Goal: Task Accomplishment & Management: Complete application form

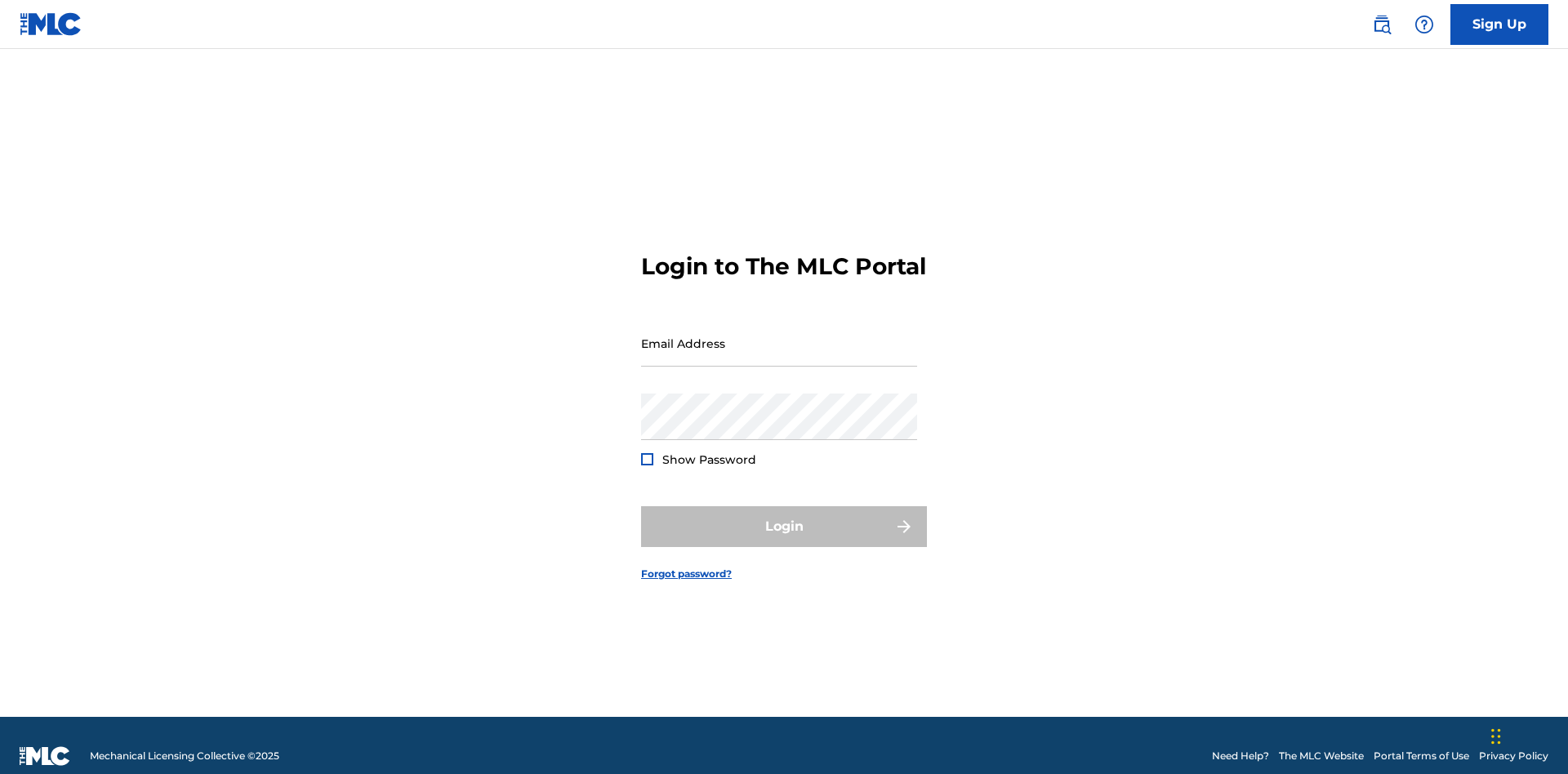
scroll to position [21, 0]
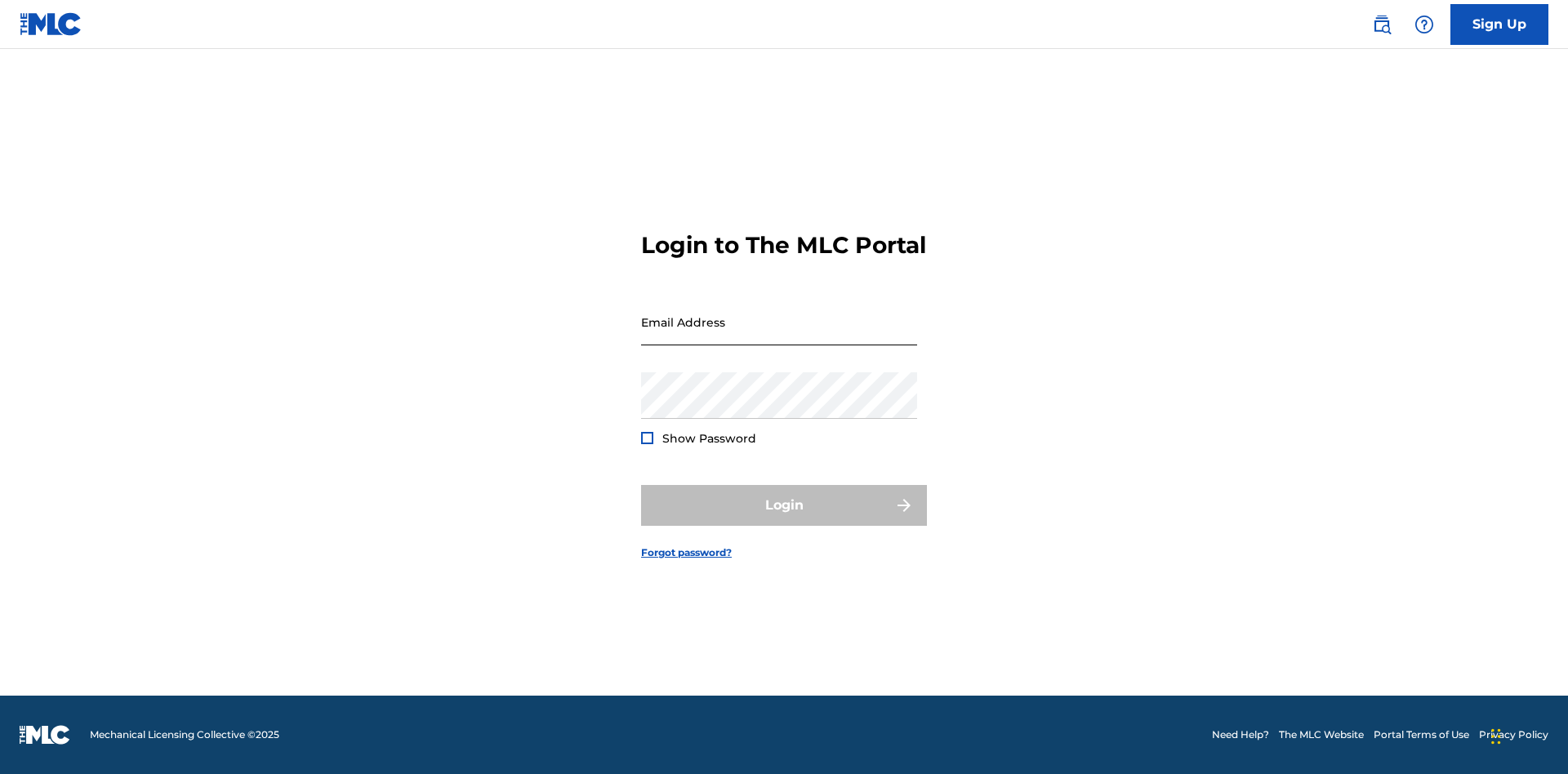
click at [779, 336] on input "Email Address" at bounding box center [779, 321] width 276 height 47
type input "[EMAIL_ADDRESS][DOMAIN_NAME]"
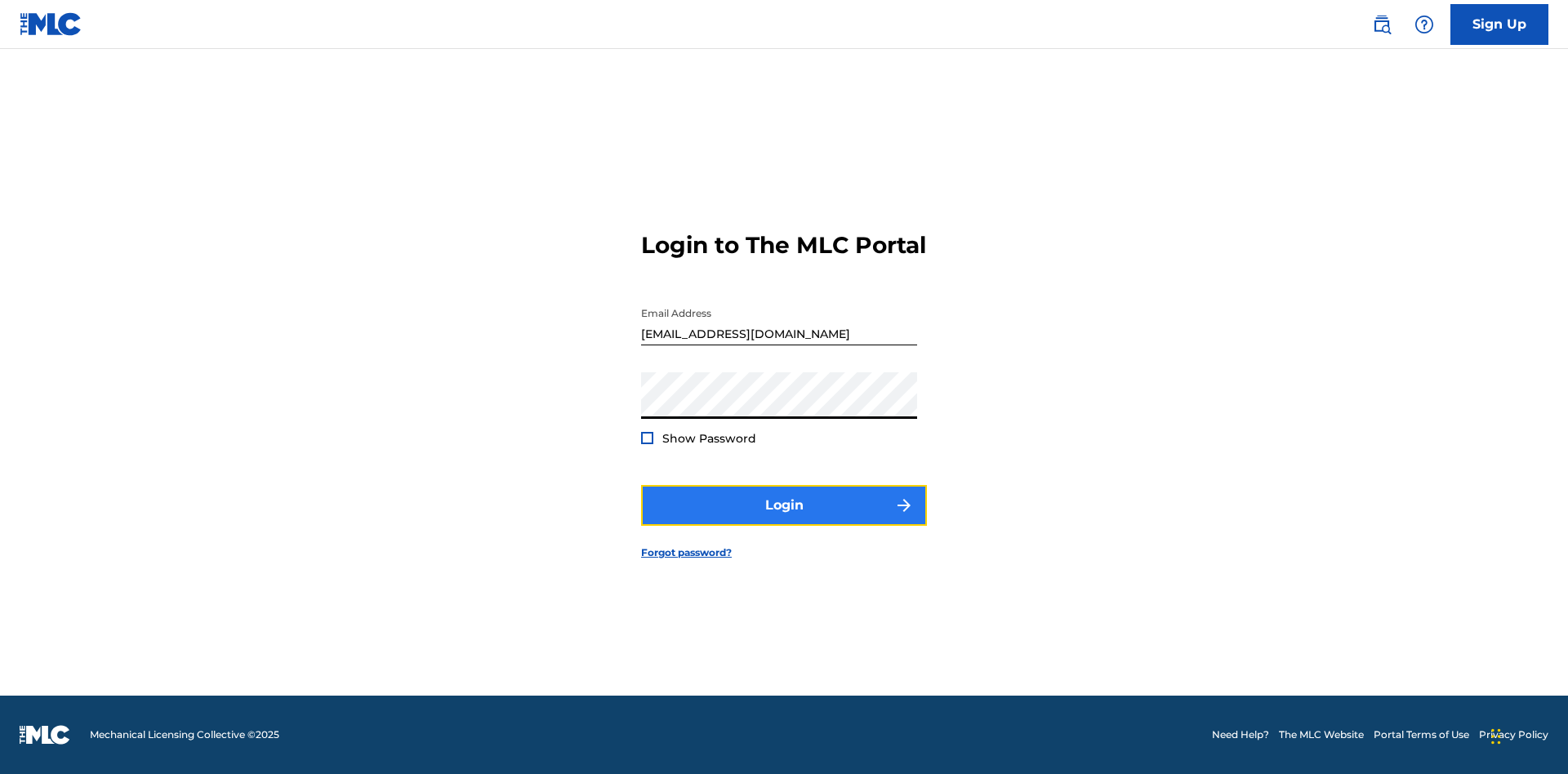
click at [784, 519] on button "Login" at bounding box center [784, 505] width 285 height 41
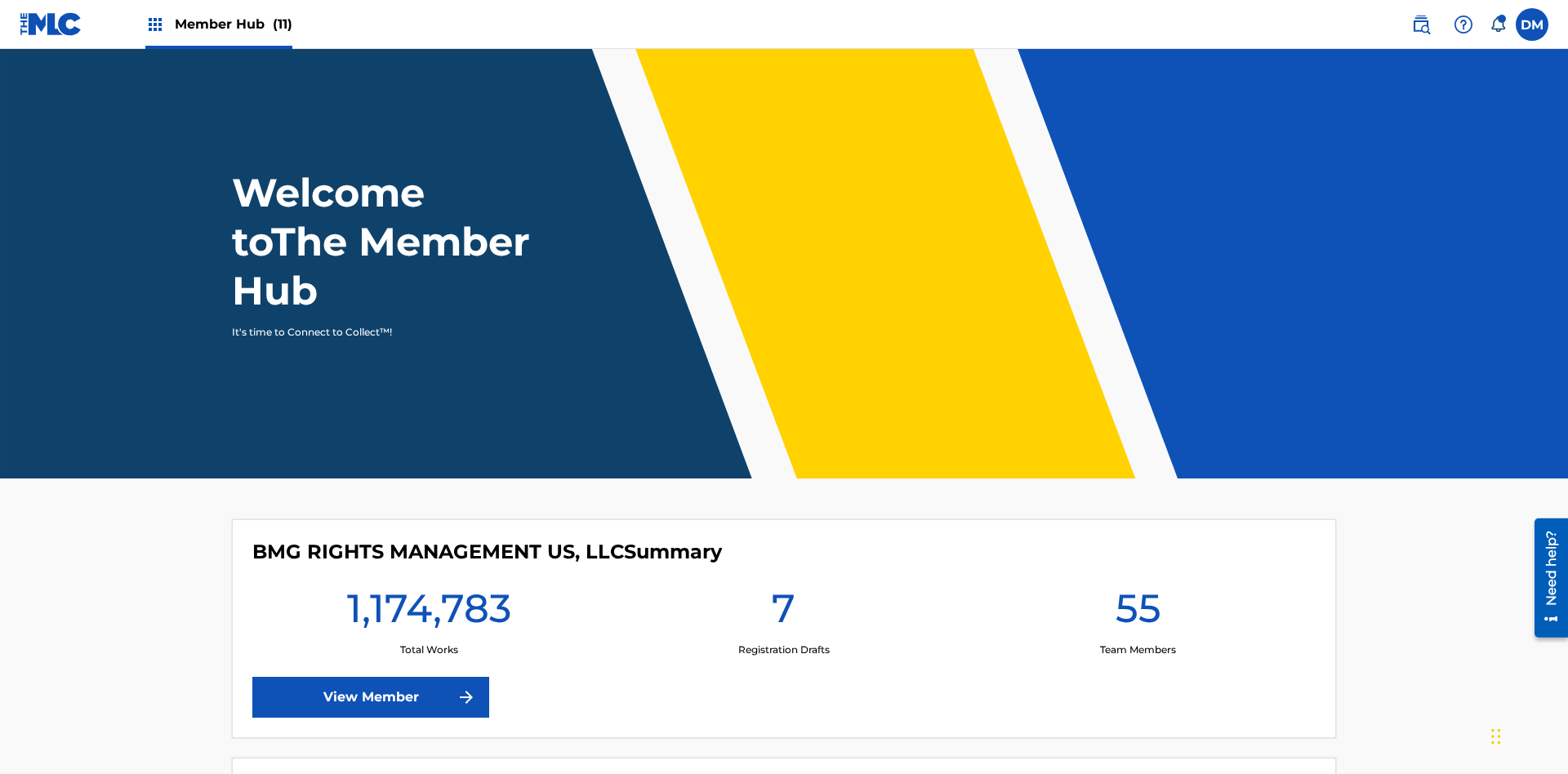
click at [218, 24] on span "Member Hub (11)" at bounding box center [234, 24] width 118 height 19
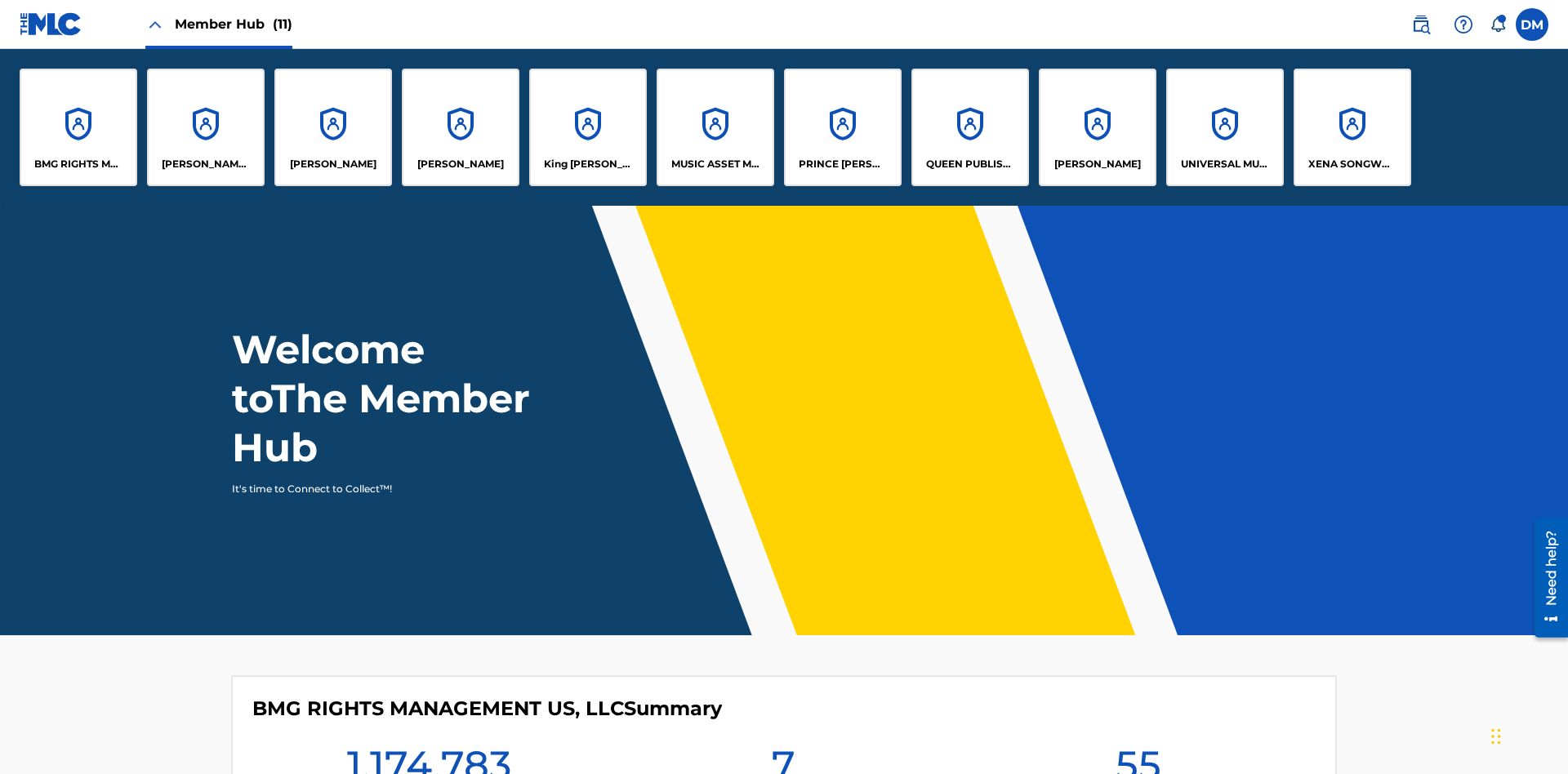
scroll to position [59, 0]
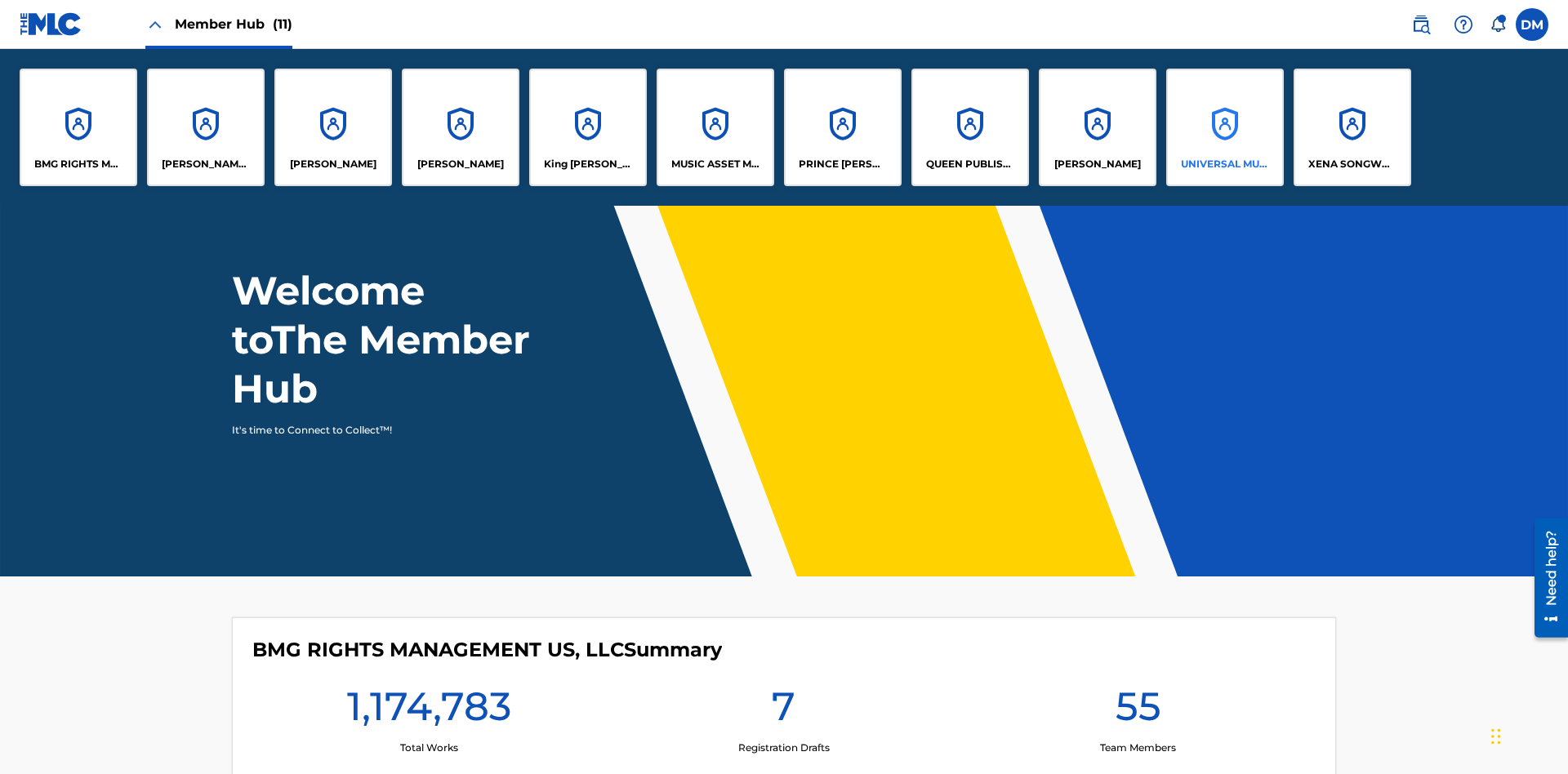
click at [1225, 164] on p "UNIVERSAL MUSIC PUB GROUP" at bounding box center [1225, 164] width 89 height 14
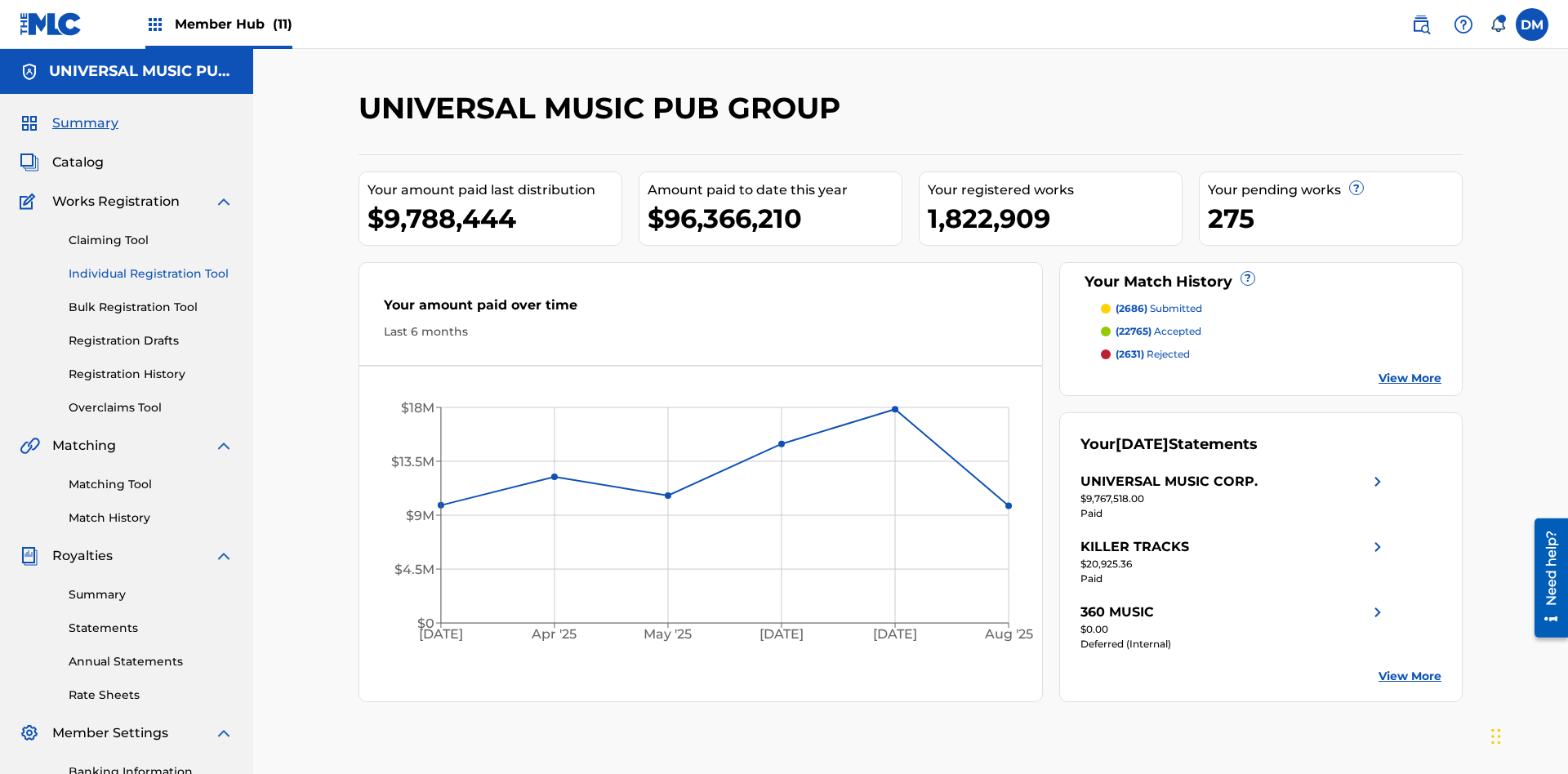
click at [151, 265] on link "Individual Registration Tool" at bounding box center [150, 274] width 165 height 17
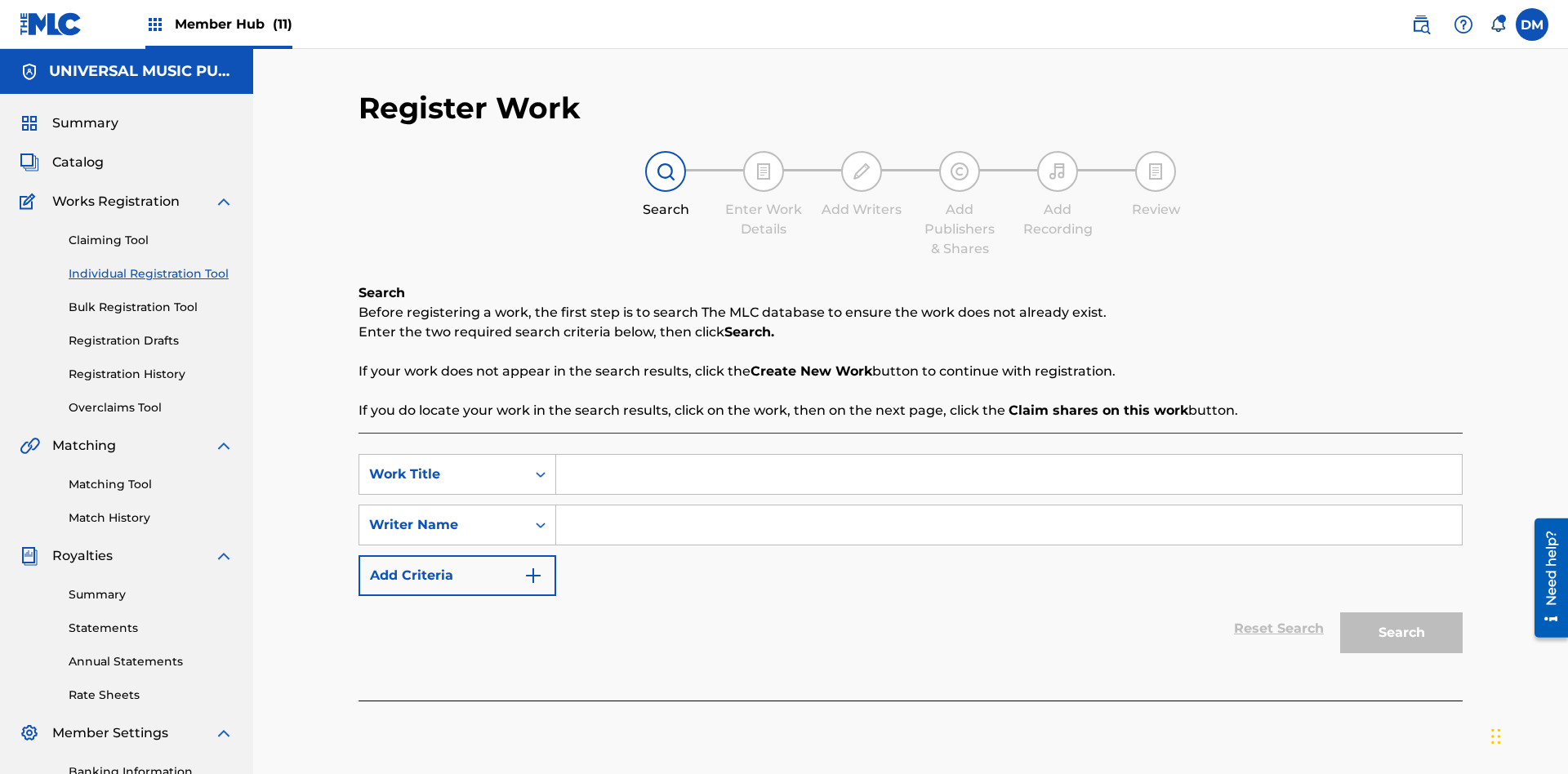
click at [1009, 455] on input "Search Form" at bounding box center [1009, 474] width 906 height 39
type input "My Favorite Dummy Music Work"
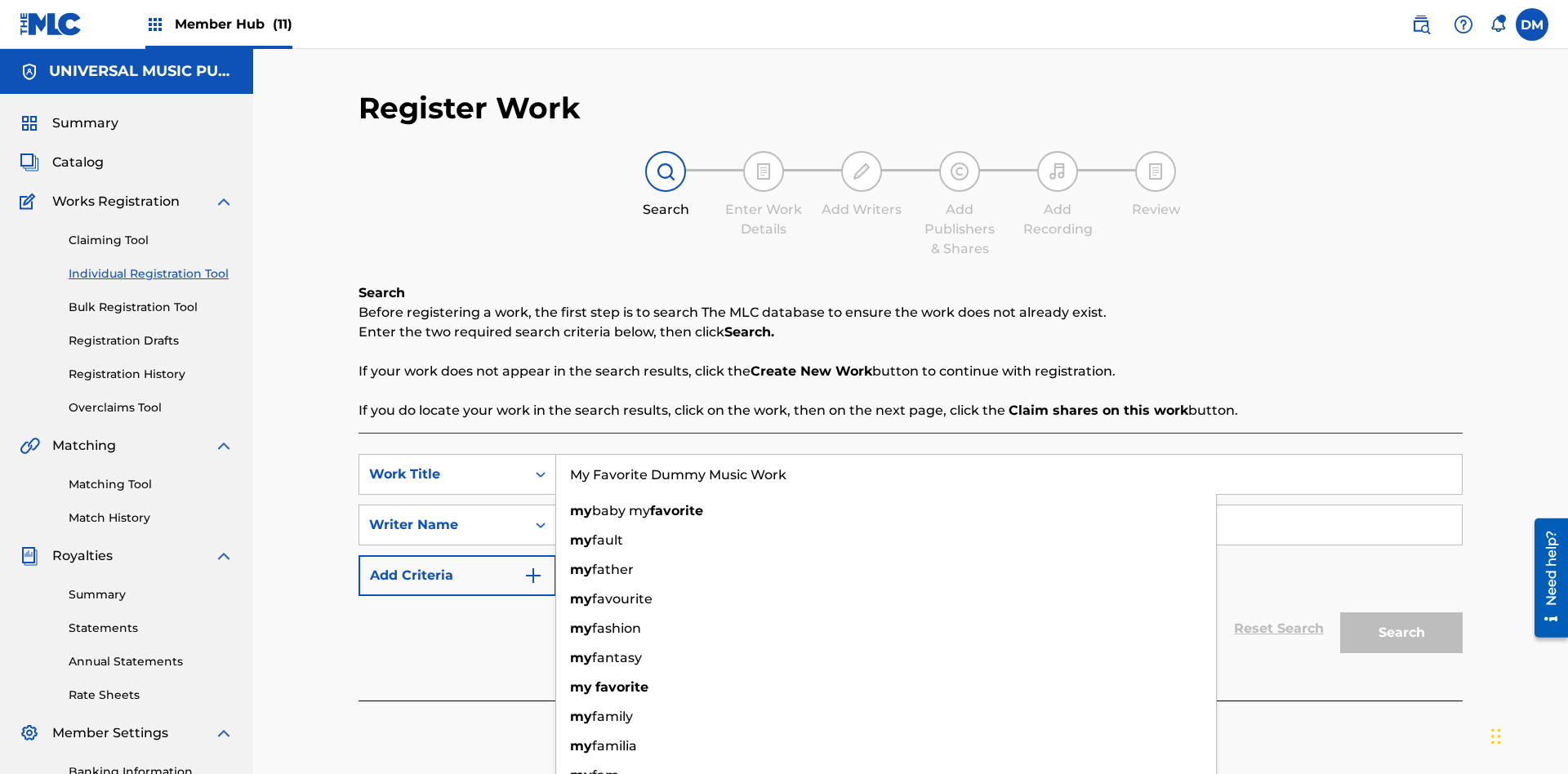
click at [1009, 505] on input "Search Form" at bounding box center [1009, 524] width 906 height 39
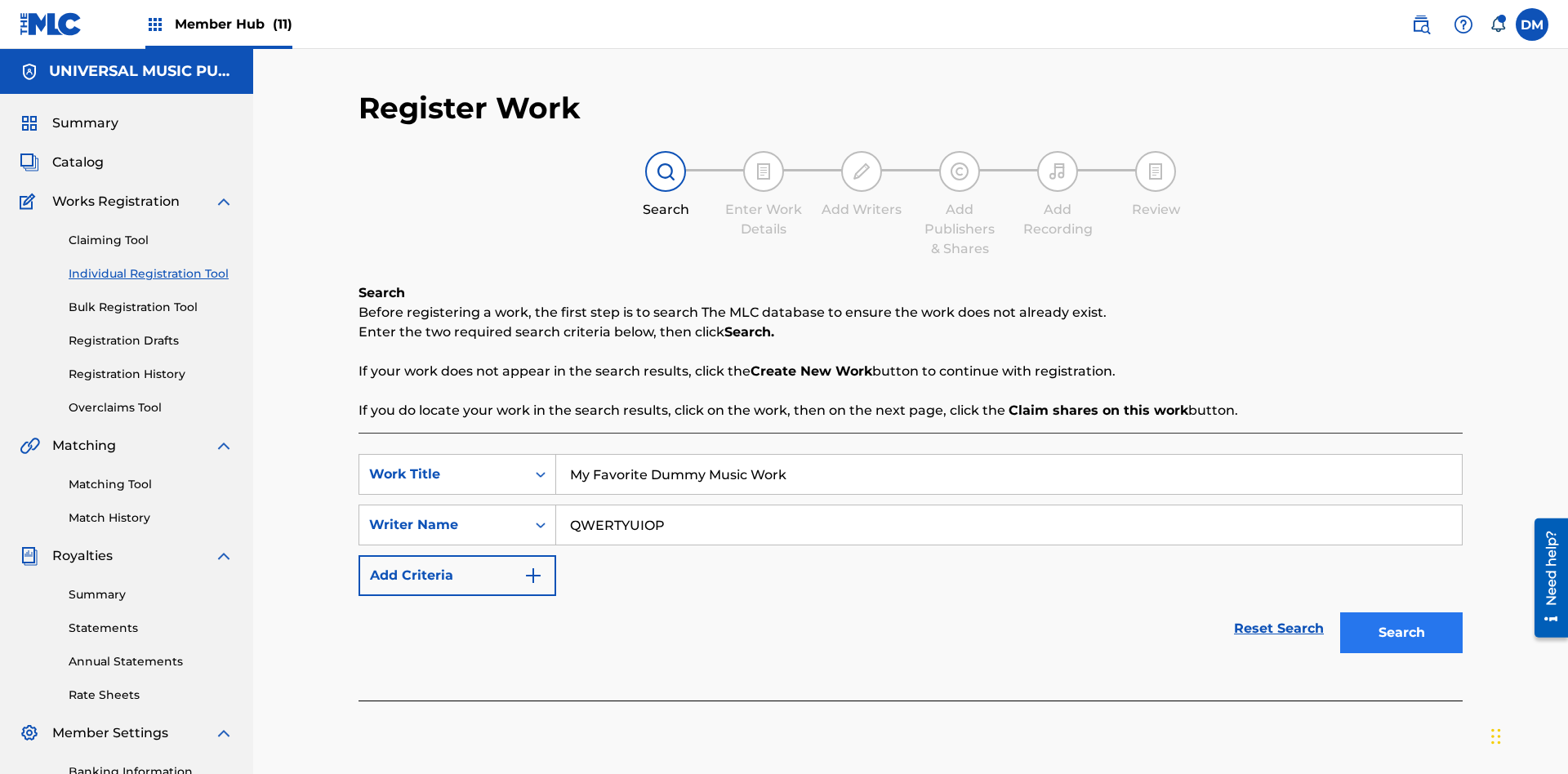
click at [1401, 612] on button "Search" at bounding box center [1401, 632] width 123 height 41
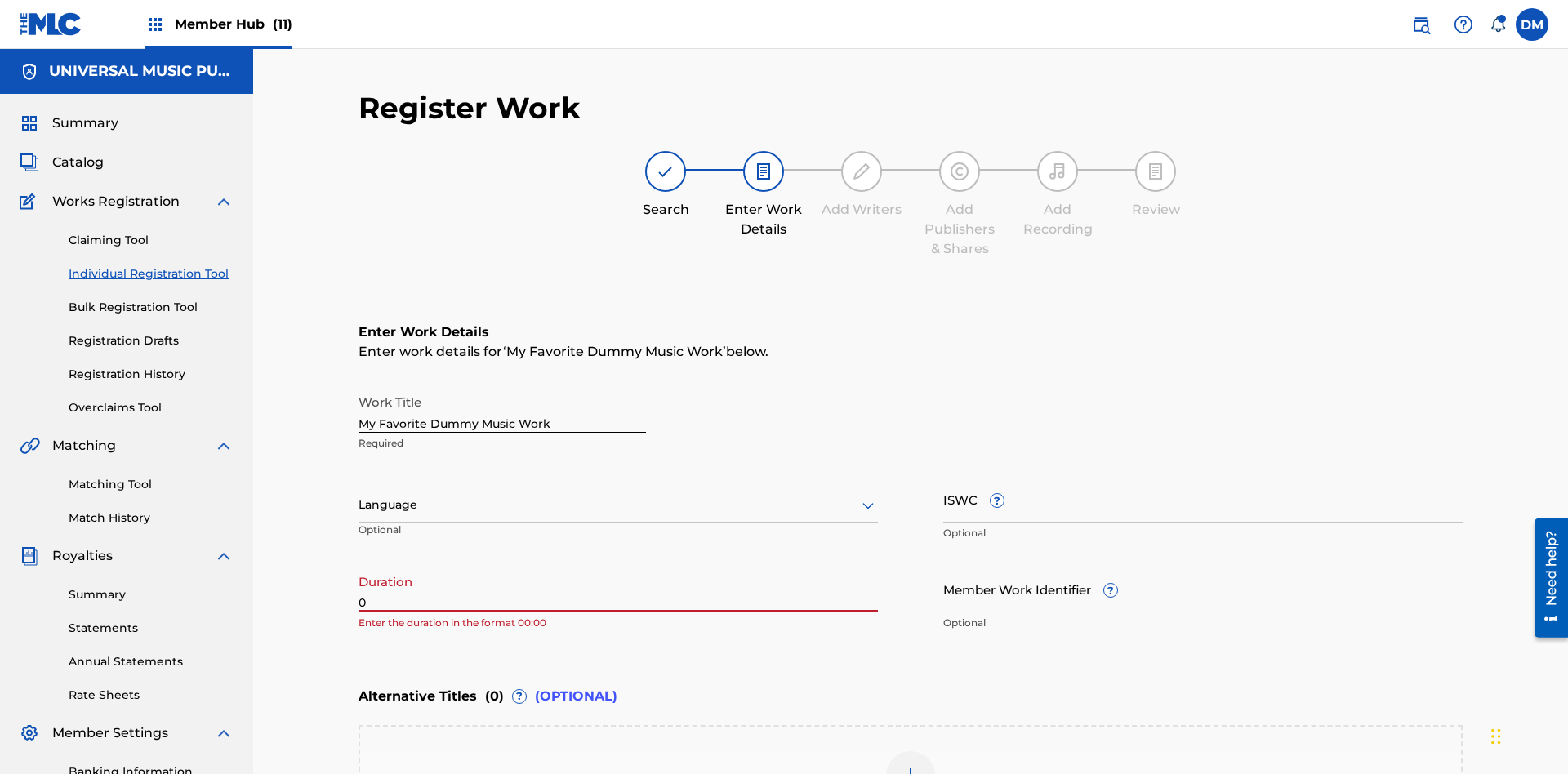
click at [618, 566] on input "0" at bounding box center [618, 589] width 519 height 47
type input "00:00"
click at [868, 495] on icon at bounding box center [868, 505] width 20 height 20
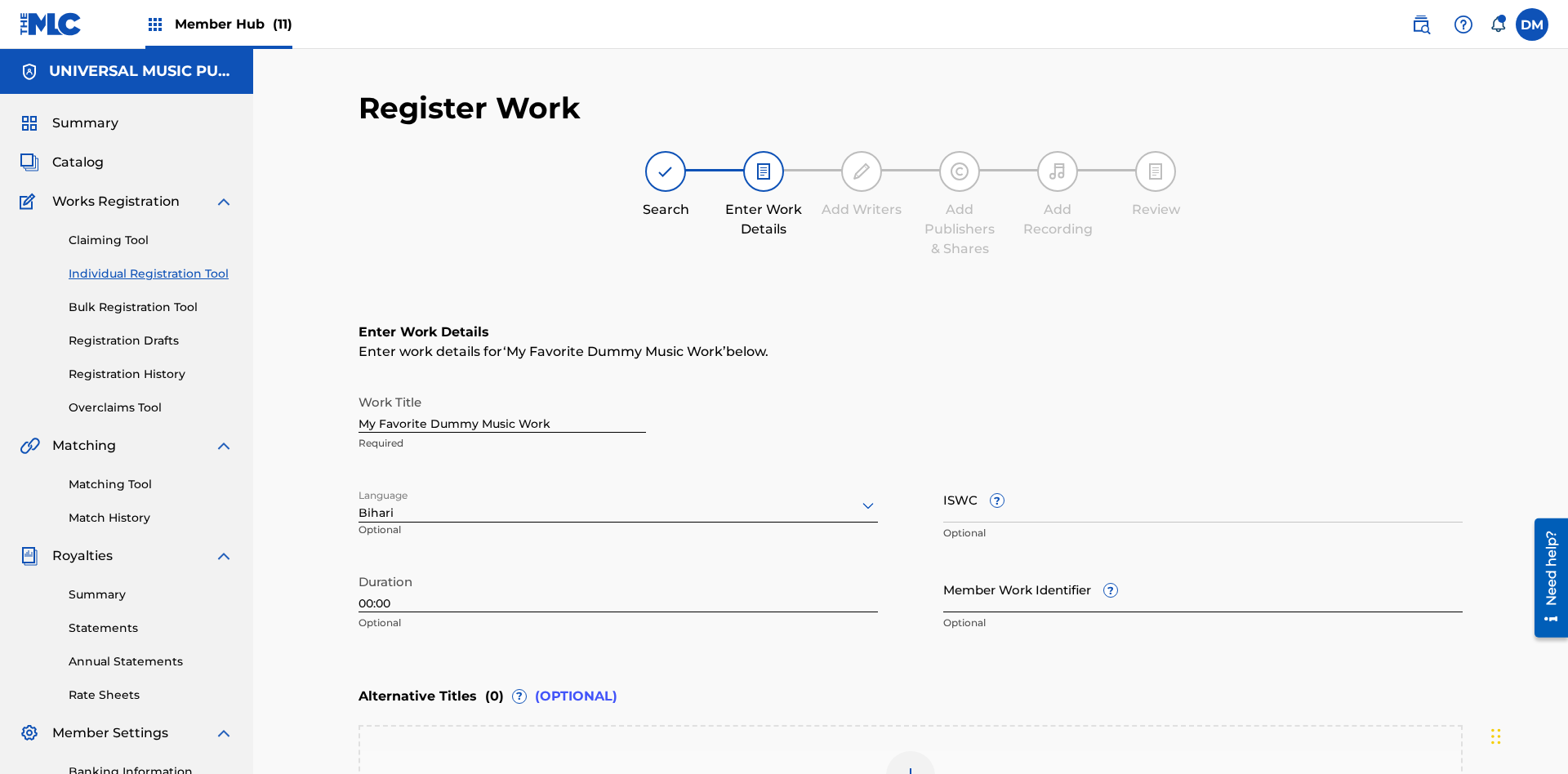
click at [1203, 566] on input "Member Work Identifier ?" at bounding box center [1203, 589] width 519 height 47
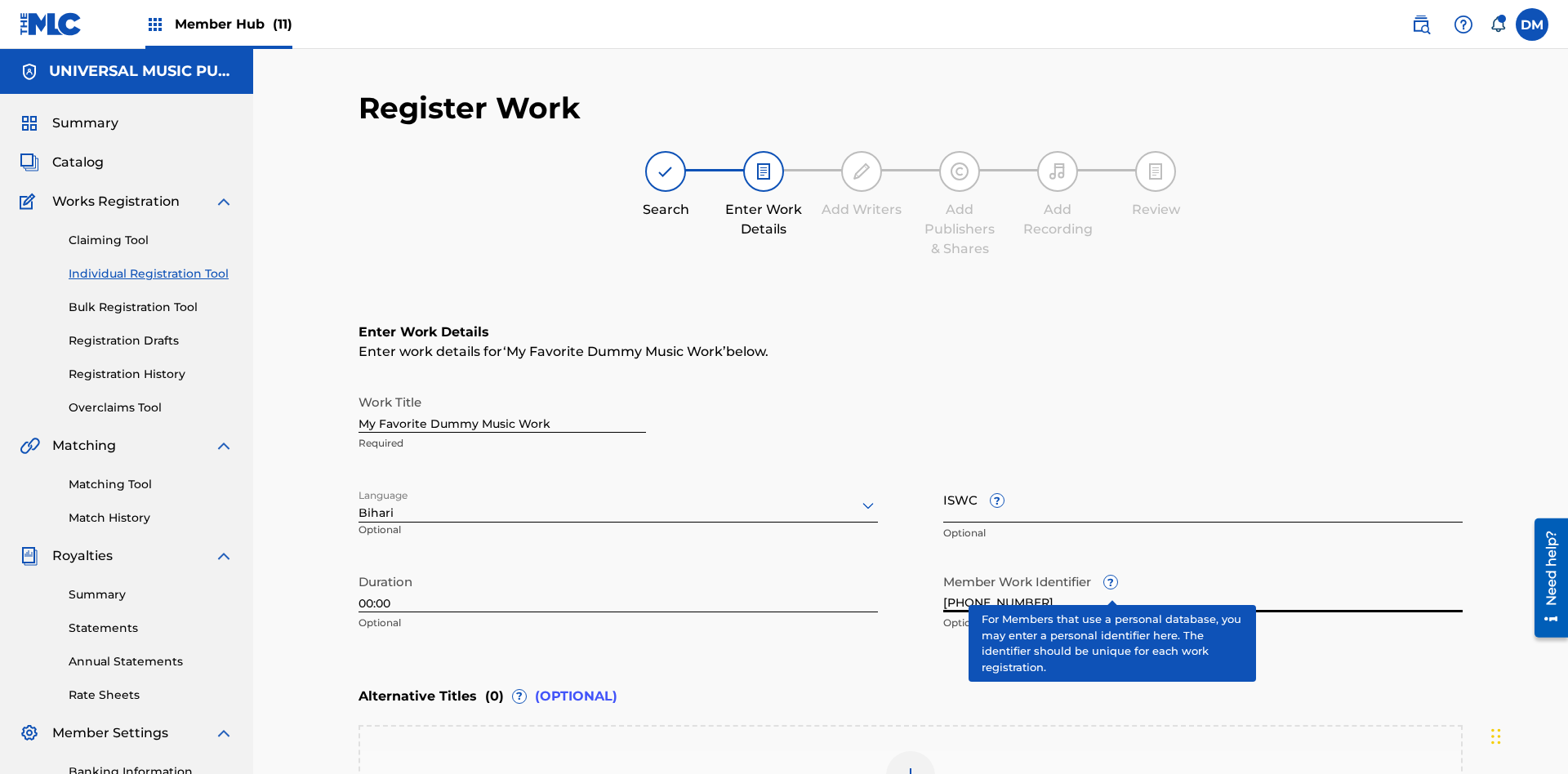
type input "[PHONE_NUMBER]"
click at [1203, 475] on input "ISWC ?" at bounding box center [1203, 498] width 519 height 47
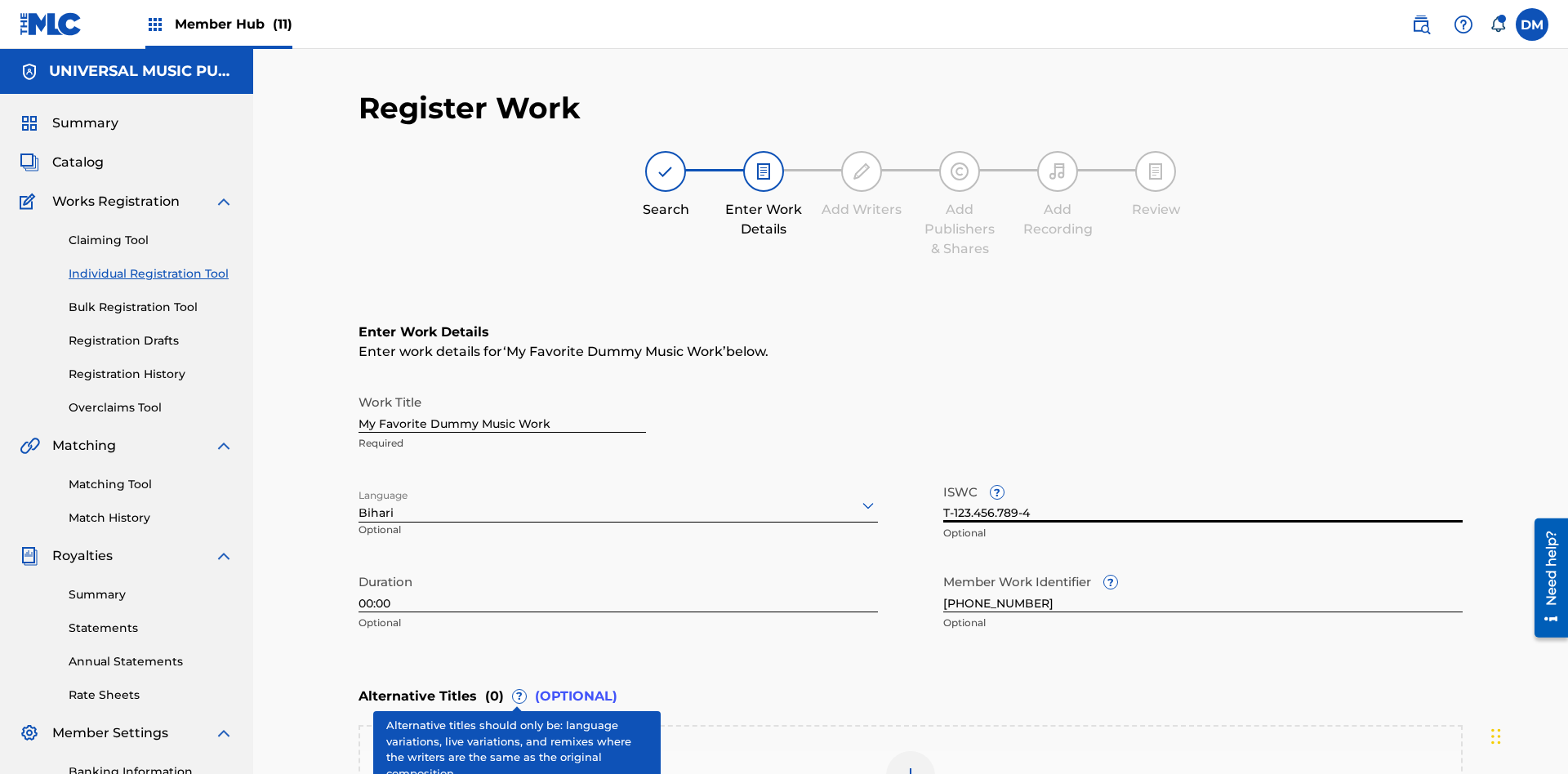
type input "T-123.456.789-4"
click at [911, 765] on img at bounding box center [911, 775] width 20 height 20
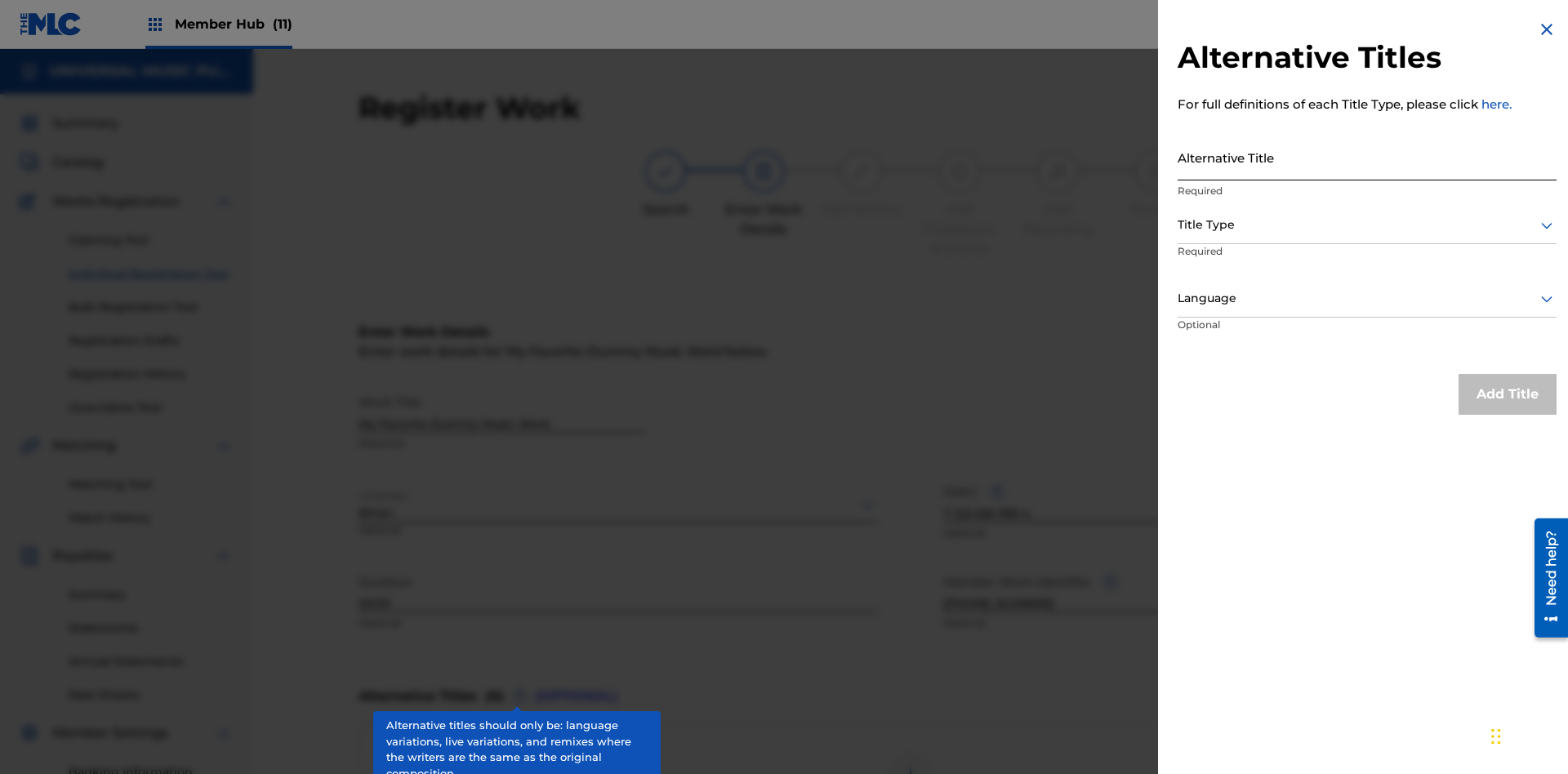
click at [1367, 157] on input "Alternative Title" at bounding box center [1367, 157] width 379 height 47
type input "Alt Title"
click at [1367, 224] on div at bounding box center [1367, 224] width 379 height 20
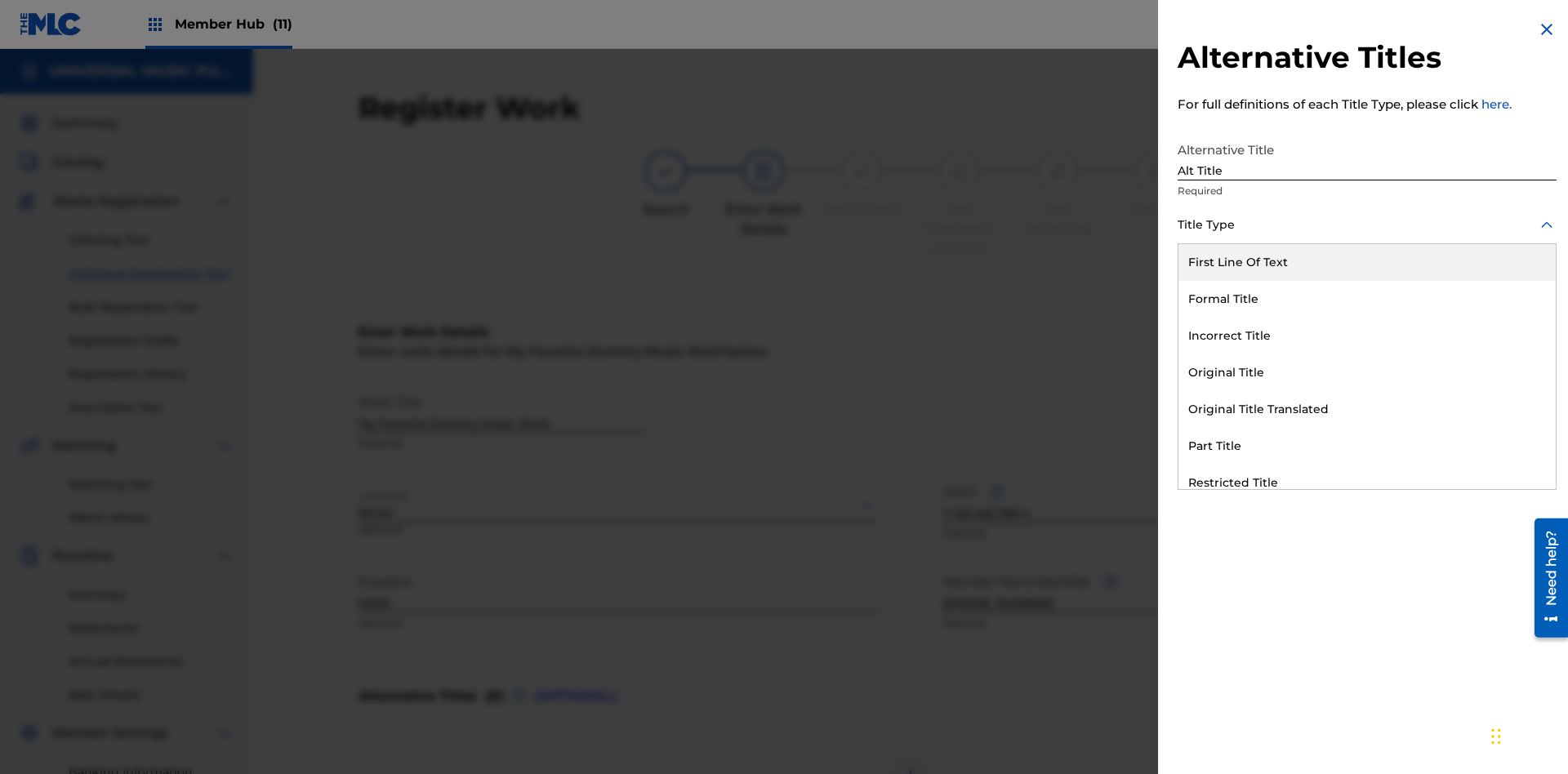
click at [1367, 372] on div "Original Title" at bounding box center [1367, 373] width 378 height 37
click at [1367, 298] on div at bounding box center [1367, 298] width 379 height 20
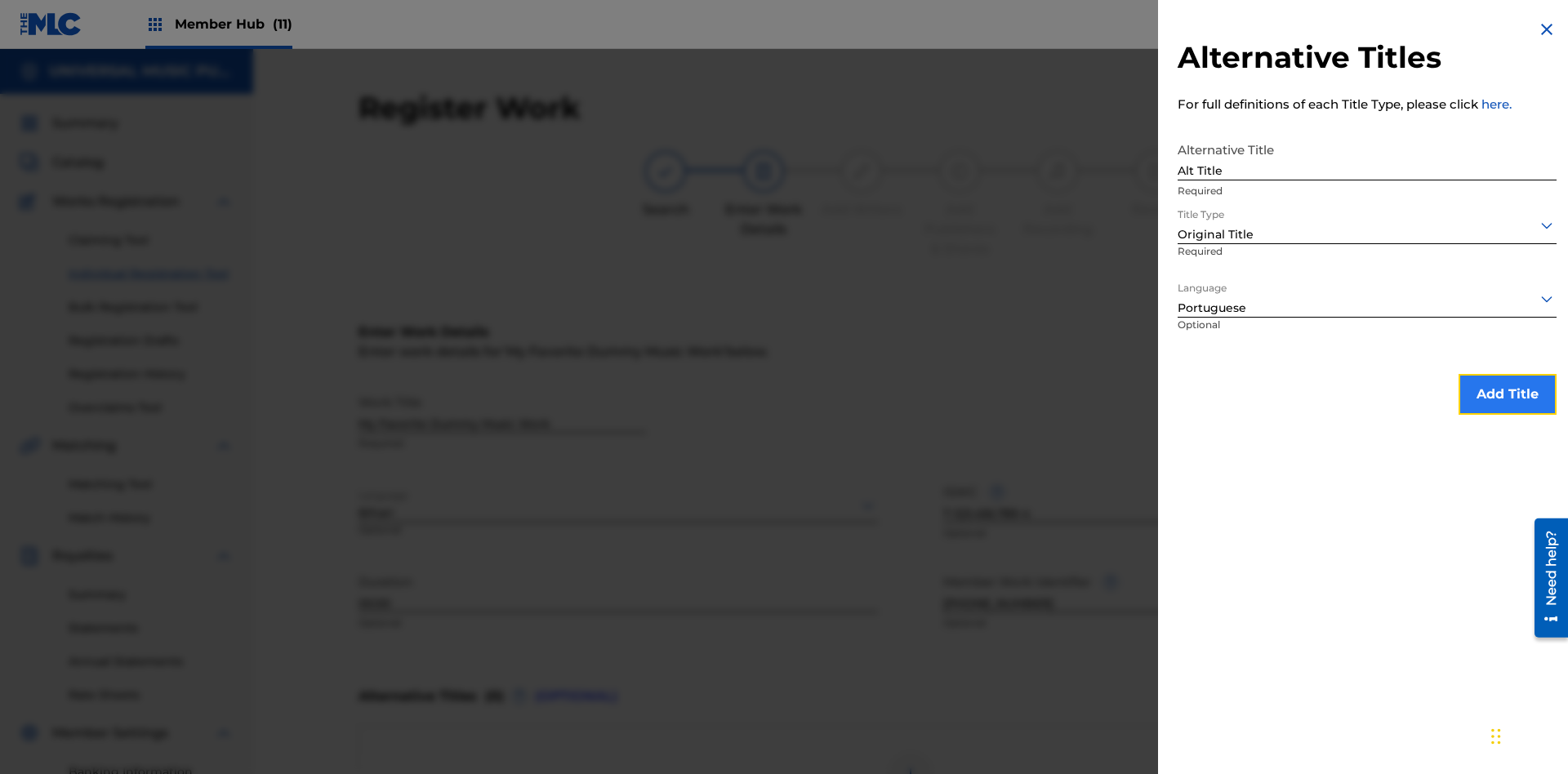
click at [1508, 394] on button "Add Title" at bounding box center [1507, 394] width 98 height 41
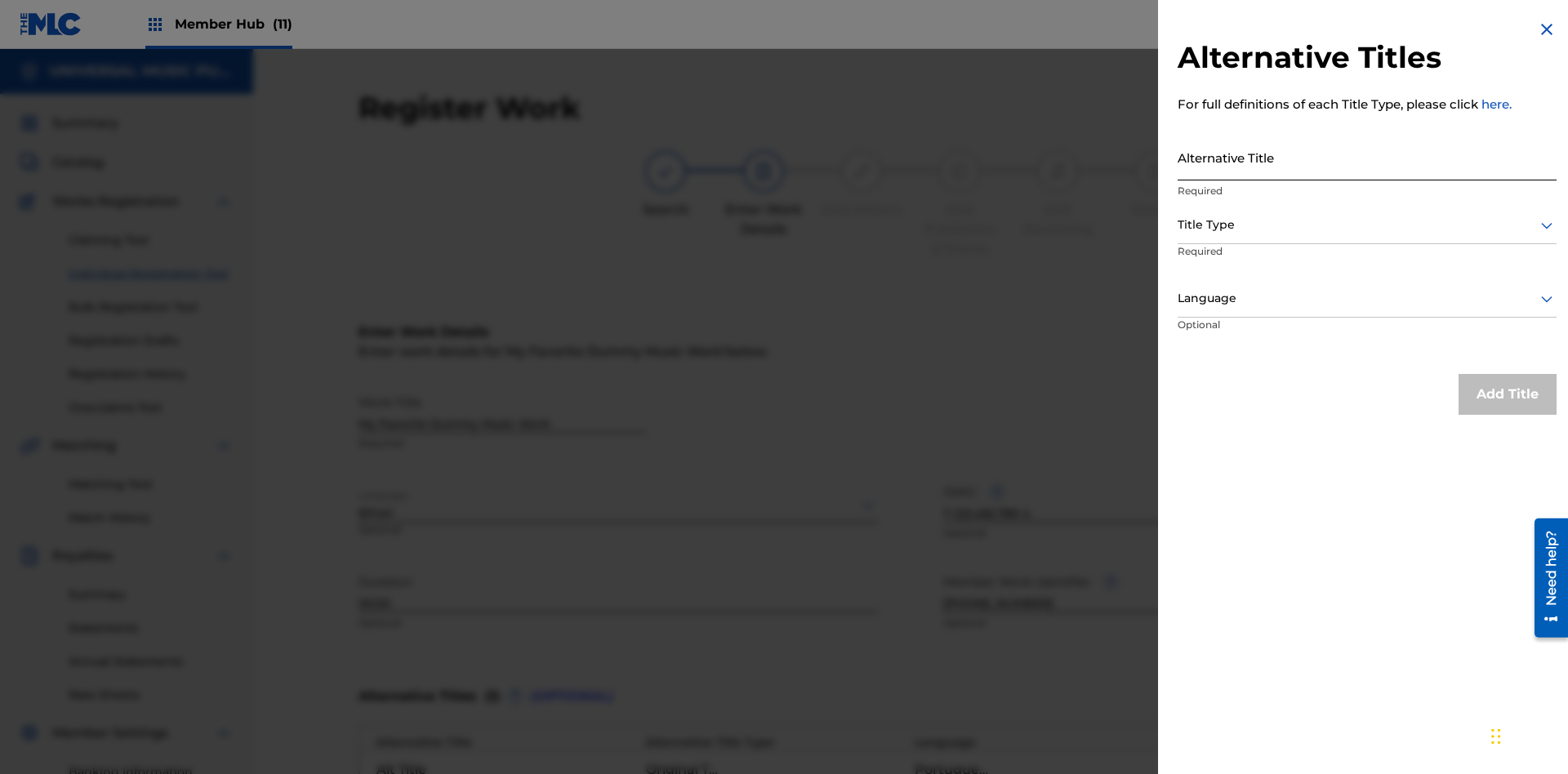
click at [1367, 157] on input "Alternative Title" at bounding box center [1367, 157] width 379 height 47
type input "New Title"
click at [1367, 224] on div at bounding box center [1367, 224] width 379 height 20
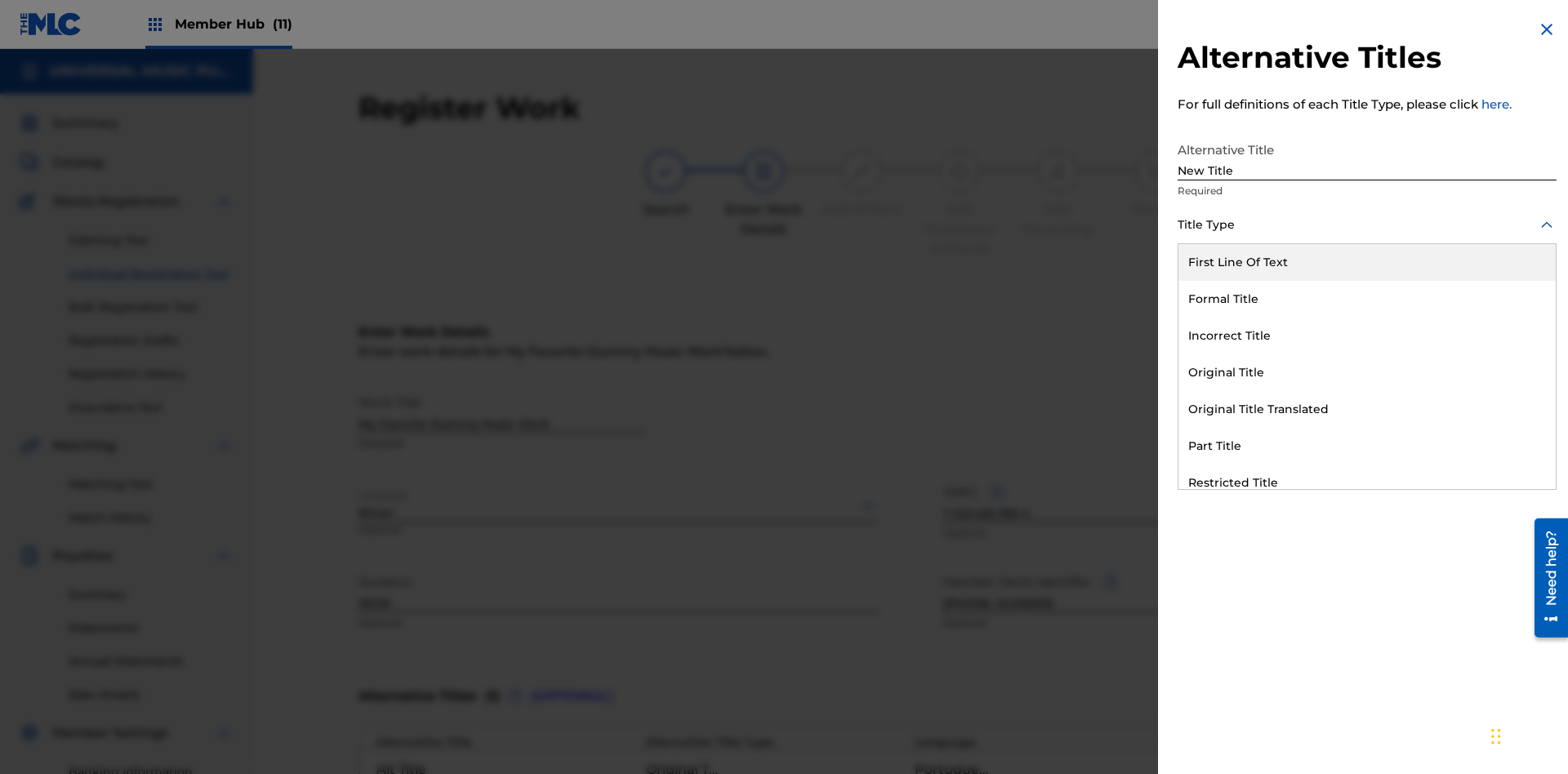
click at [1367, 336] on div "Incorrect Title" at bounding box center [1367, 336] width 378 height 37
click at [1367, 298] on div at bounding box center [1367, 298] width 379 height 20
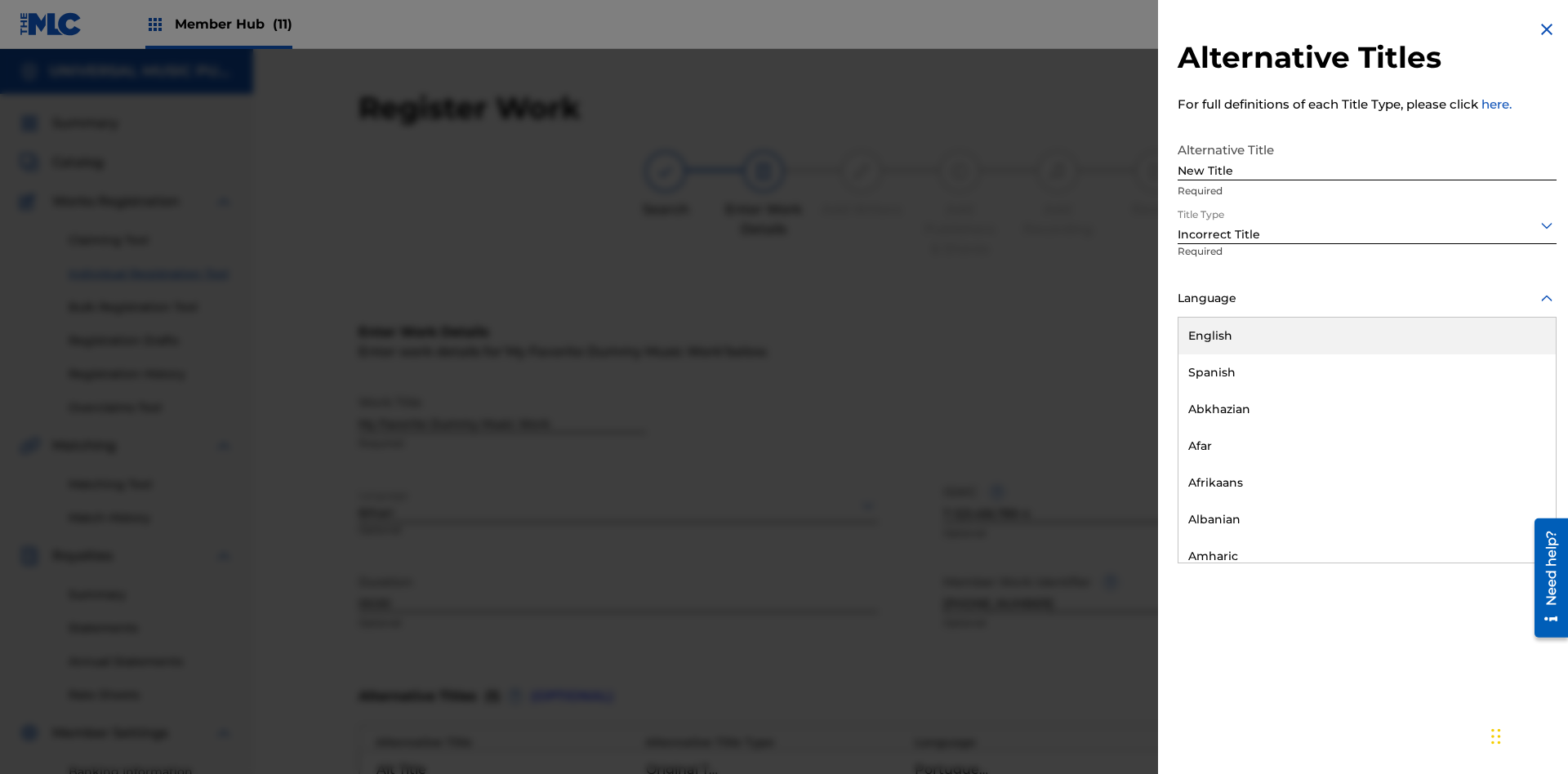
click at [1367, 336] on div "English" at bounding box center [1367, 336] width 378 height 37
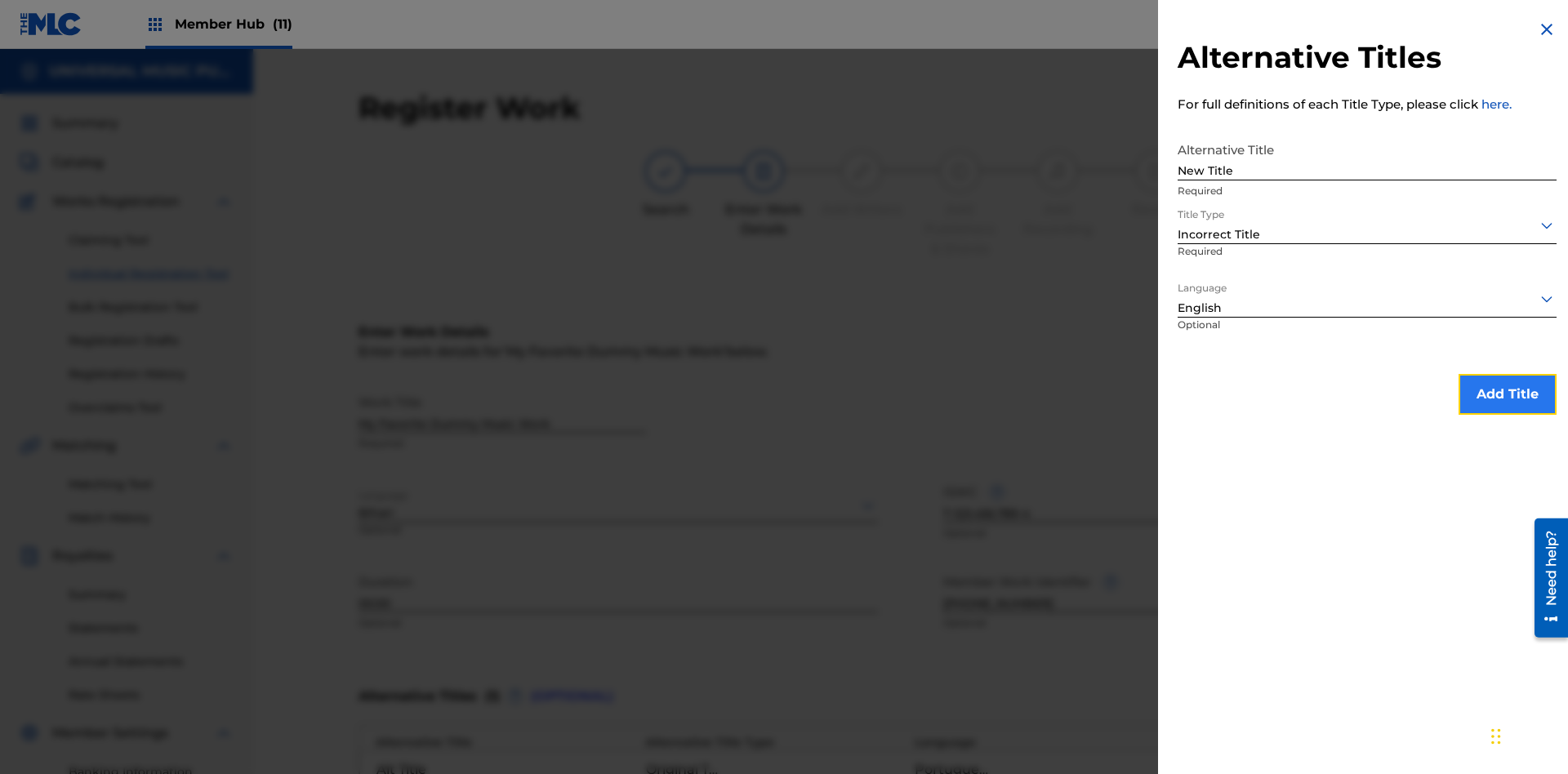
click at [1508, 394] on button "Add Title" at bounding box center [1507, 394] width 98 height 41
click at [1367, 157] on input "Alternative Title" at bounding box center [1367, 157] width 379 height 47
type input "Final Title"
click at [1367, 224] on div at bounding box center [1367, 224] width 379 height 20
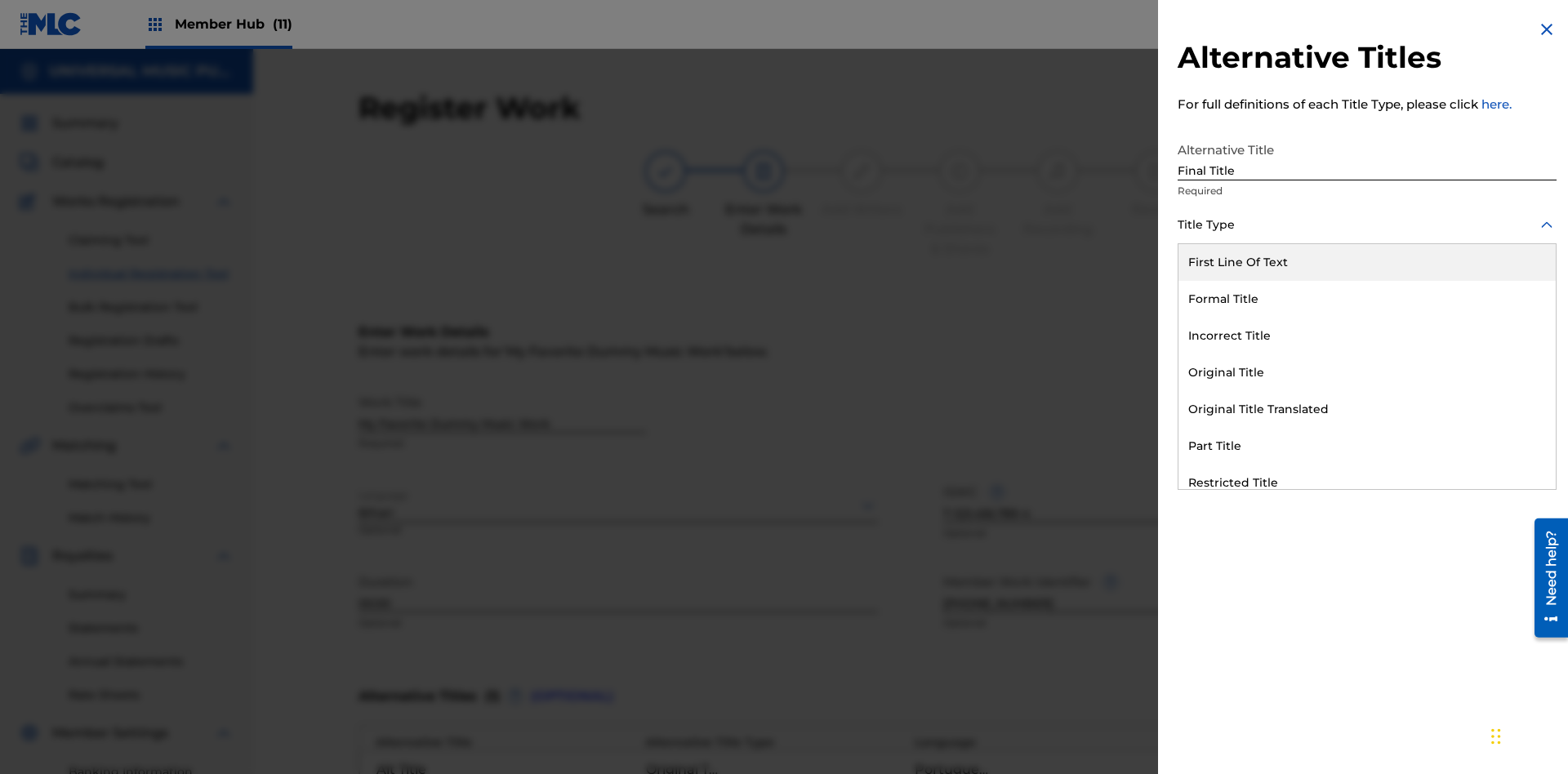
click at [1367, 446] on div "Part Title" at bounding box center [1367, 446] width 378 height 37
click at [1367, 298] on div at bounding box center [1367, 298] width 379 height 20
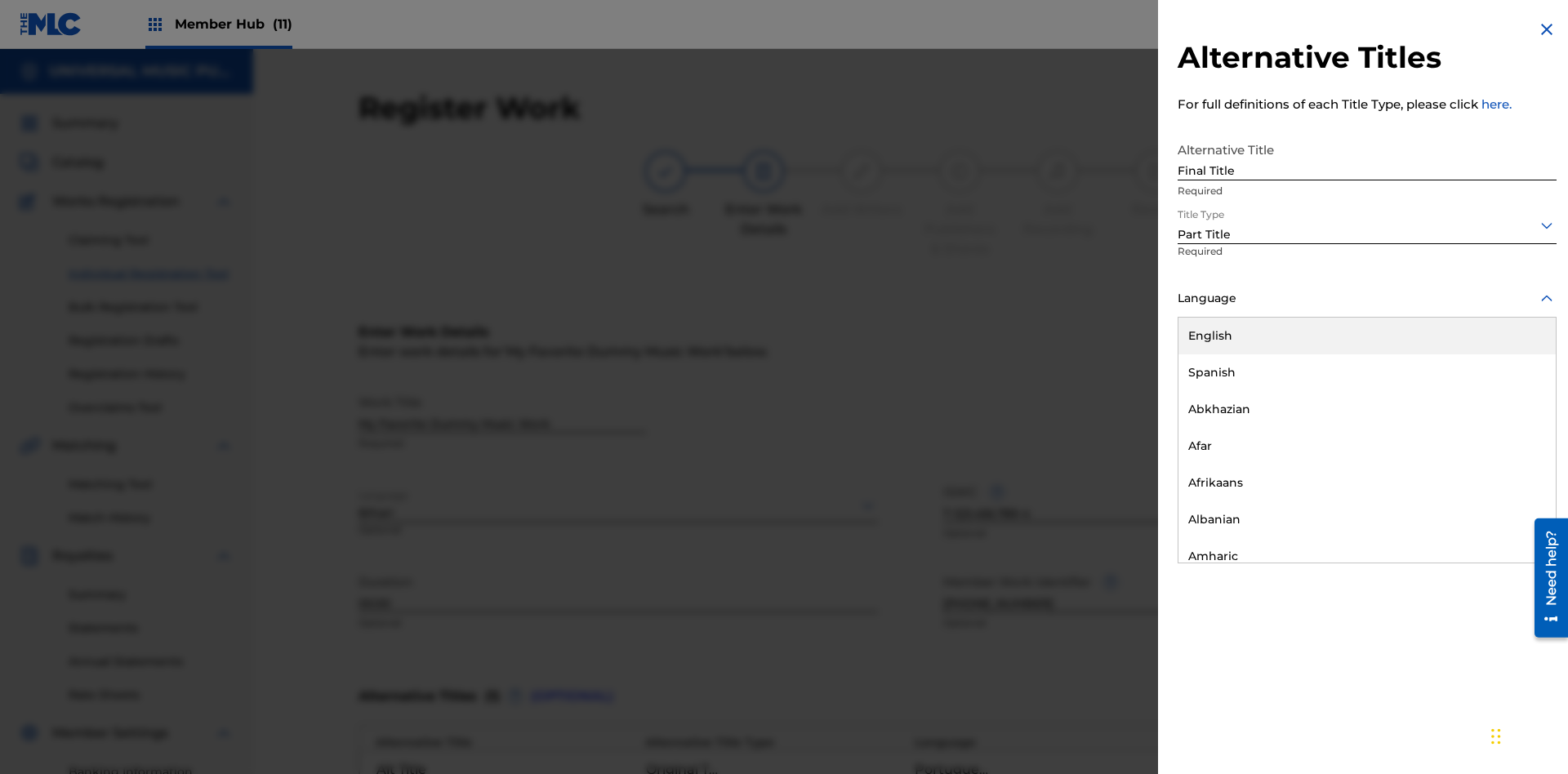
click at [1508, 394] on button "Add Title" at bounding box center [1507, 394] width 98 height 41
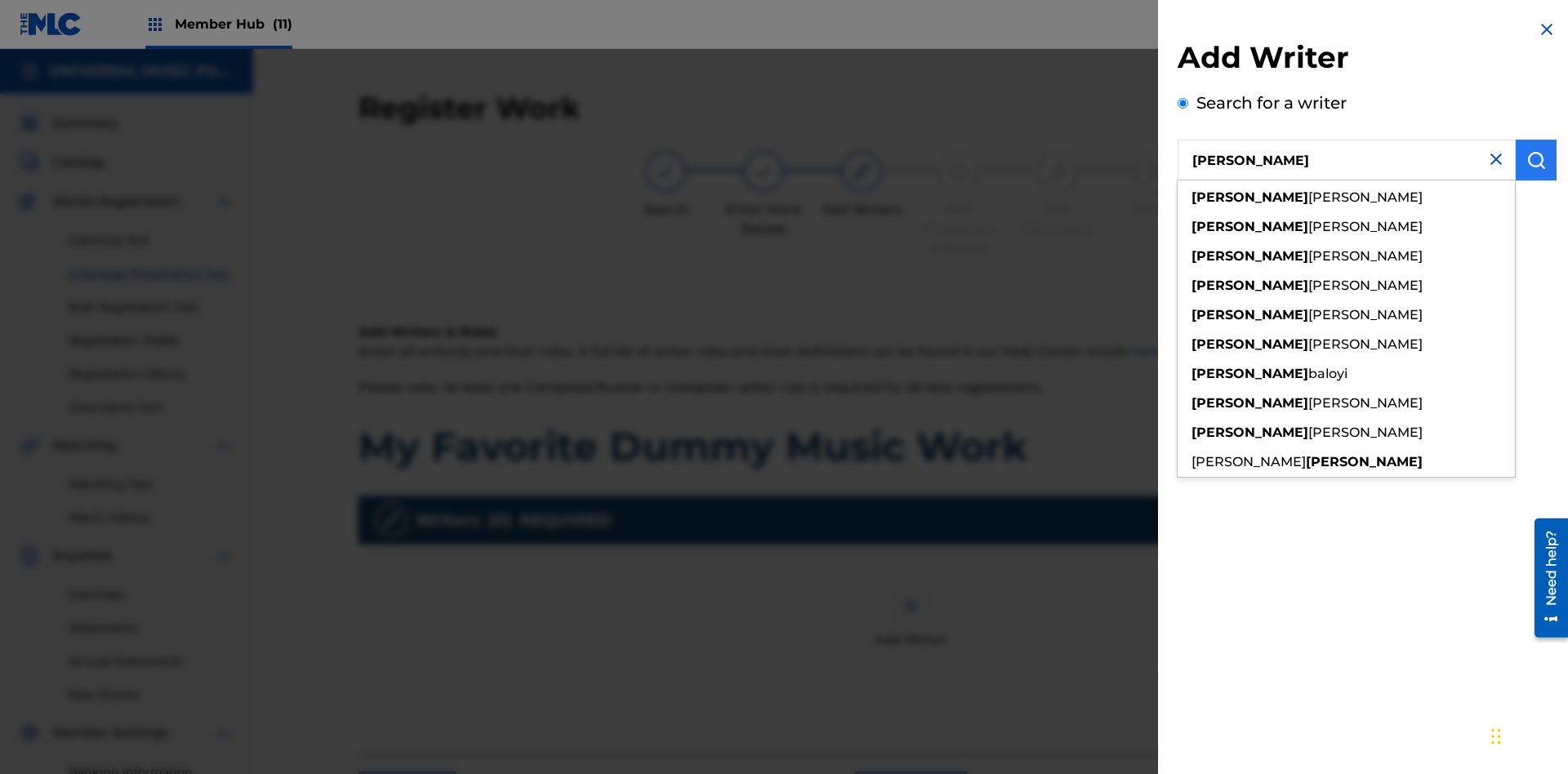
type input "[PERSON_NAME]"
click at [1537, 160] on img "submit" at bounding box center [1536, 160] width 20 height 20
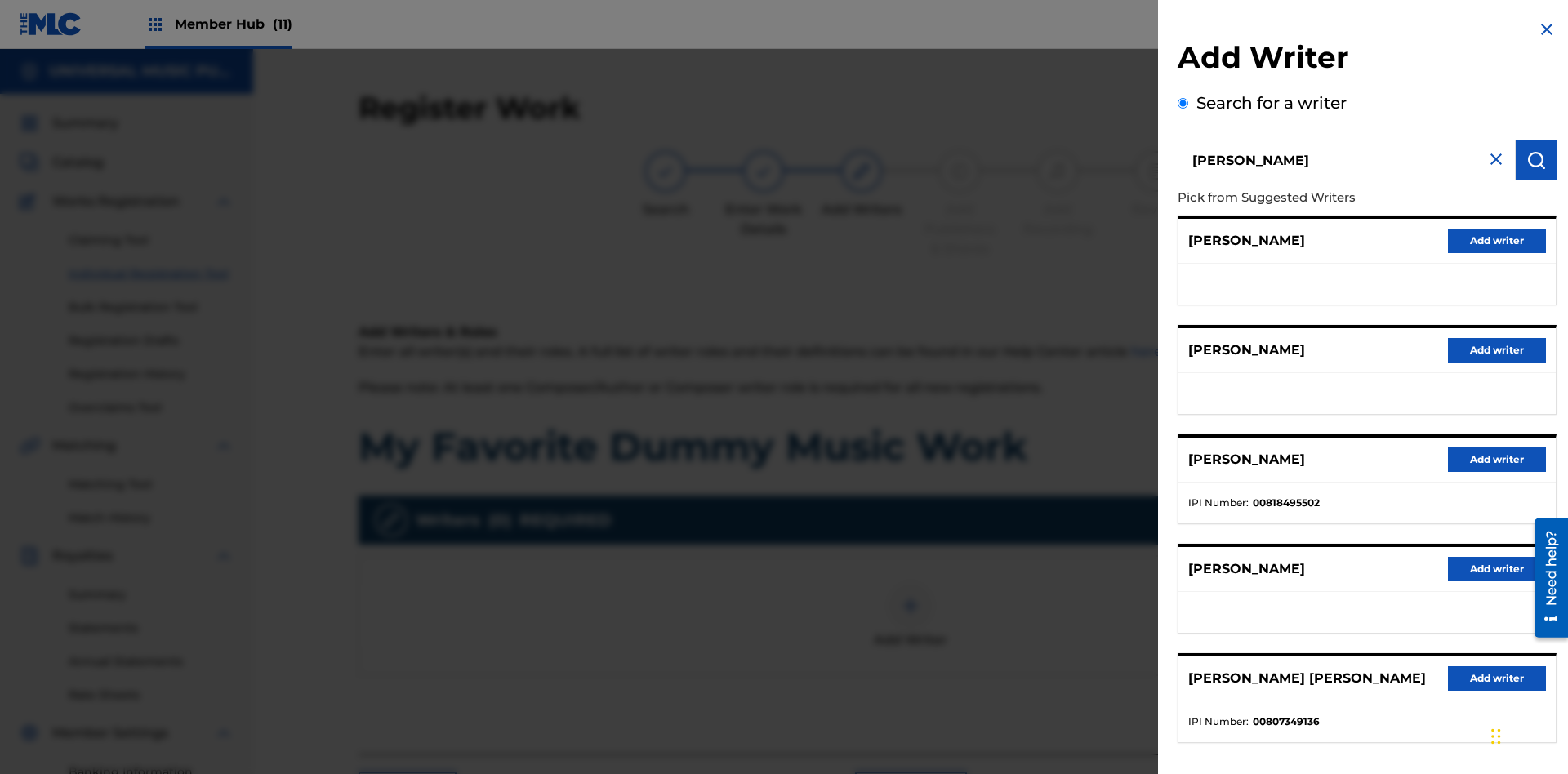
radio input "false"
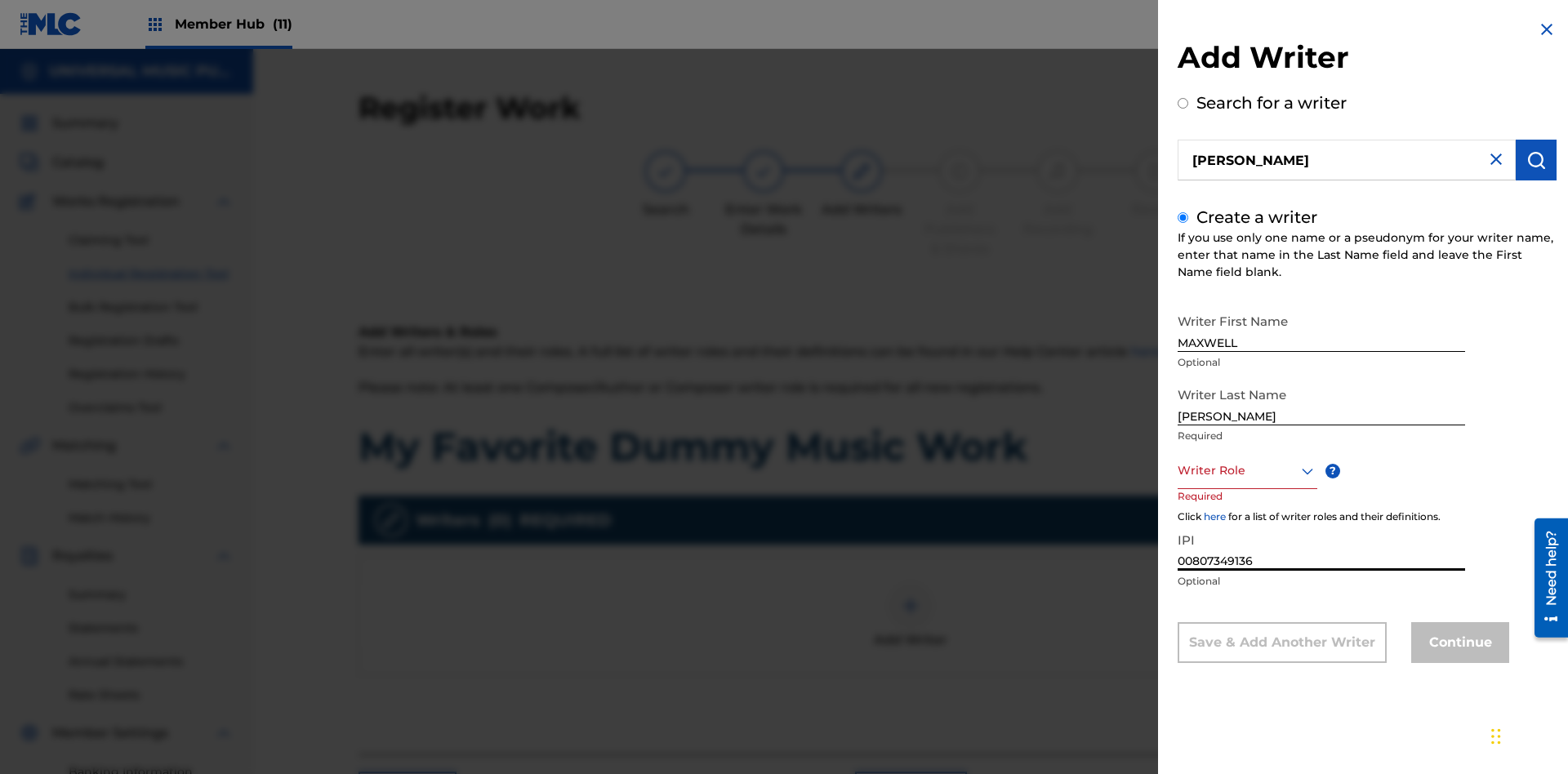
click at [1246, 470] on div at bounding box center [1247, 470] width 140 height 20
click at [1458, 644] on button "Continue" at bounding box center [1460, 642] width 98 height 41
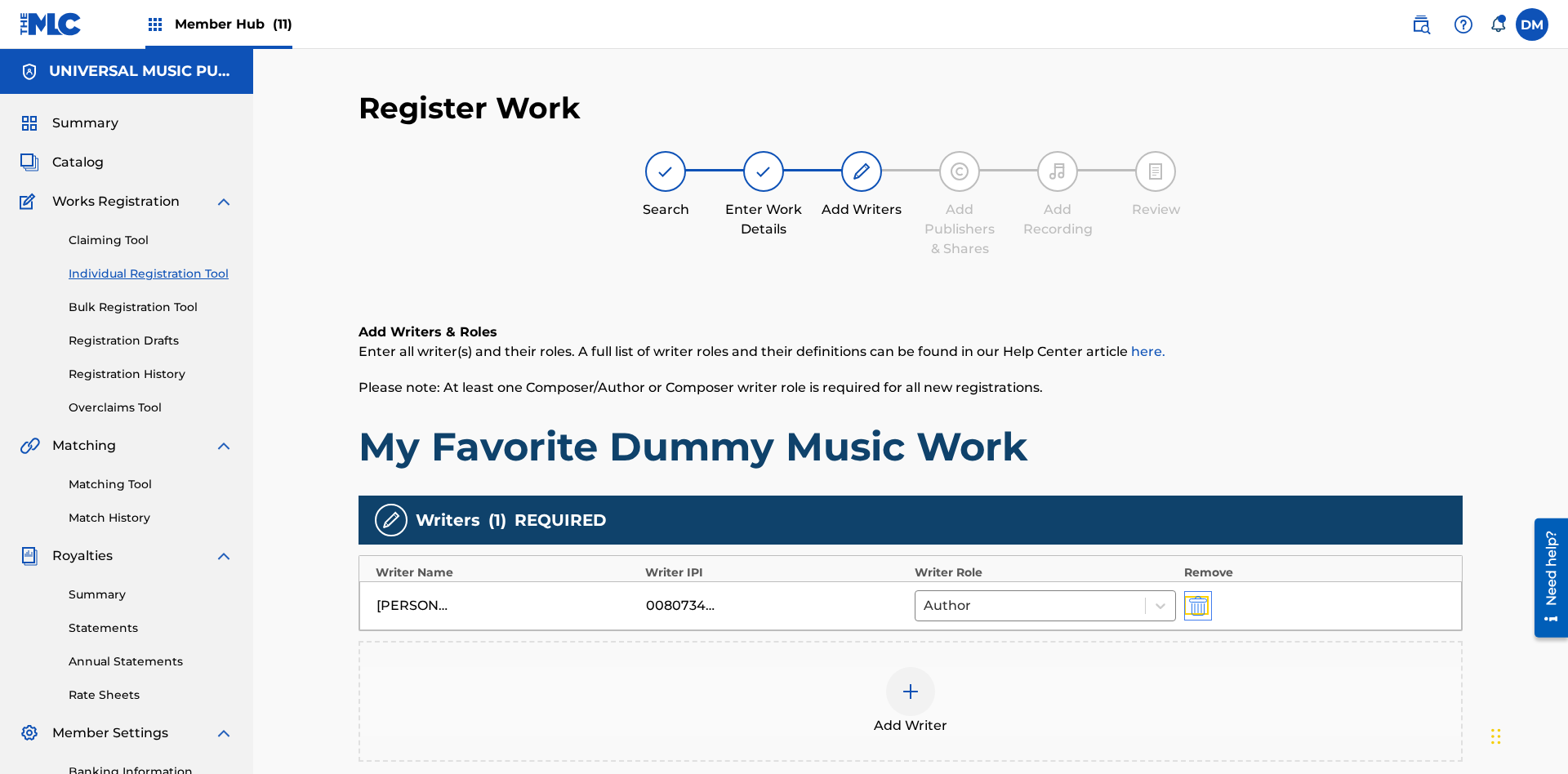
click at [1196, 596] on img "submit" at bounding box center [1198, 606] width 18 height 20
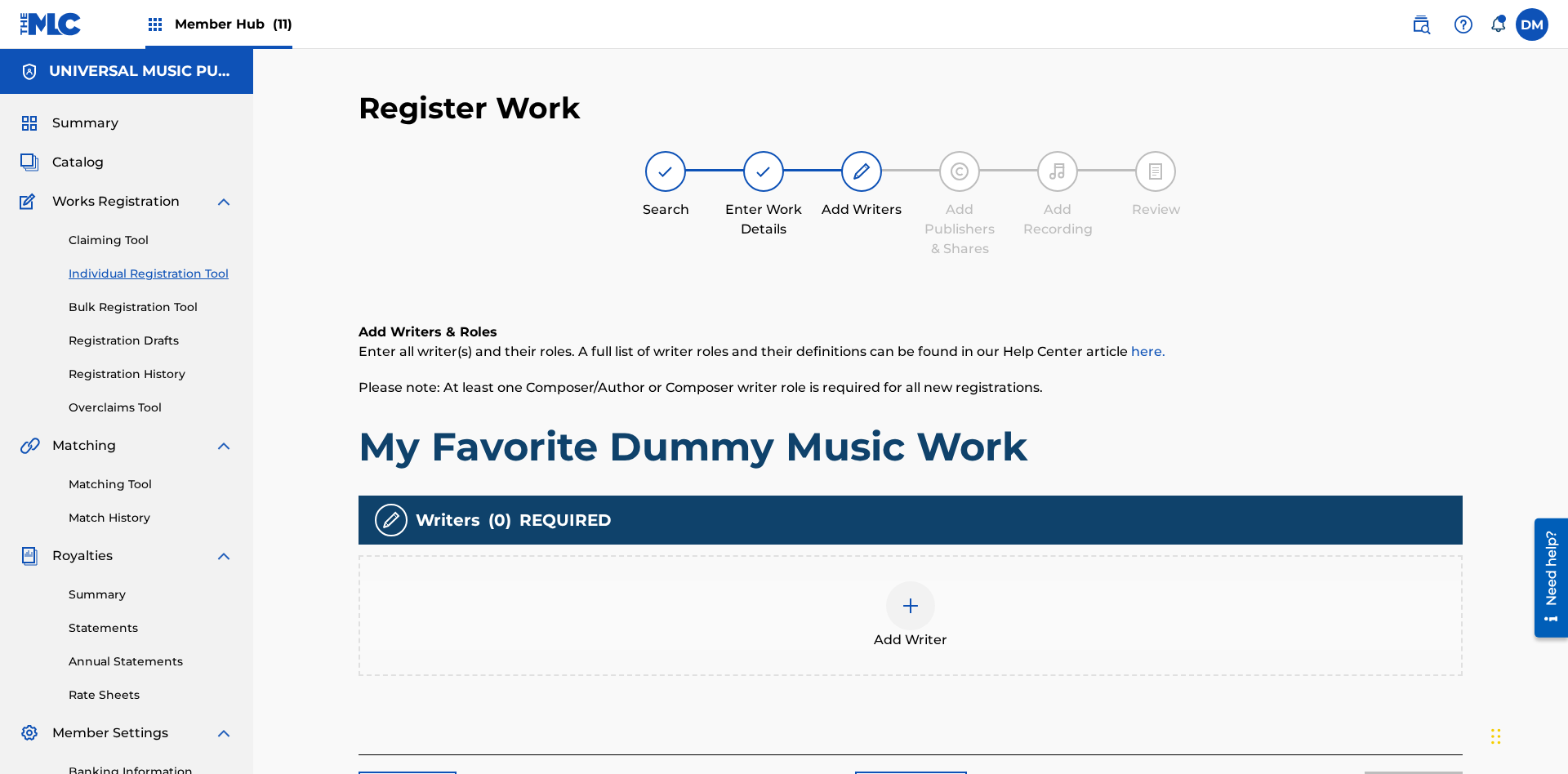
click at [911, 596] on img at bounding box center [911, 606] width 20 height 20
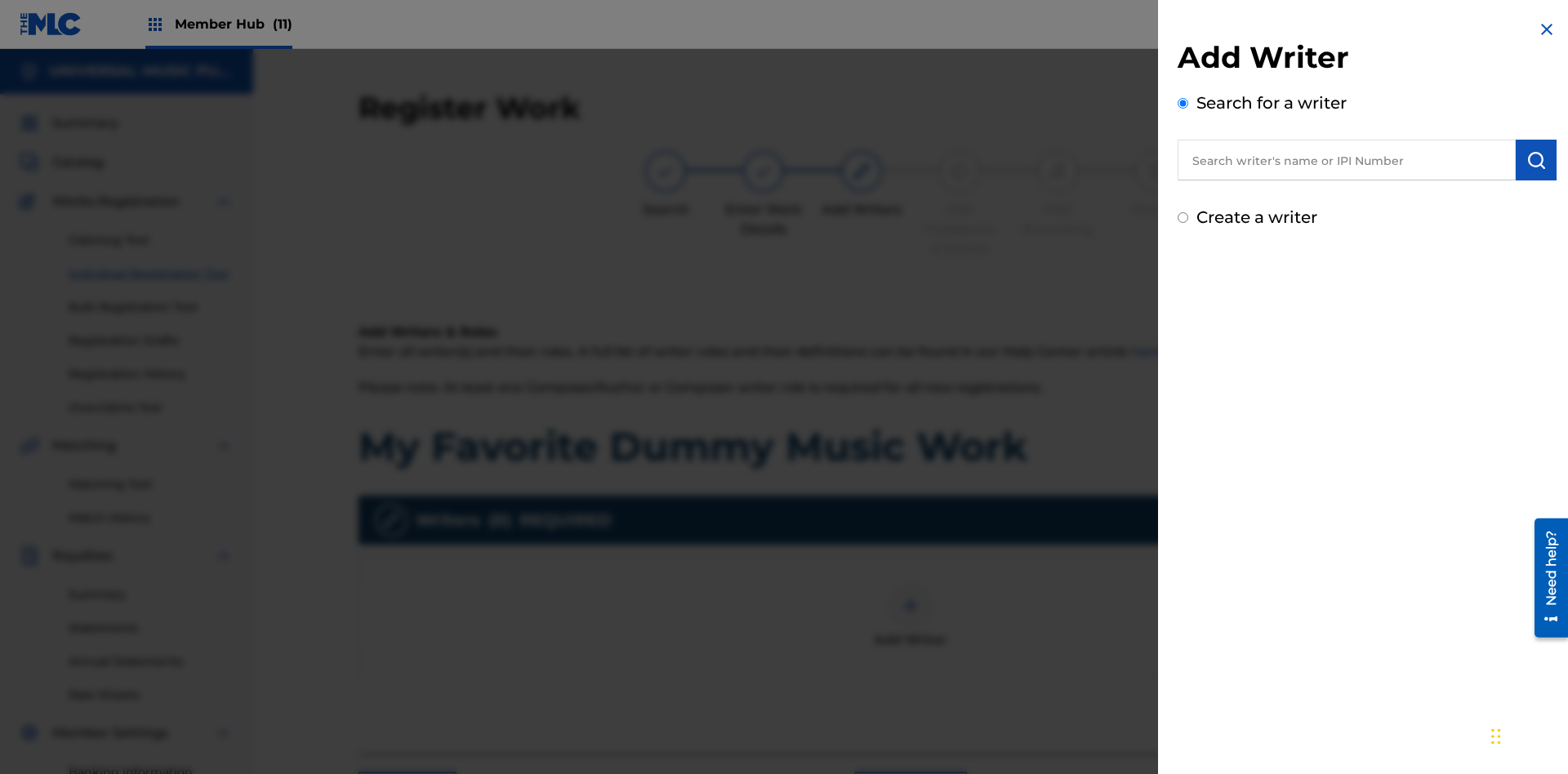
click at [1346, 160] on input "text" at bounding box center [1346, 160] width 338 height 41
type input "[PERSON_NAME]"
click at [1537, 160] on img "submit" at bounding box center [1536, 160] width 20 height 20
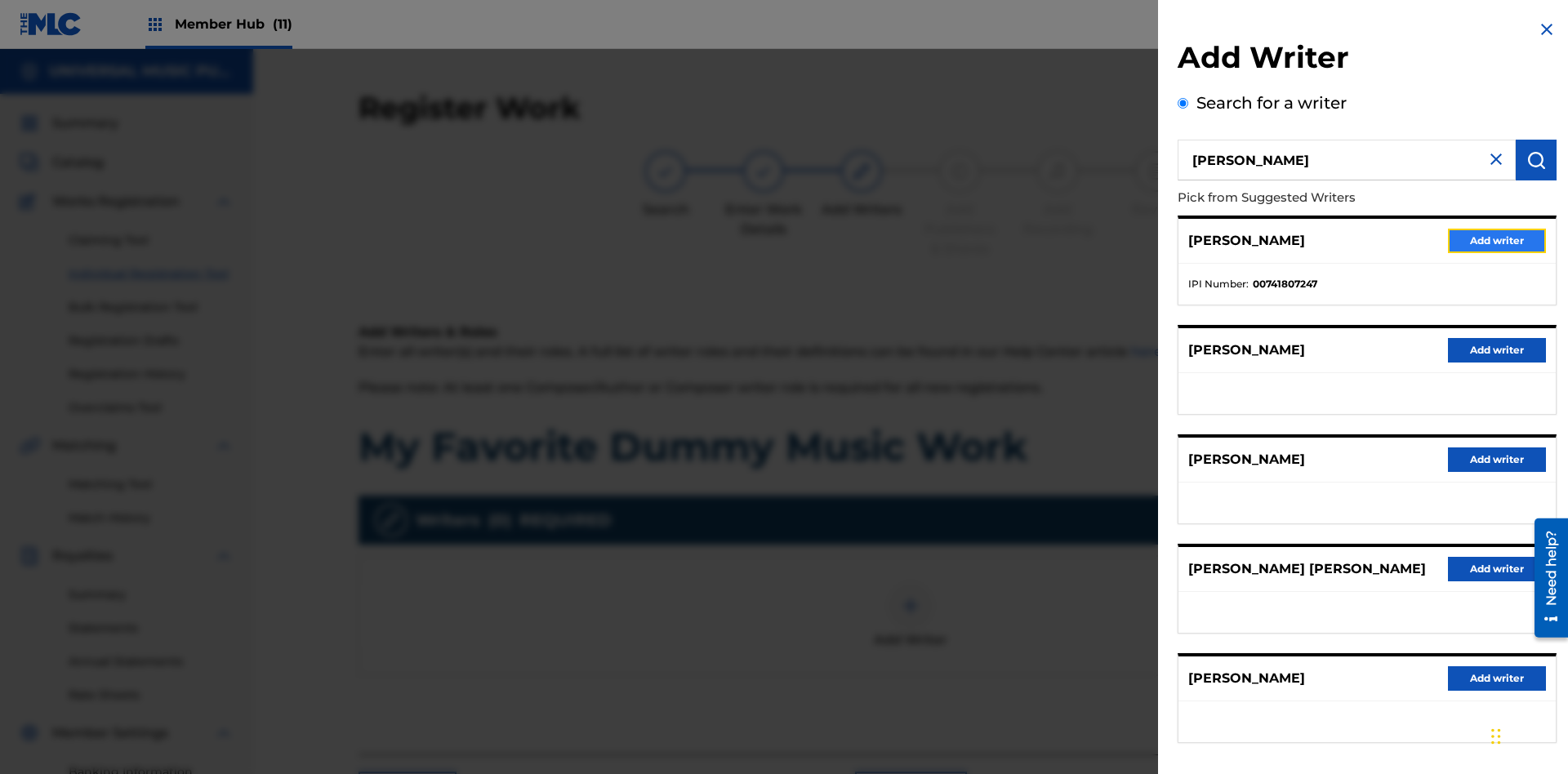
click at [1497, 240] on button "Add writer" at bounding box center [1497, 241] width 98 height 25
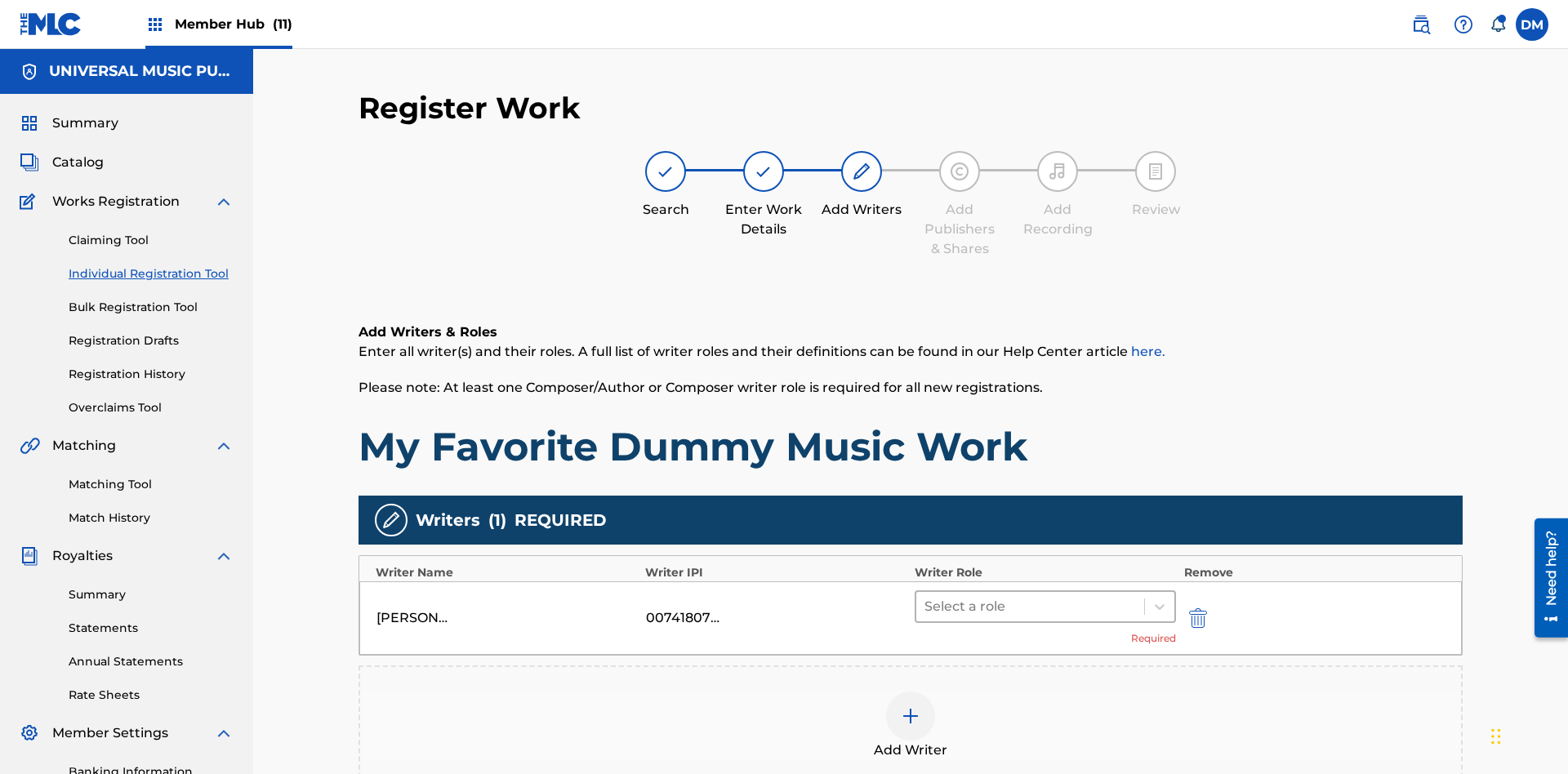
click at [926, 596] on input "text" at bounding box center [926, 606] width 3 height 20
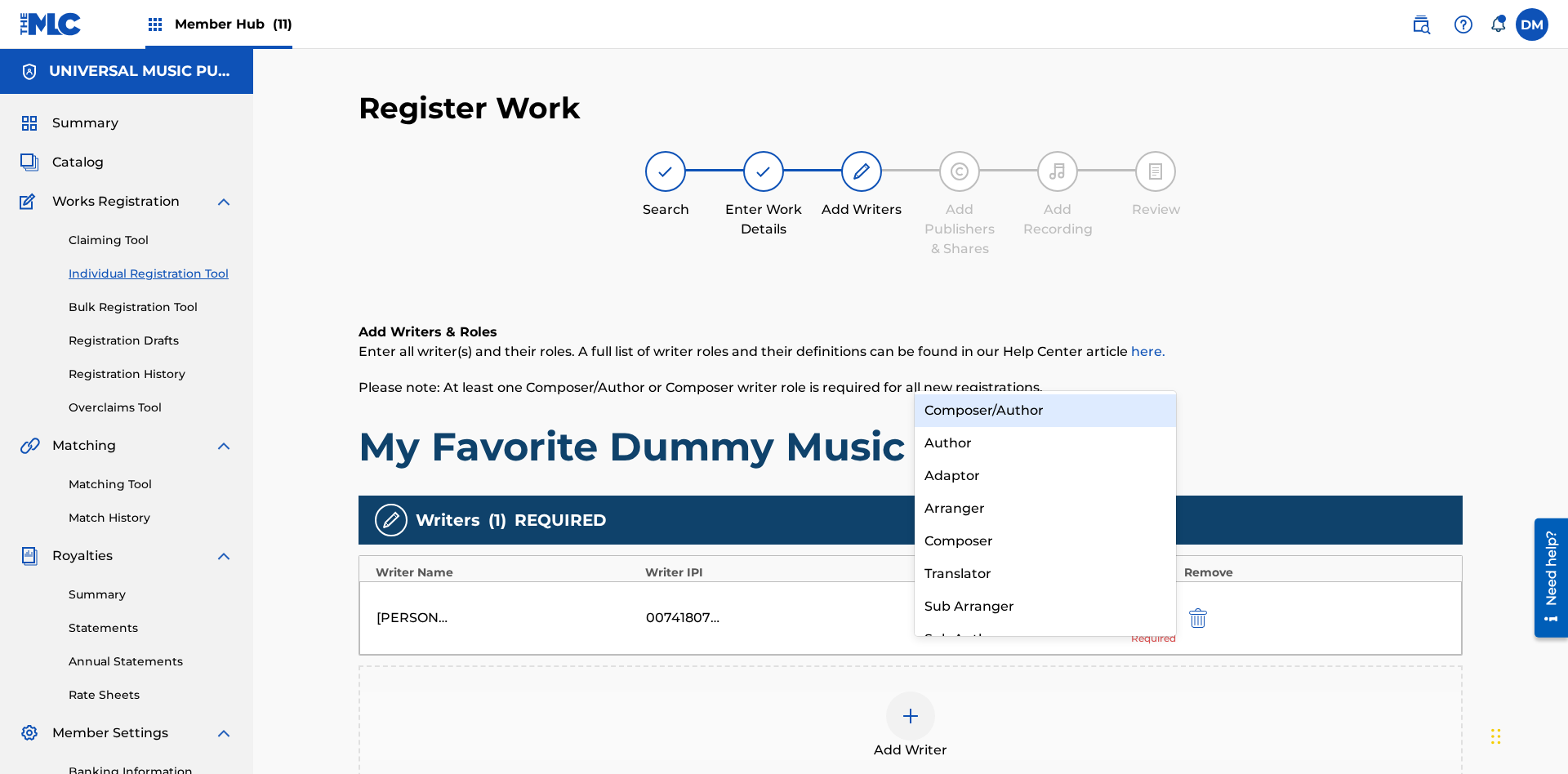
click at [1045, 573] on div "Translator" at bounding box center [1045, 573] width 262 height 32
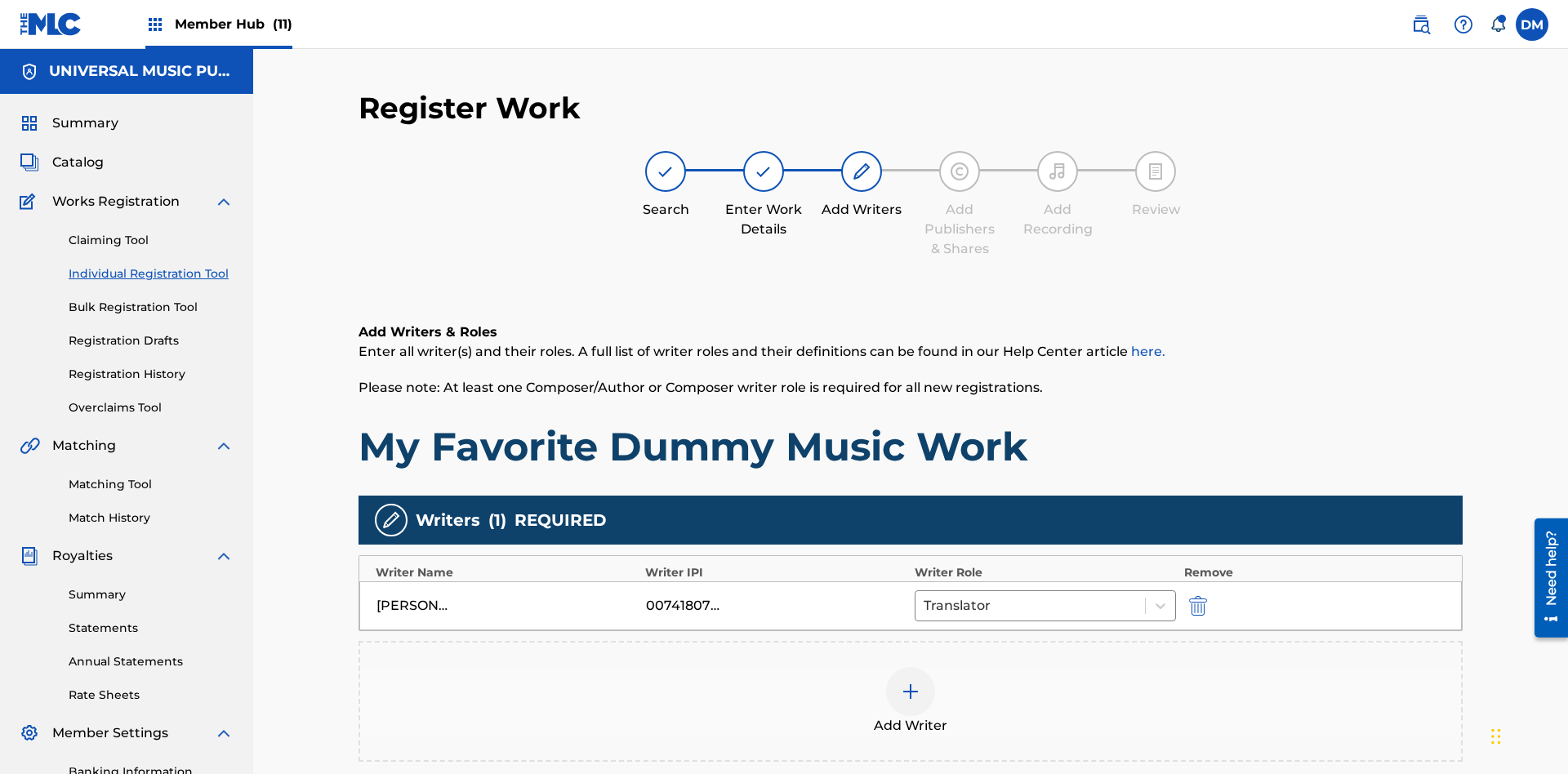
click at [911, 667] on div at bounding box center [911, 691] width 49 height 49
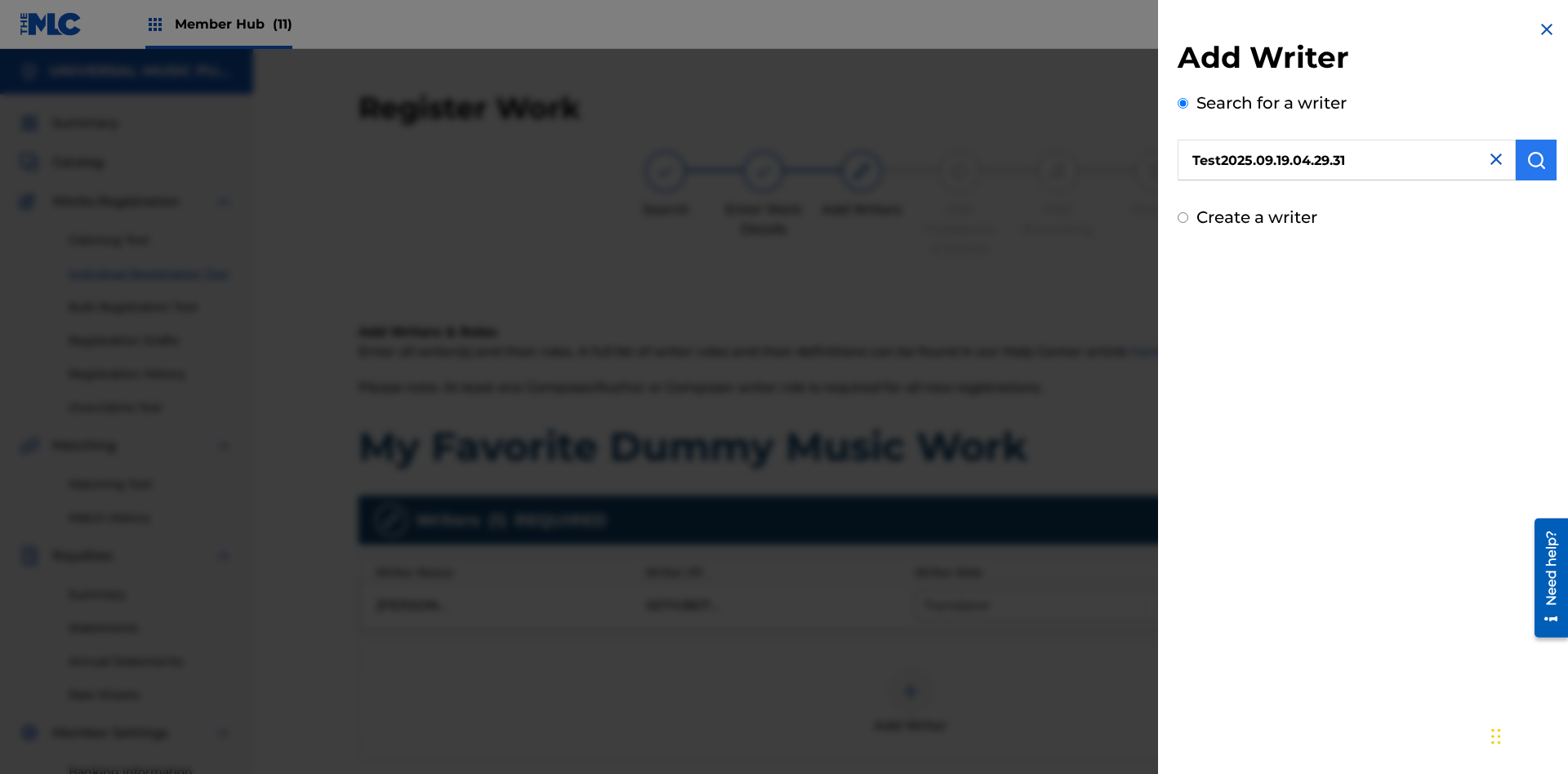
type input "Test2025.09.19.04.29.31"
click at [1537, 160] on img "submit" at bounding box center [1536, 160] width 20 height 20
click at [1184, 287] on input "Create a writer" at bounding box center [1183, 286] width 10 height 10
radio input "false"
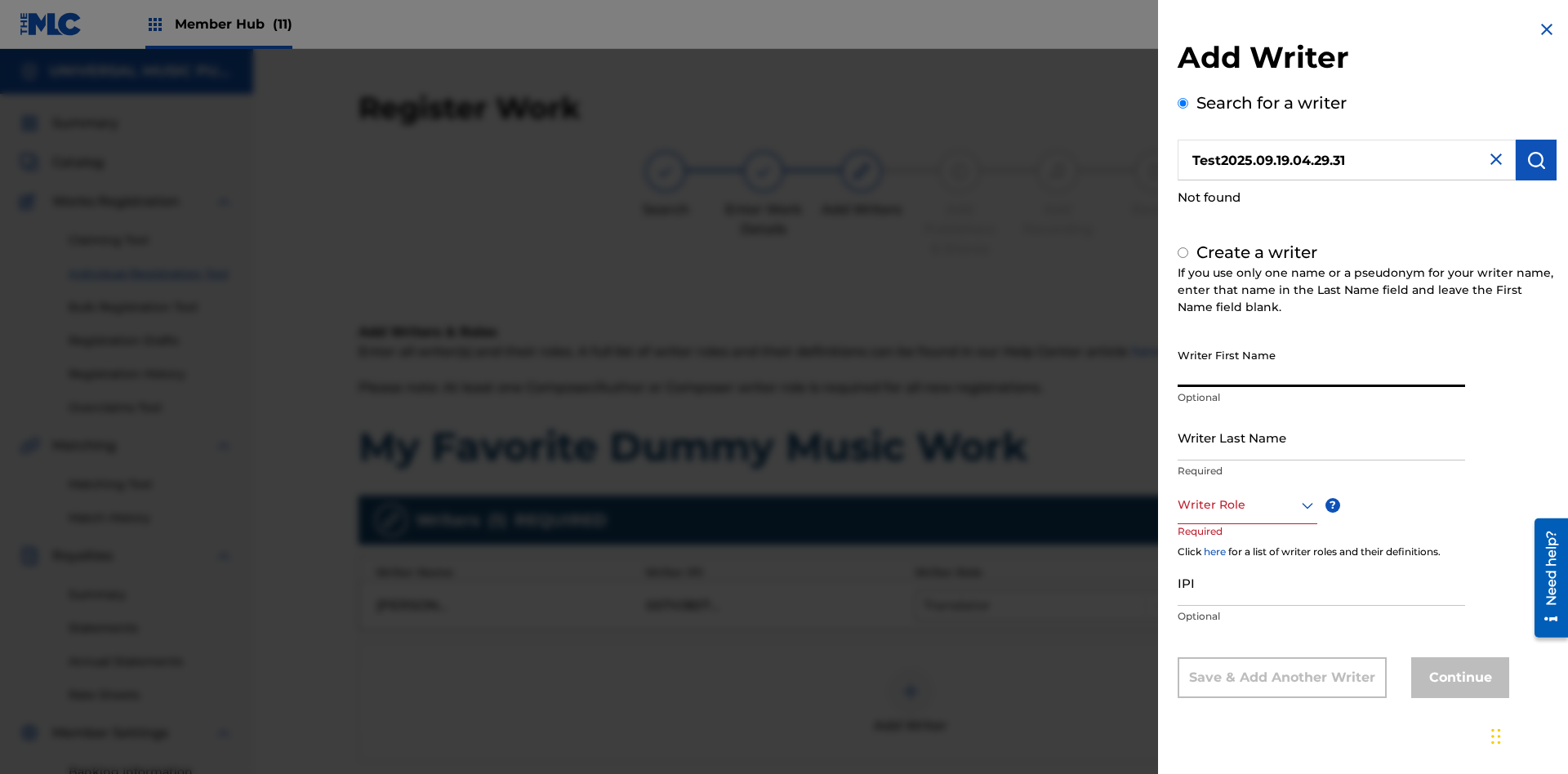
radio input "false"
radio input "true"
type input "Test2025.09.19.04.29.33"
click at [1322, 436] on input "Writer Last Name" at bounding box center [1322, 436] width 287 height 47
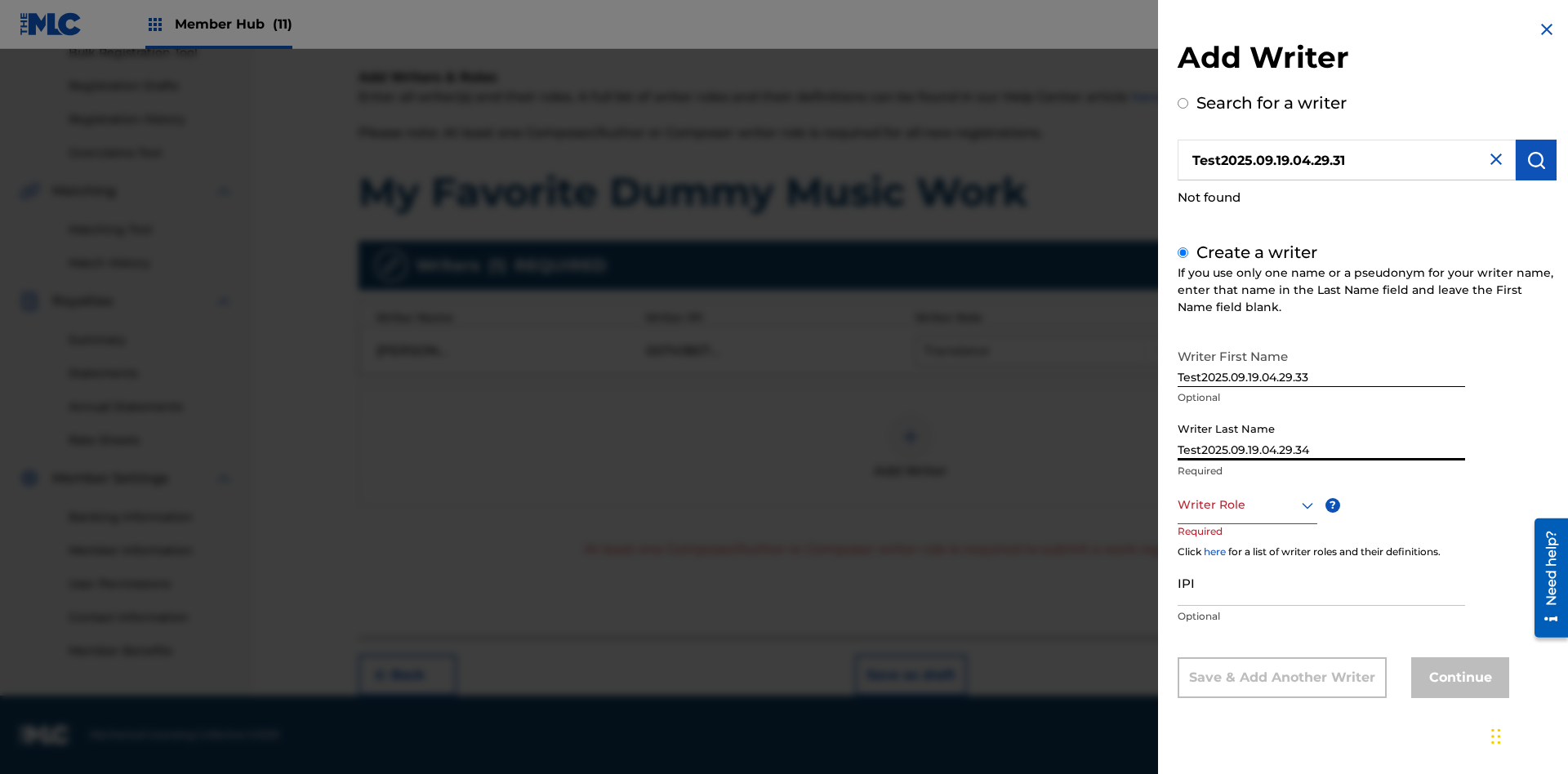
click at [1246, 504] on div at bounding box center [1247, 504] width 140 height 20
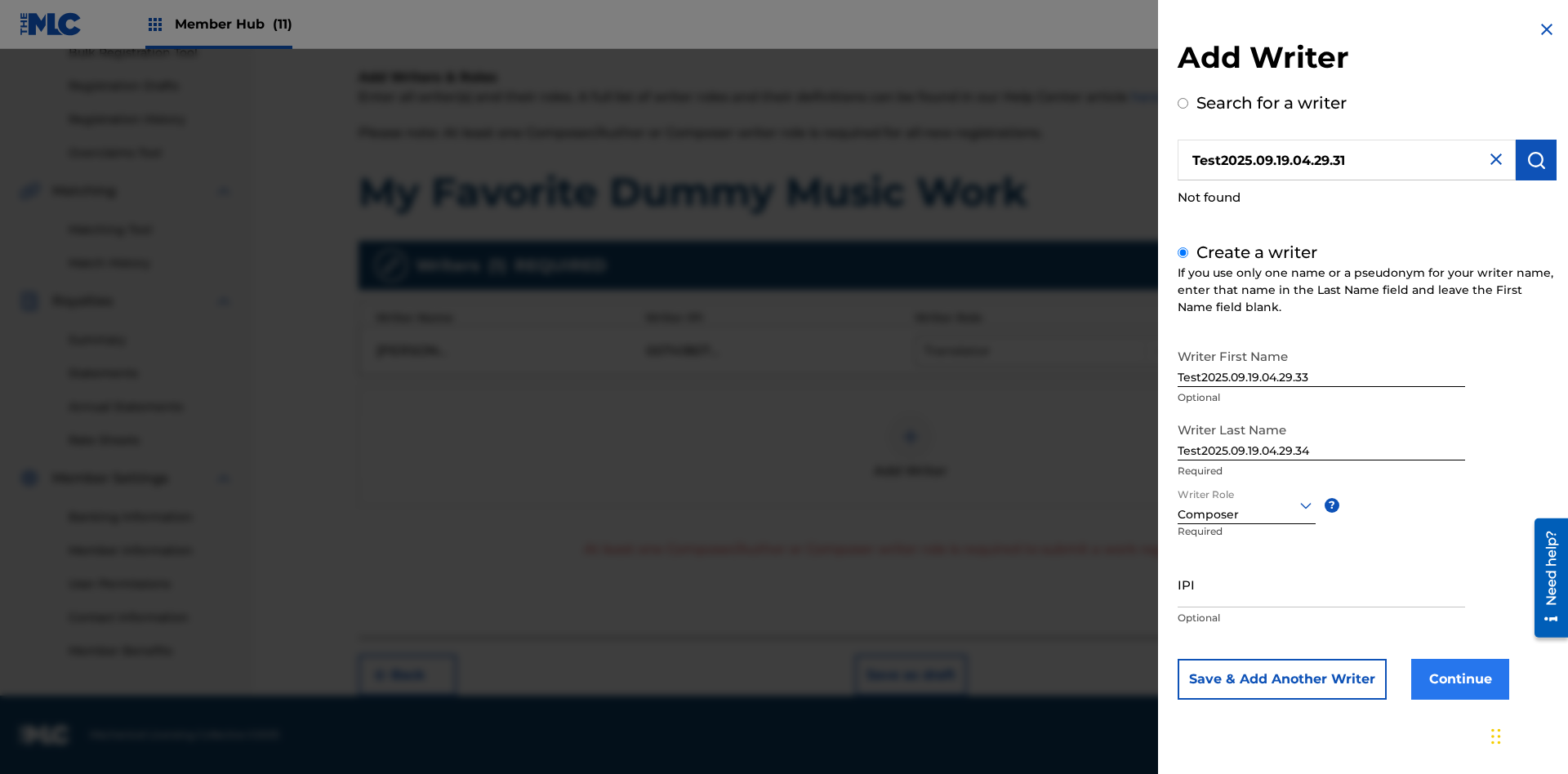
click at [1322, 584] on input "IPI" at bounding box center [1322, 584] width 287 height 47
click at [1458, 678] on button "Continue" at bounding box center [1460, 679] width 98 height 41
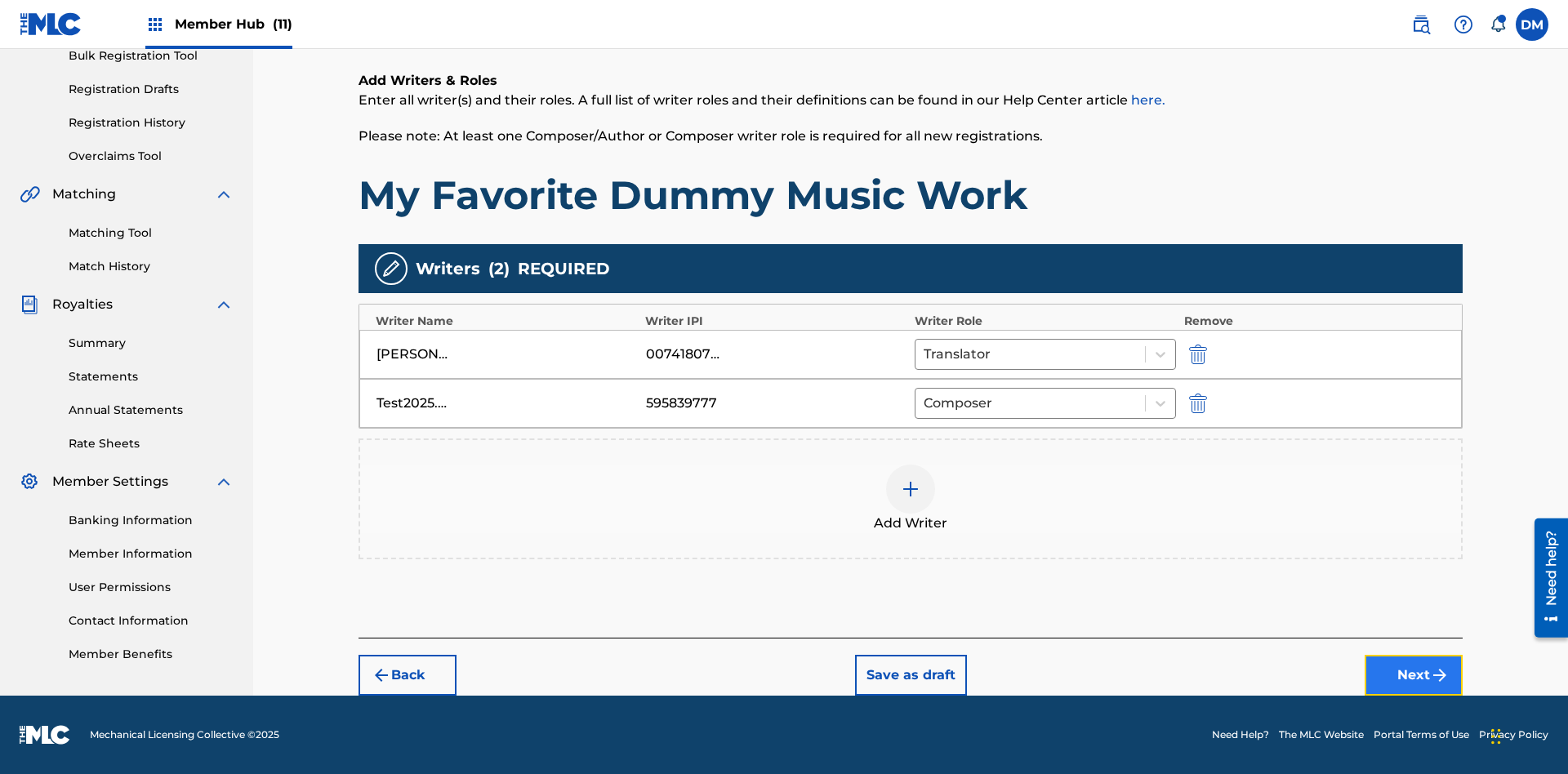
click at [1414, 675] on button "Next" at bounding box center [1413, 674] width 98 height 41
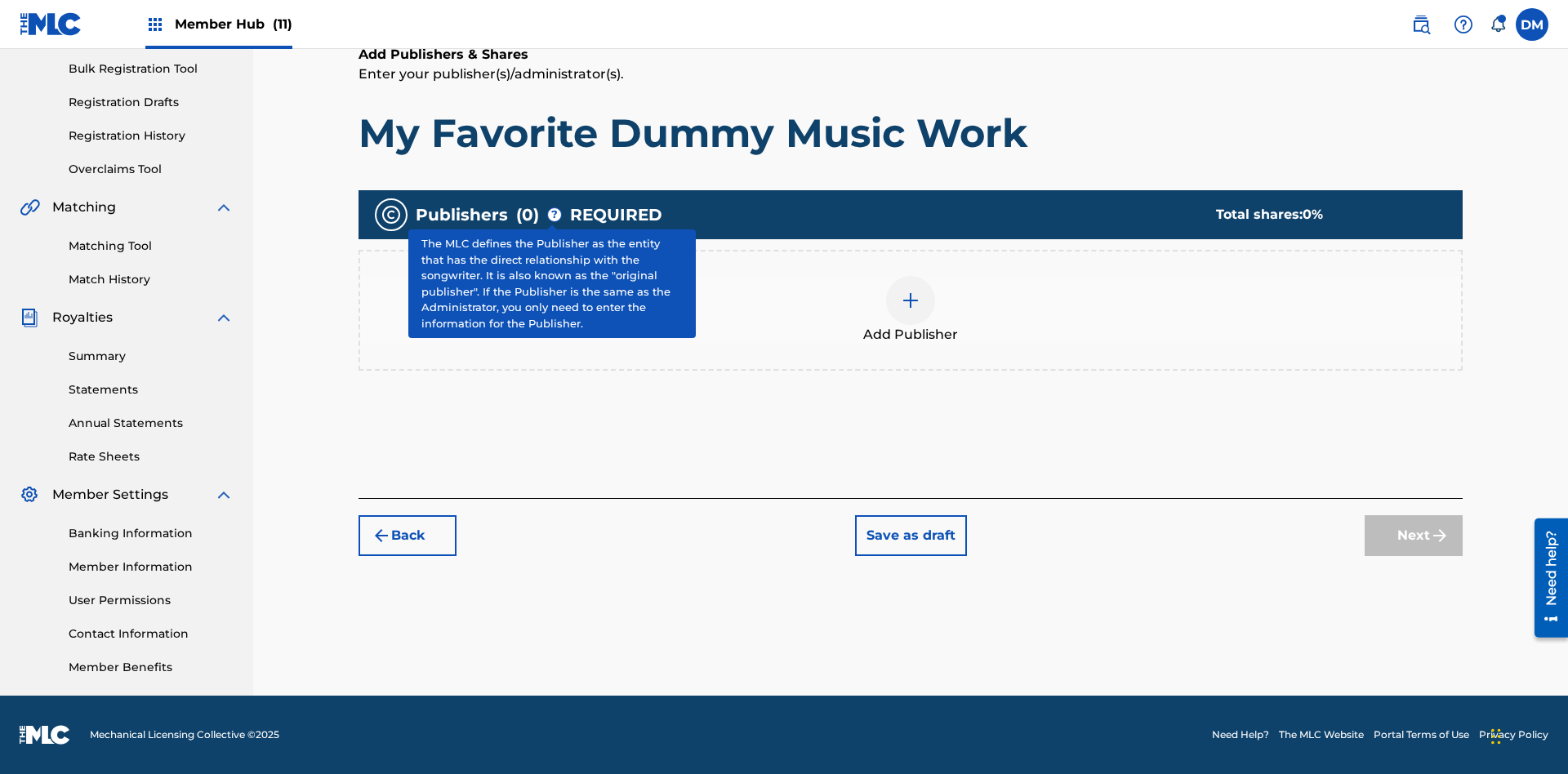
click at [911, 300] on img at bounding box center [911, 300] width 20 height 20
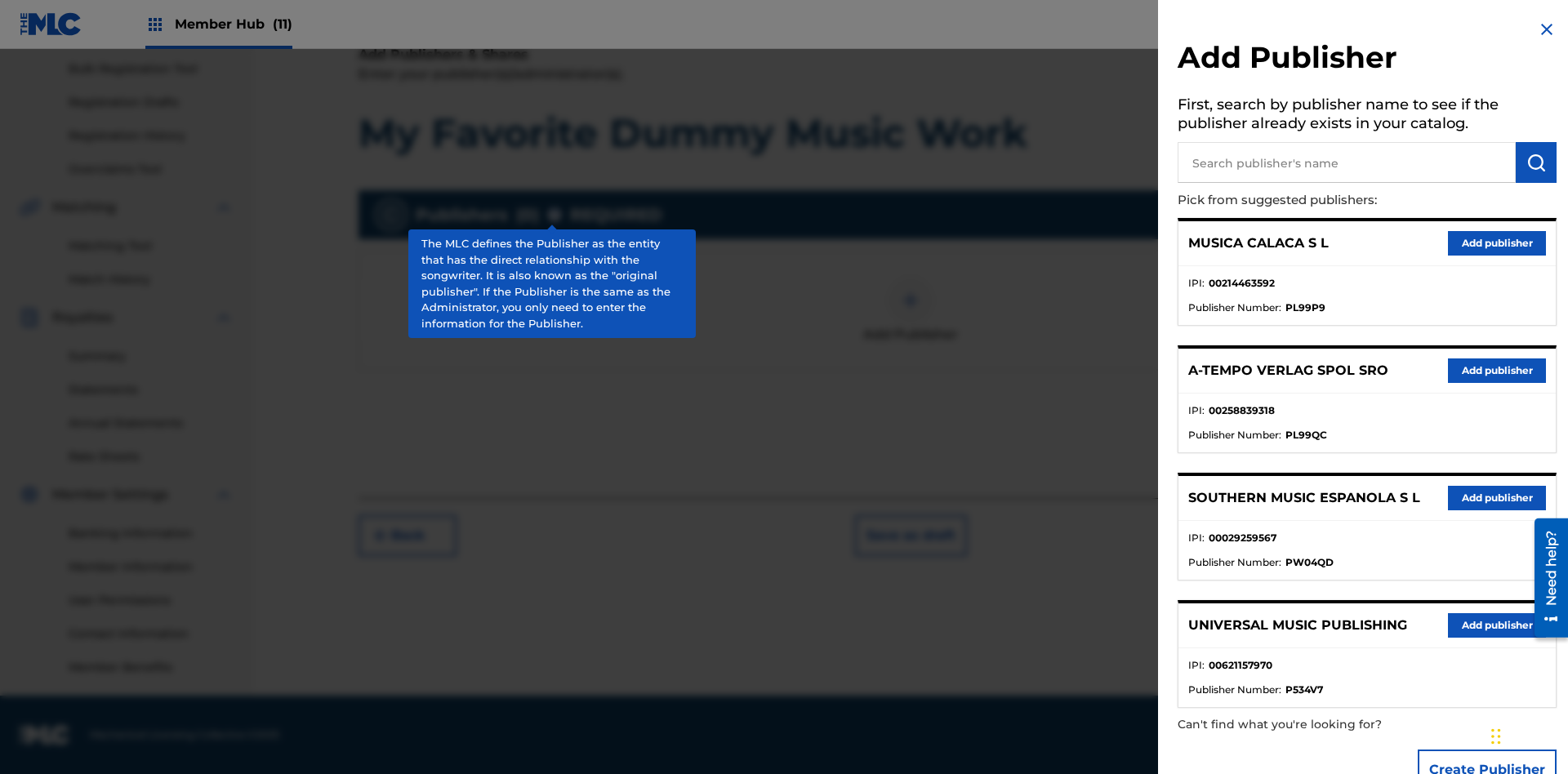
click at [1346, 163] on input "text" at bounding box center [1346, 162] width 338 height 41
type input "Test2025.09.19.04.30.01"
click at [1537, 163] on img "submit" at bounding box center [1536, 163] width 20 height 20
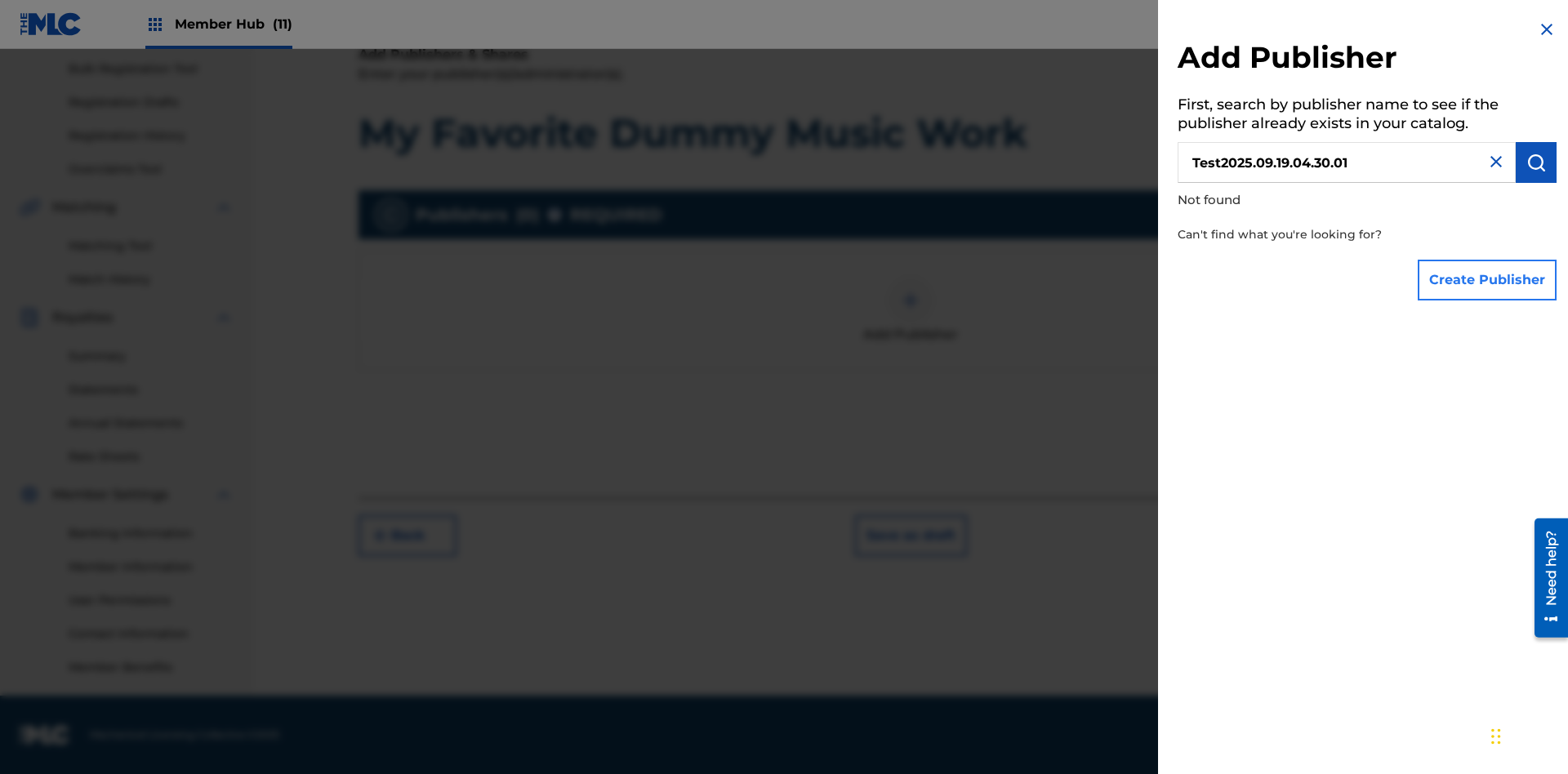
click at [1488, 280] on button "Create Publisher" at bounding box center [1487, 280] width 139 height 41
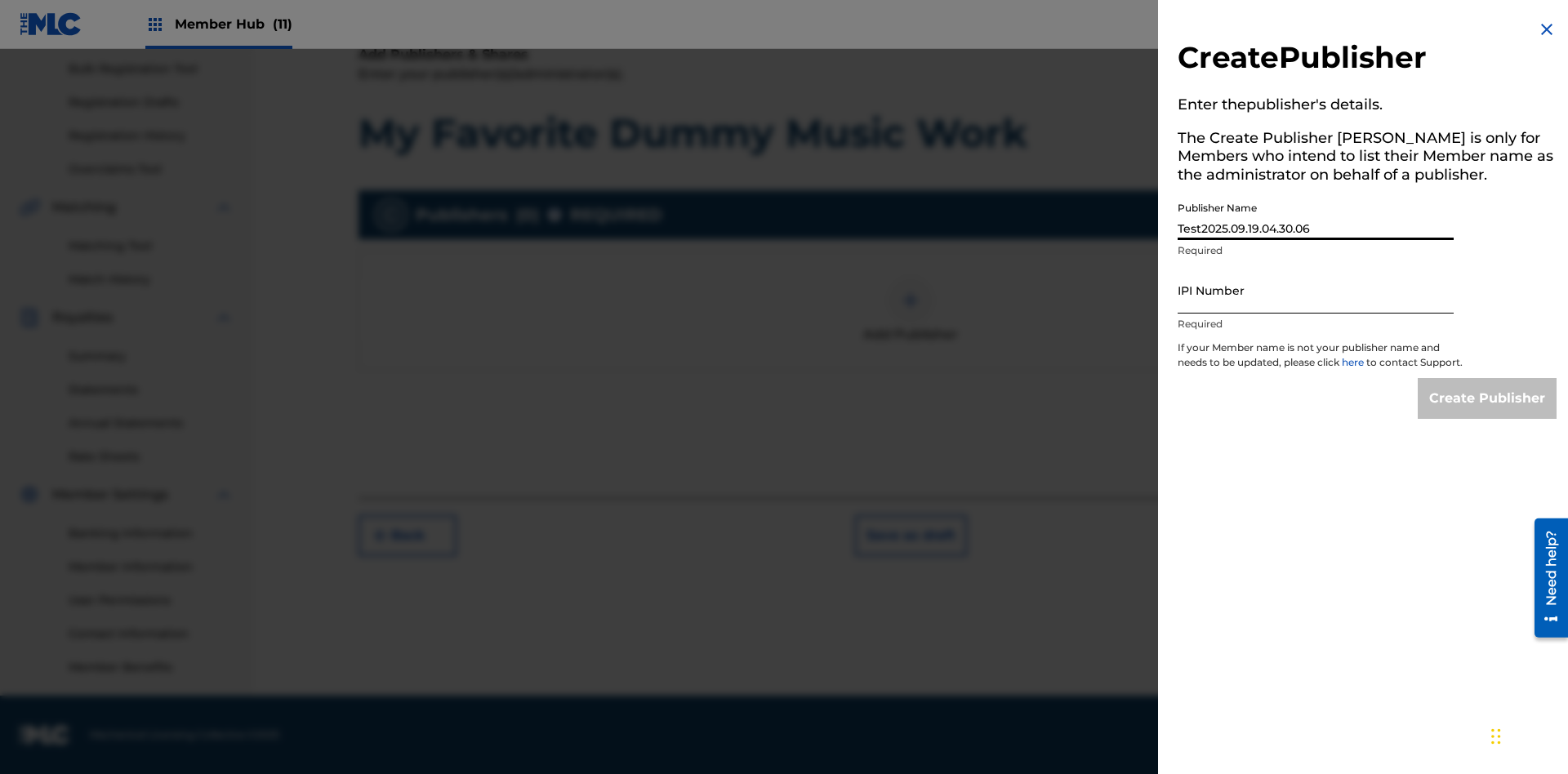
type input "Test2025.09.19.04.30.06"
click at [1316, 290] on input "IPI Number" at bounding box center [1316, 290] width 276 height 47
type input "00199844009"
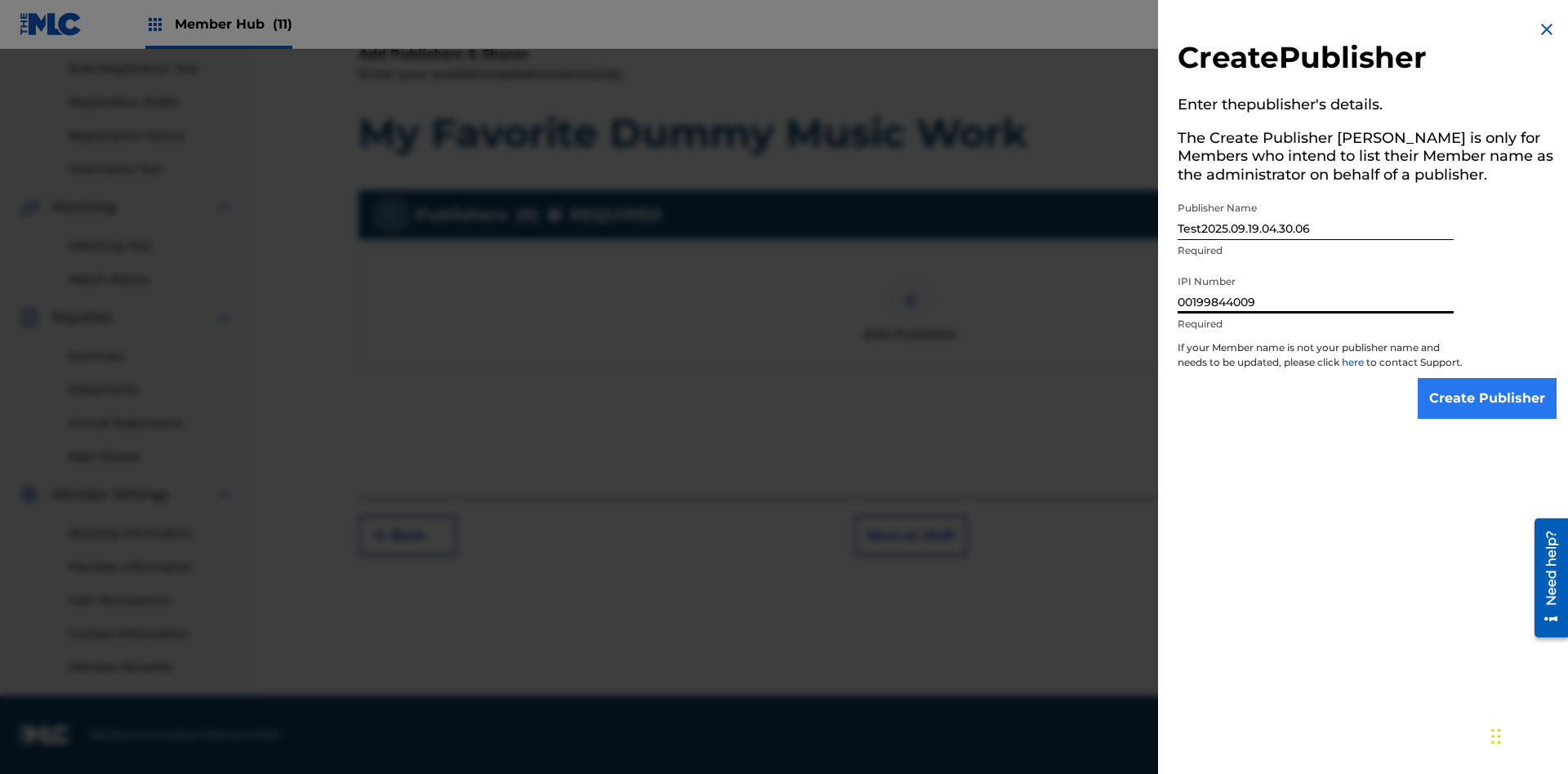
click at [1488, 413] on input "Create Publisher" at bounding box center [1487, 397] width 139 height 41
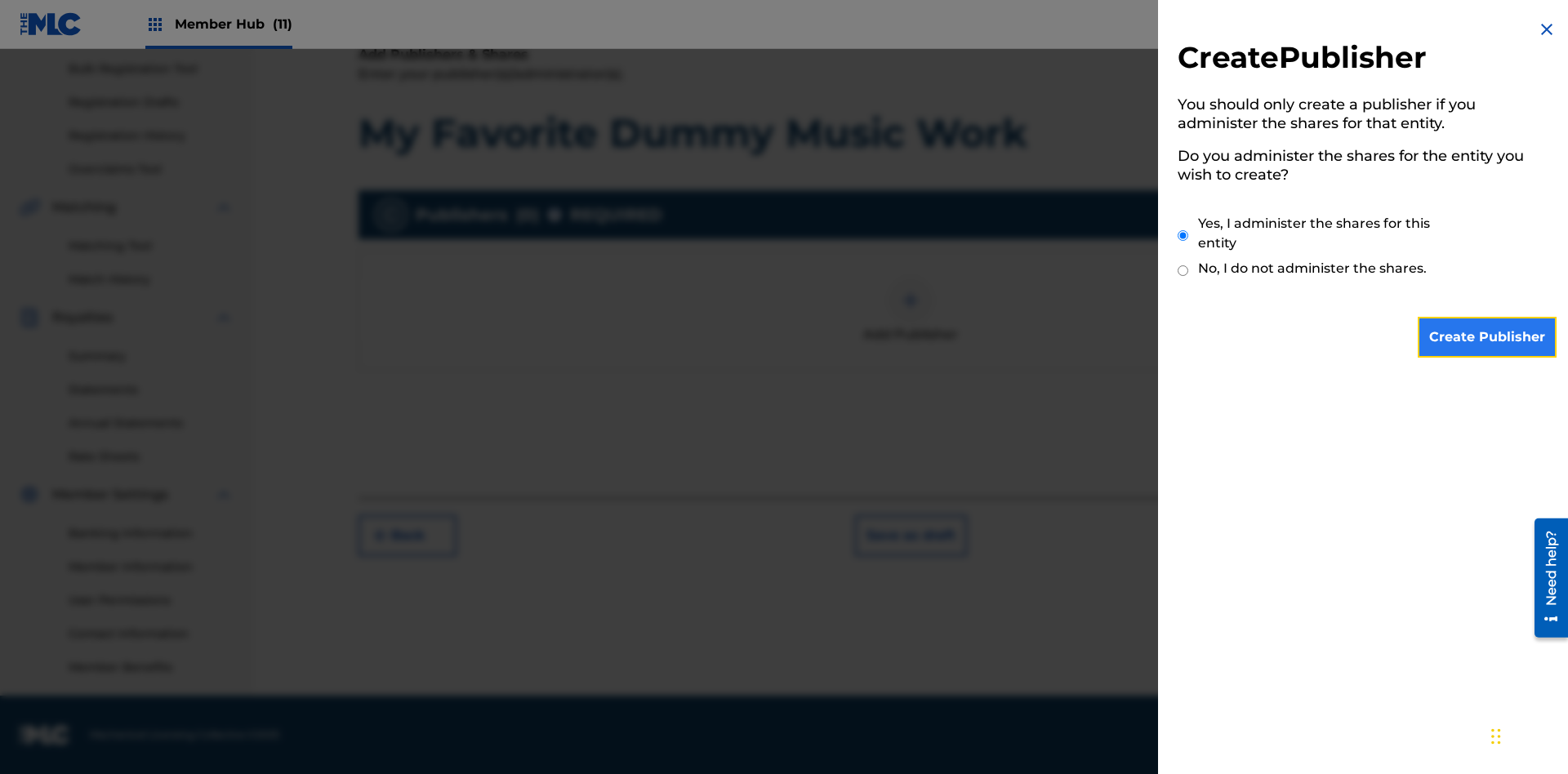
click at [1488, 338] on input "Create Publisher" at bounding box center [1487, 337] width 139 height 41
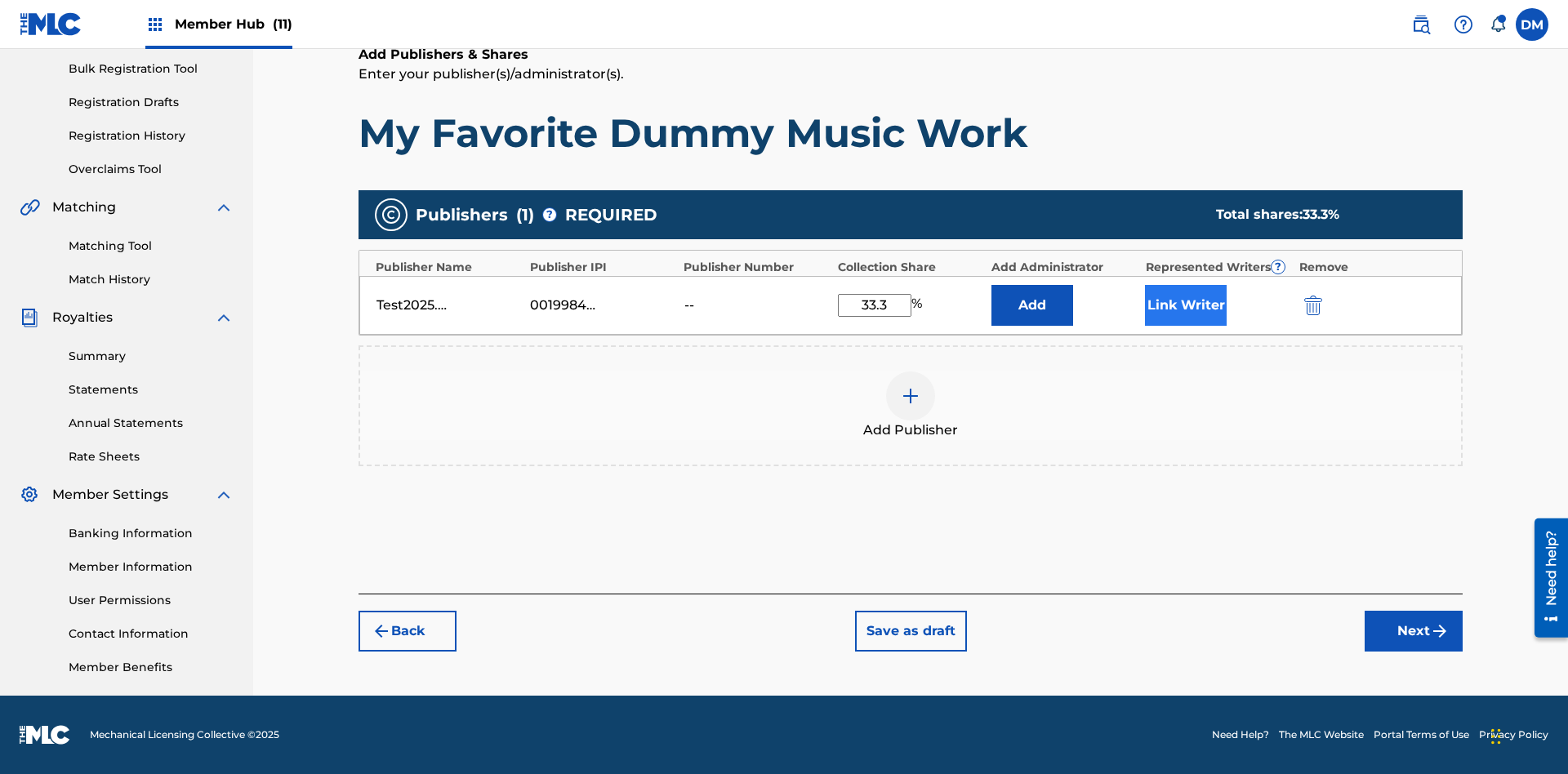
type input "33.3"
click at [1186, 304] on button "Link Writer" at bounding box center [1186, 305] width 82 height 41
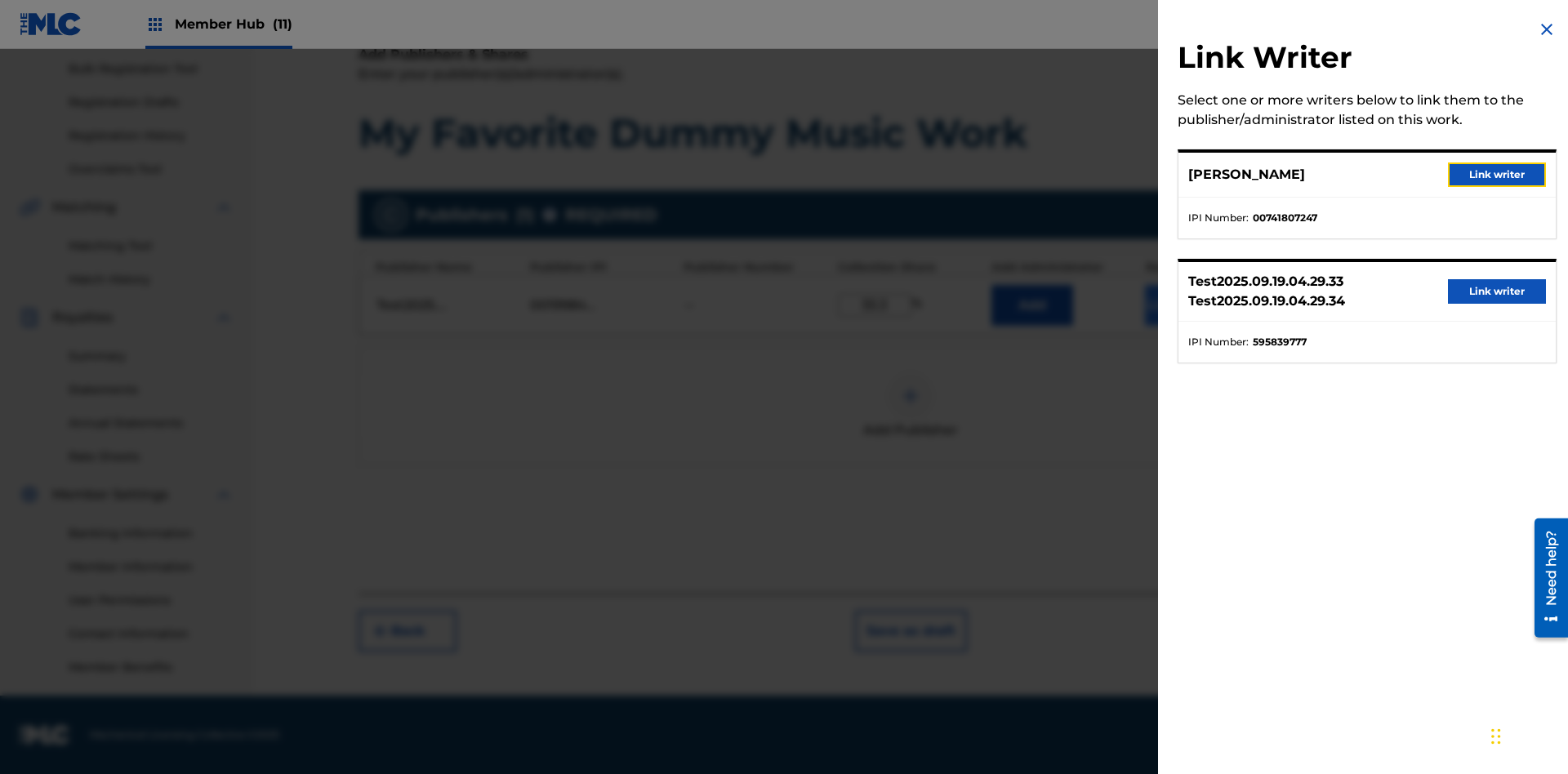
click at [1497, 175] on button "Link writer" at bounding box center [1497, 175] width 98 height 25
click at [1186, 325] on button "Link Writer" at bounding box center [1186, 305] width 82 height 41
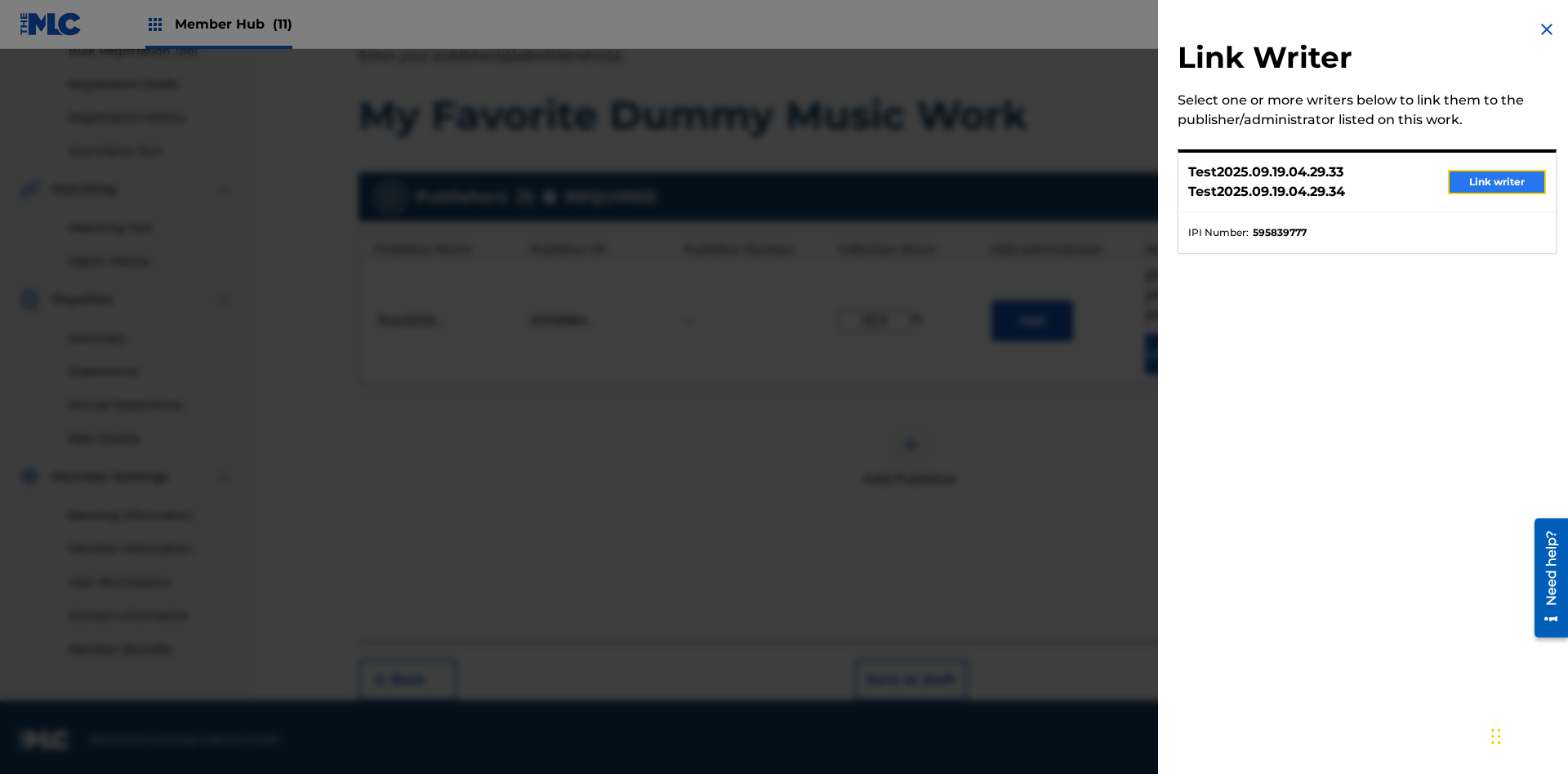
click at [1497, 182] on button "Link writer" at bounding box center [1497, 183] width 98 height 25
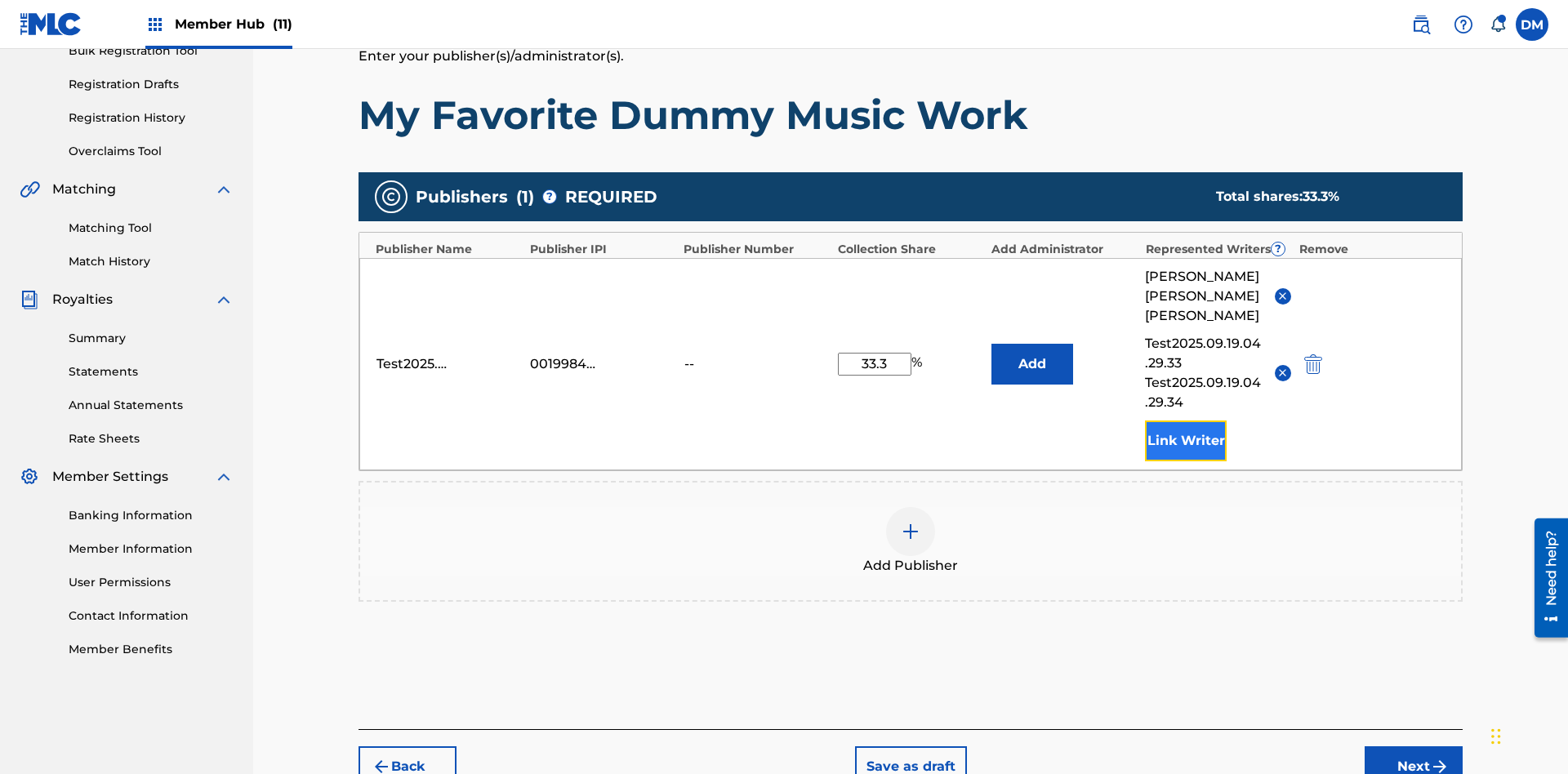
click at [1186, 420] on button "Link Writer" at bounding box center [1186, 440] width 82 height 41
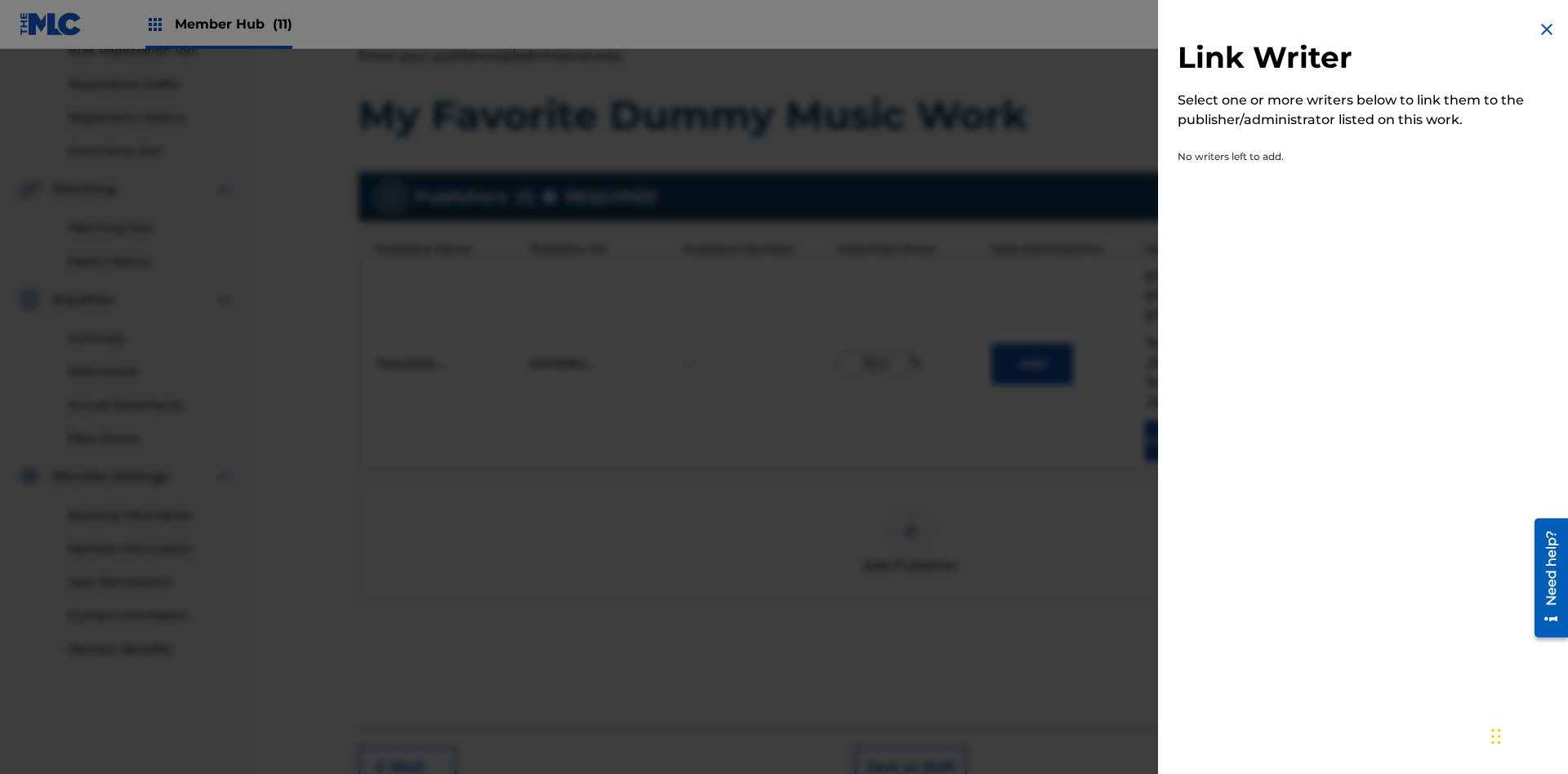
click at [1547, 29] on img at bounding box center [1546, 29] width 20 height 20
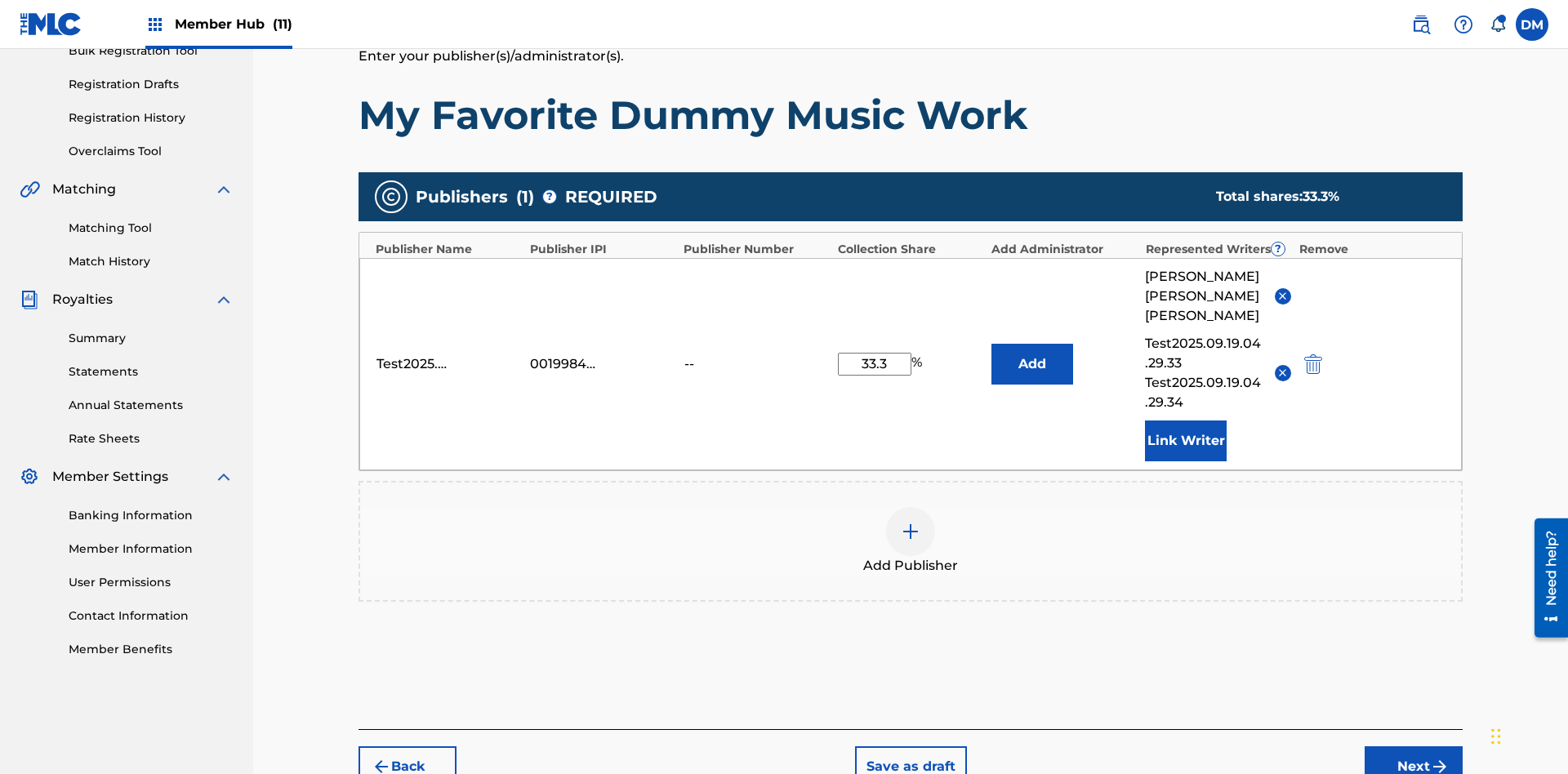
click at [911, 521] on img at bounding box center [911, 531] width 20 height 20
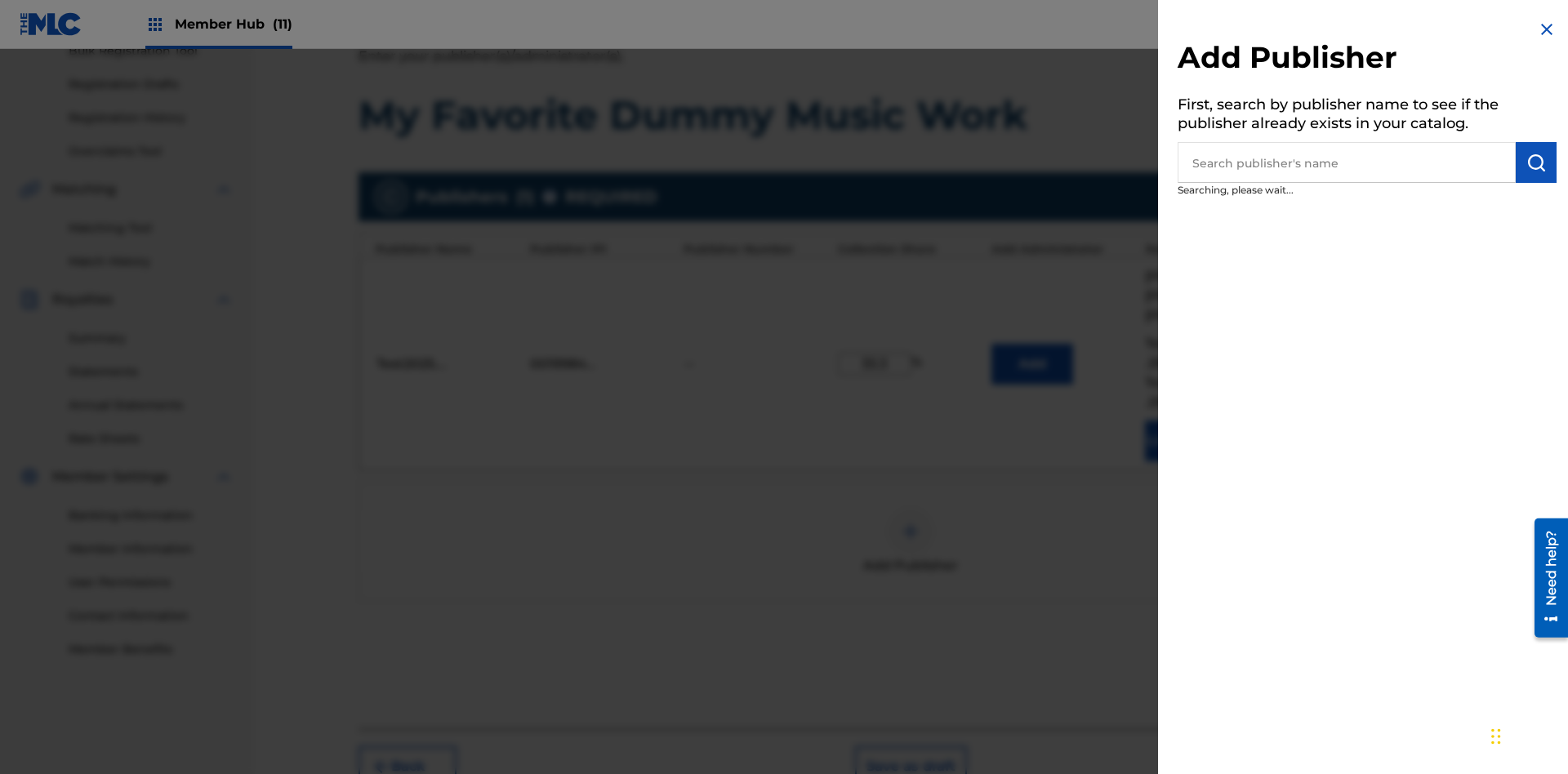
click at [1346, 163] on input "text" at bounding box center [1346, 162] width 338 height 41
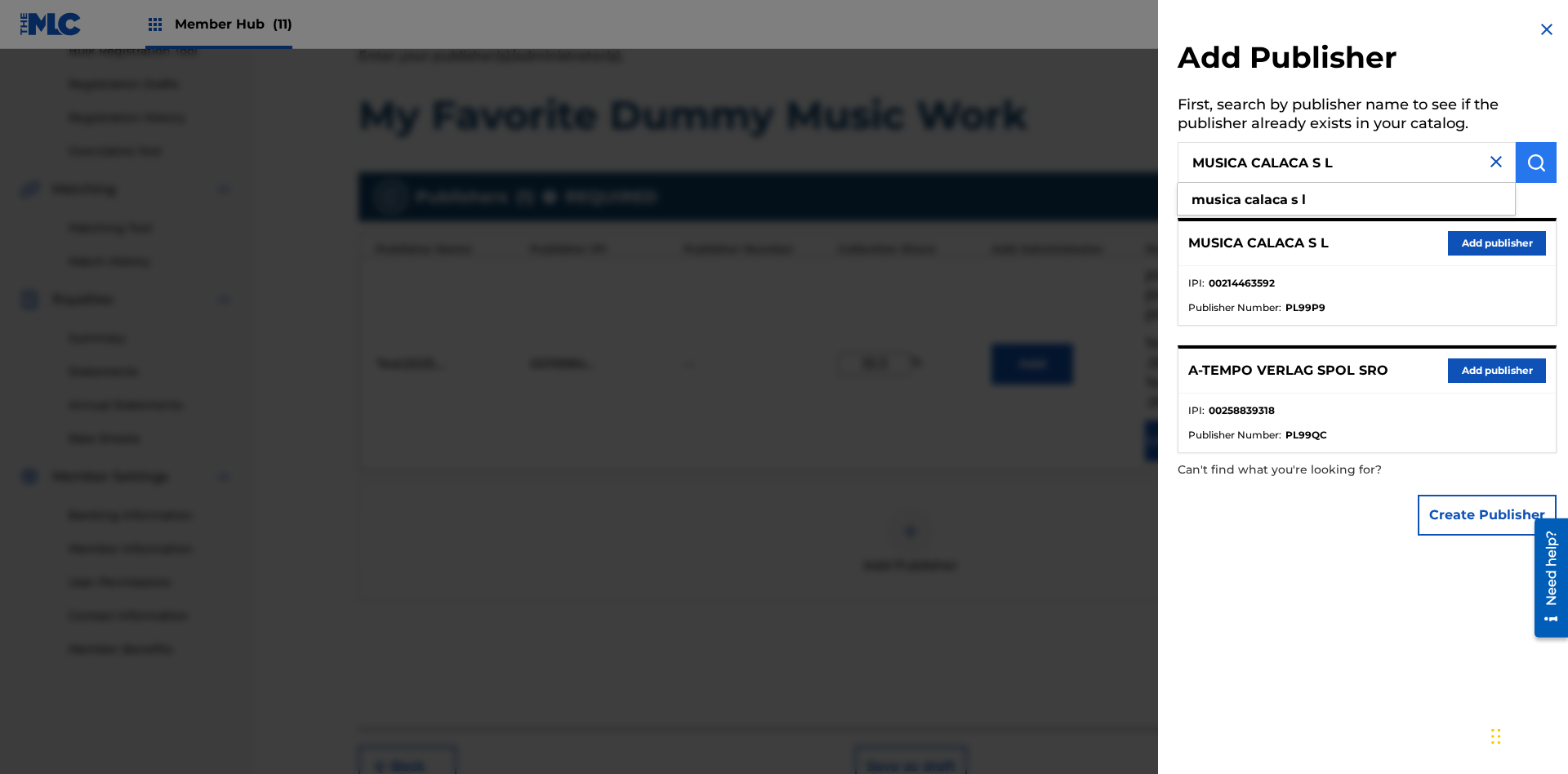
type input "MUSICA CALACA S L"
click at [1537, 163] on img "submit" at bounding box center [1536, 163] width 20 height 20
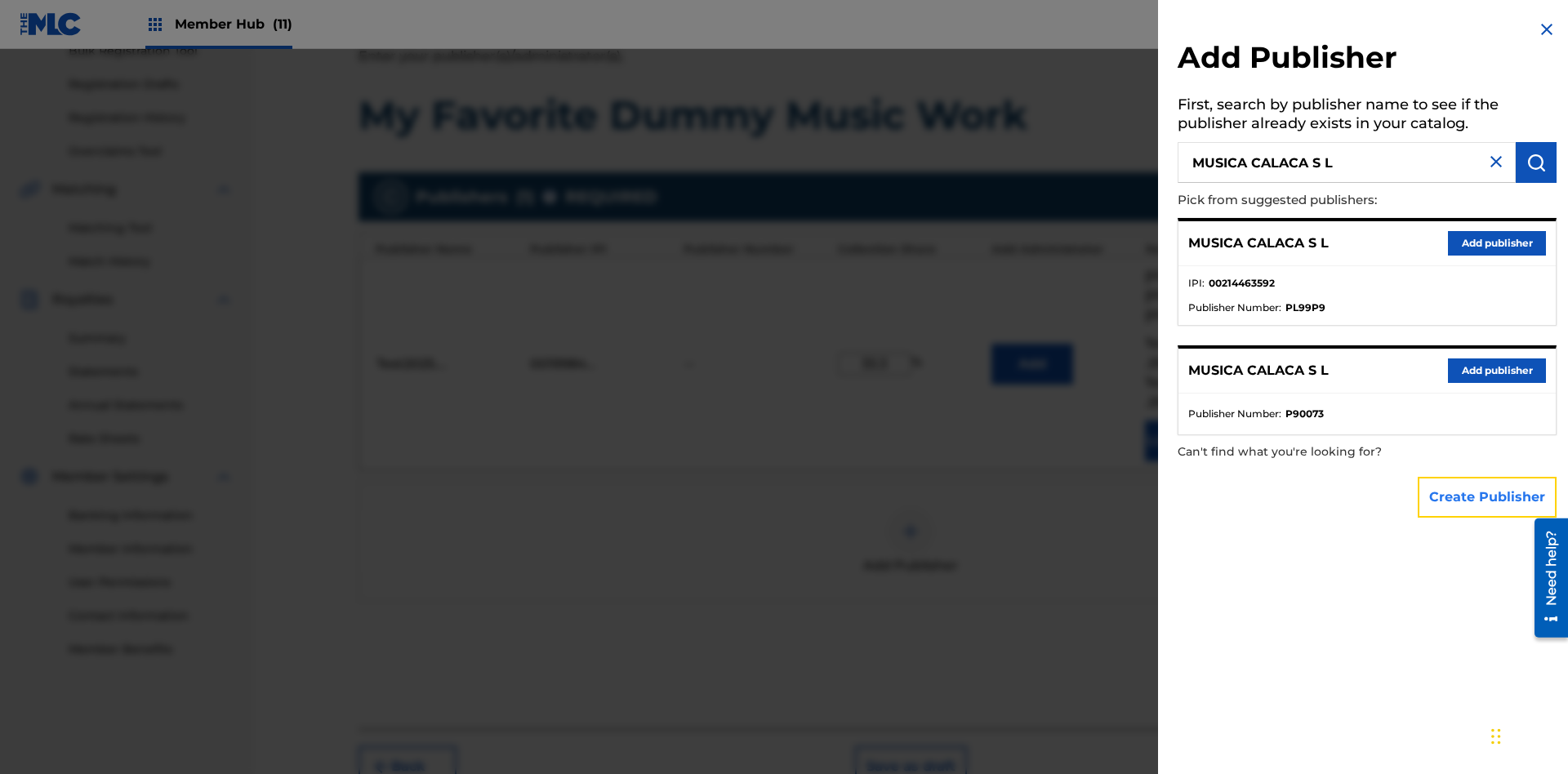
click at [1488, 496] on button "Create Publisher" at bounding box center [1487, 496] width 139 height 41
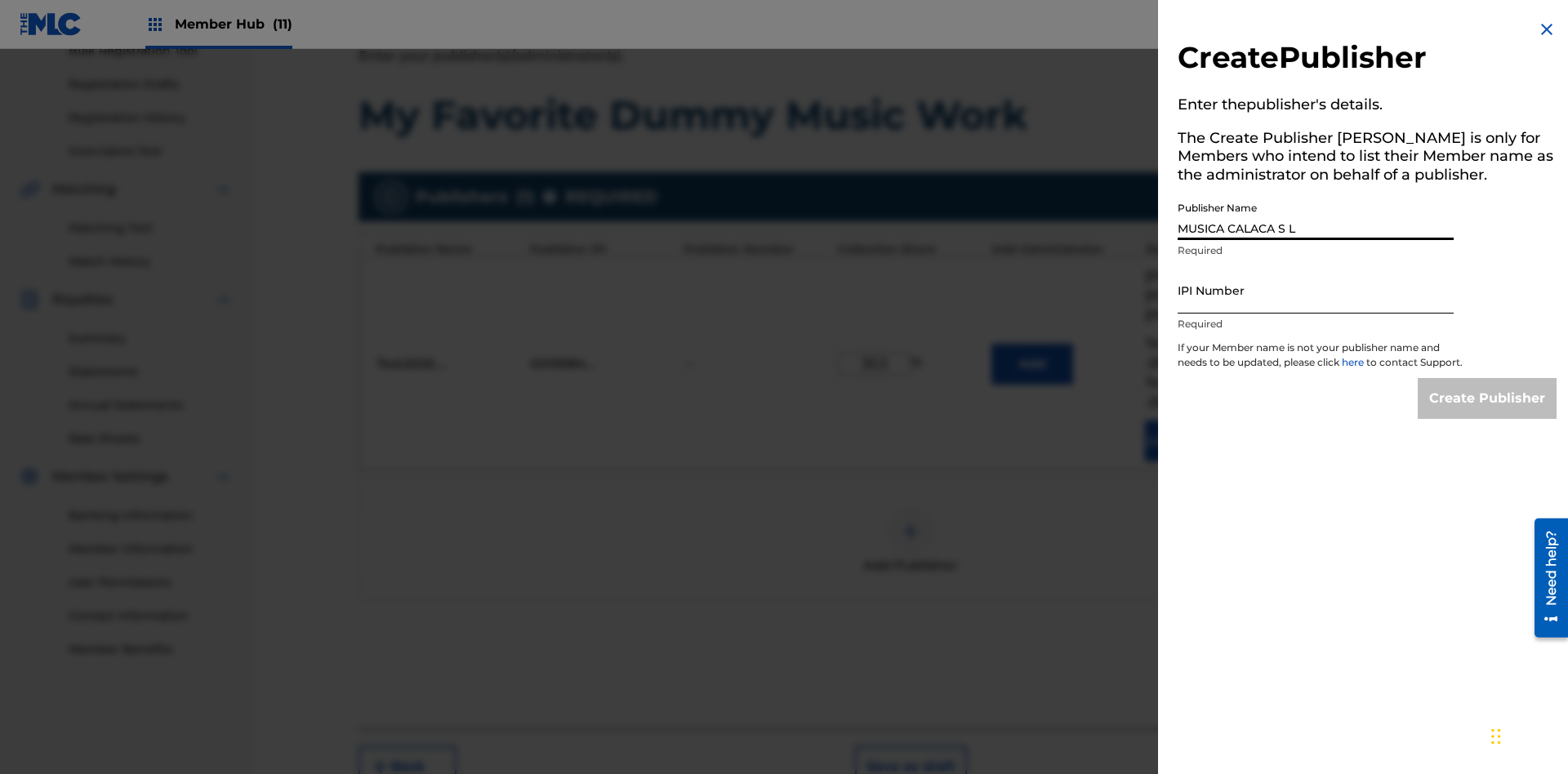
click at [1316, 290] on input "IPI Number" at bounding box center [1316, 290] width 276 height 47
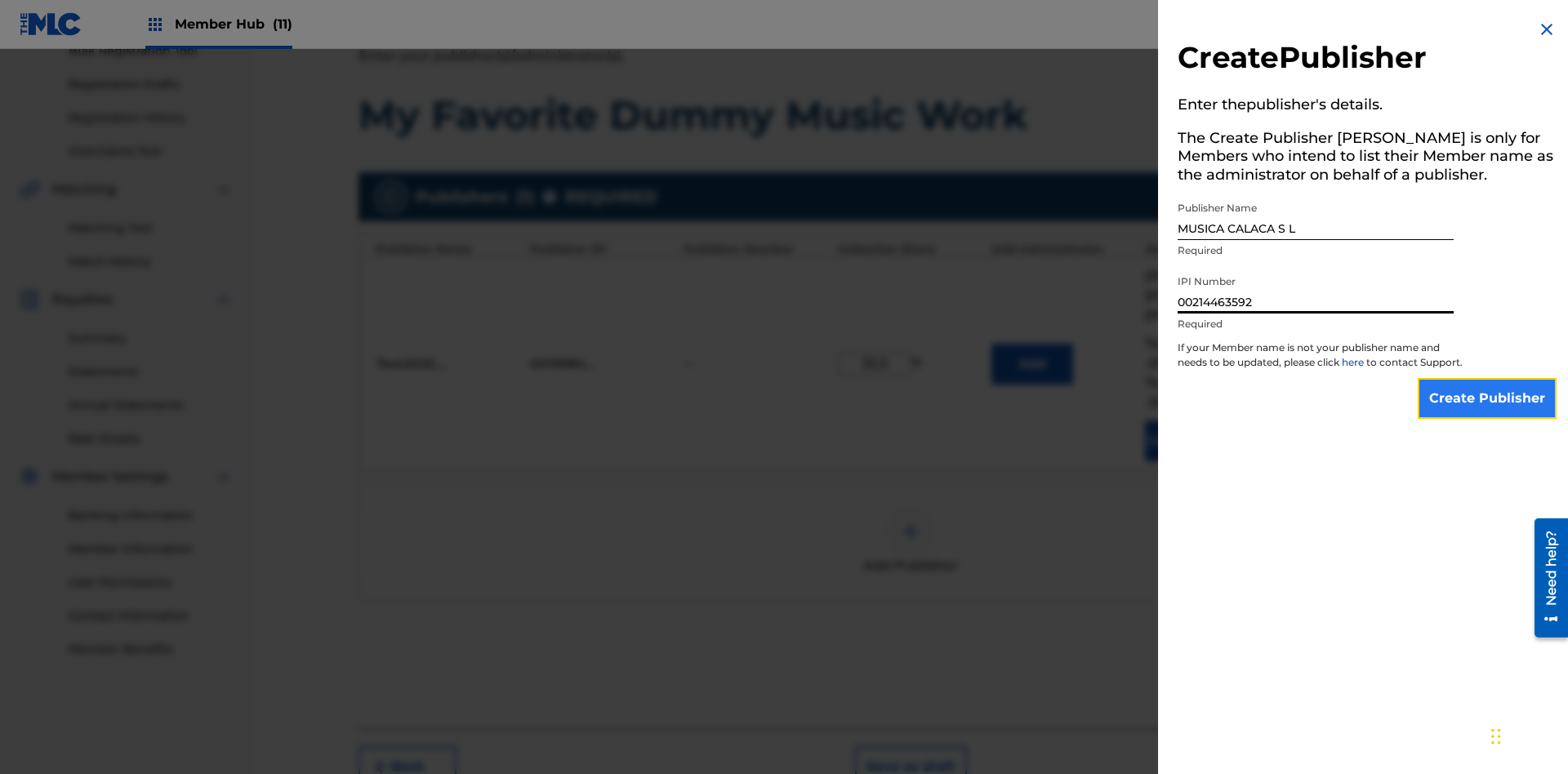
click at [1488, 413] on input "Create Publisher" at bounding box center [1487, 397] width 139 height 41
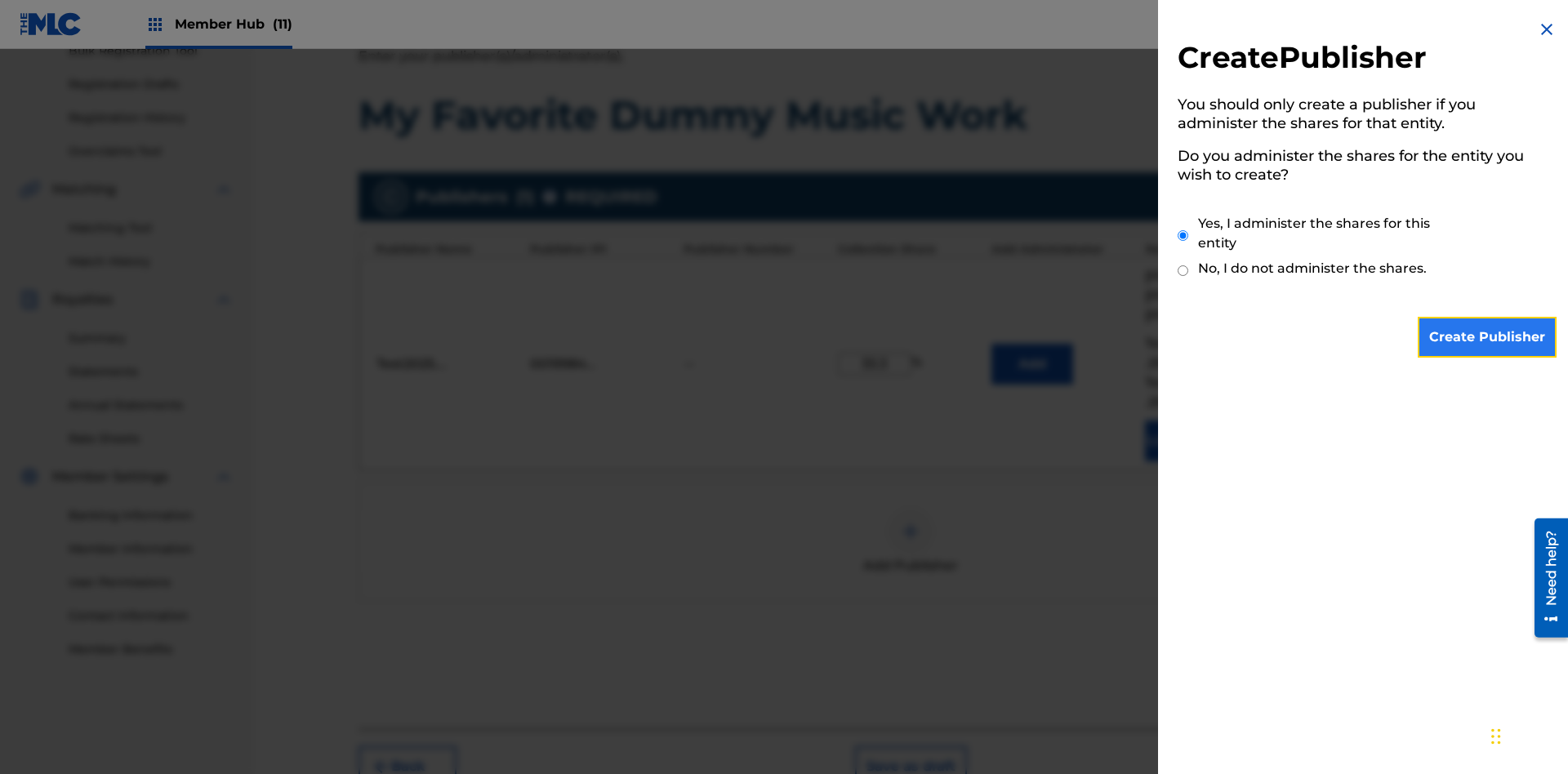
click at [1488, 338] on input "Create Publisher" at bounding box center [1487, 337] width 139 height 41
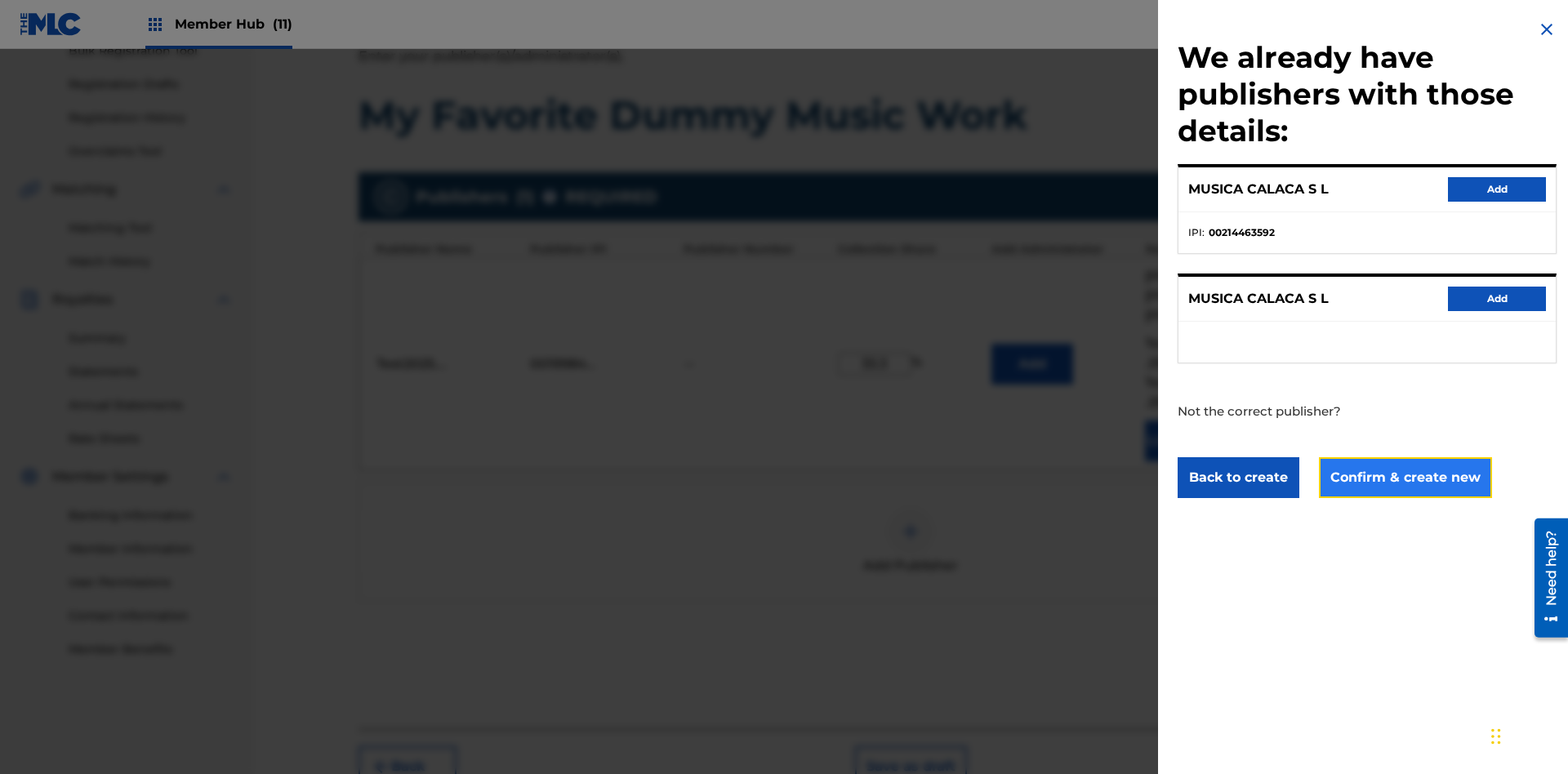
click at [1404, 476] on button "Confirm & create new" at bounding box center [1405, 477] width 173 height 41
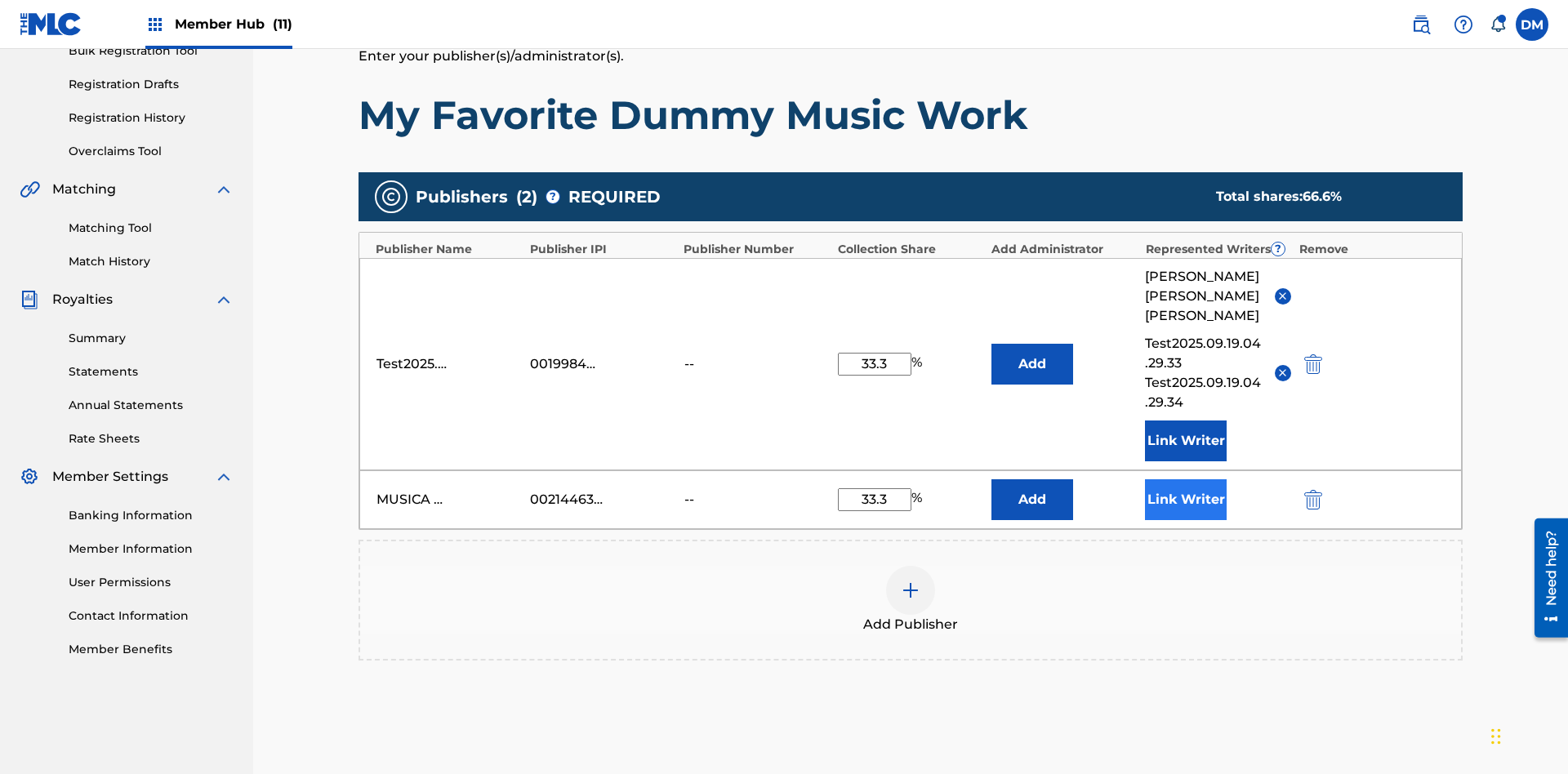
type input "33.3"
click at [1186, 479] on button "Link Writer" at bounding box center [1186, 499] width 82 height 41
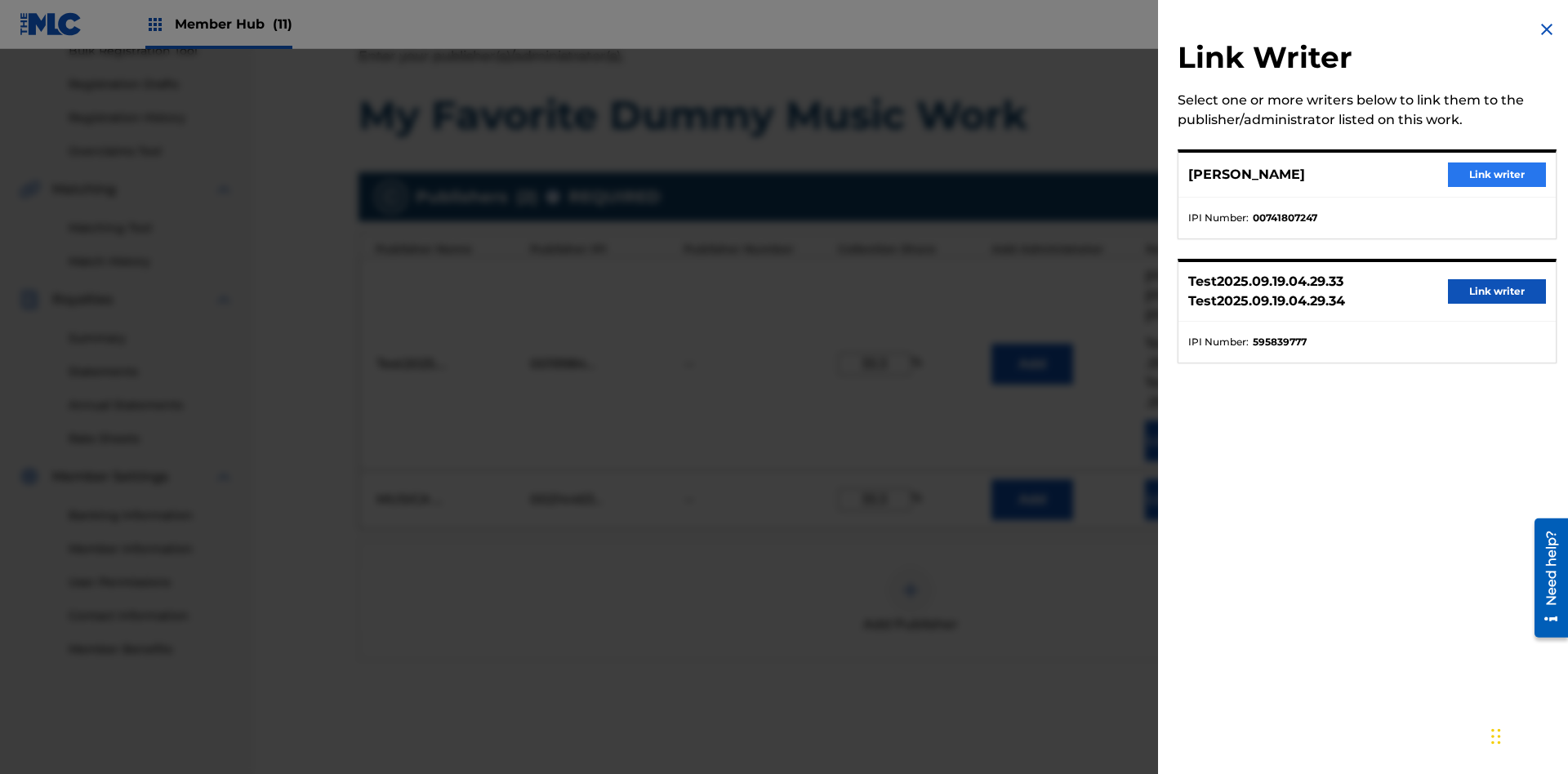
click at [1497, 175] on button "Link writer" at bounding box center [1497, 175] width 98 height 25
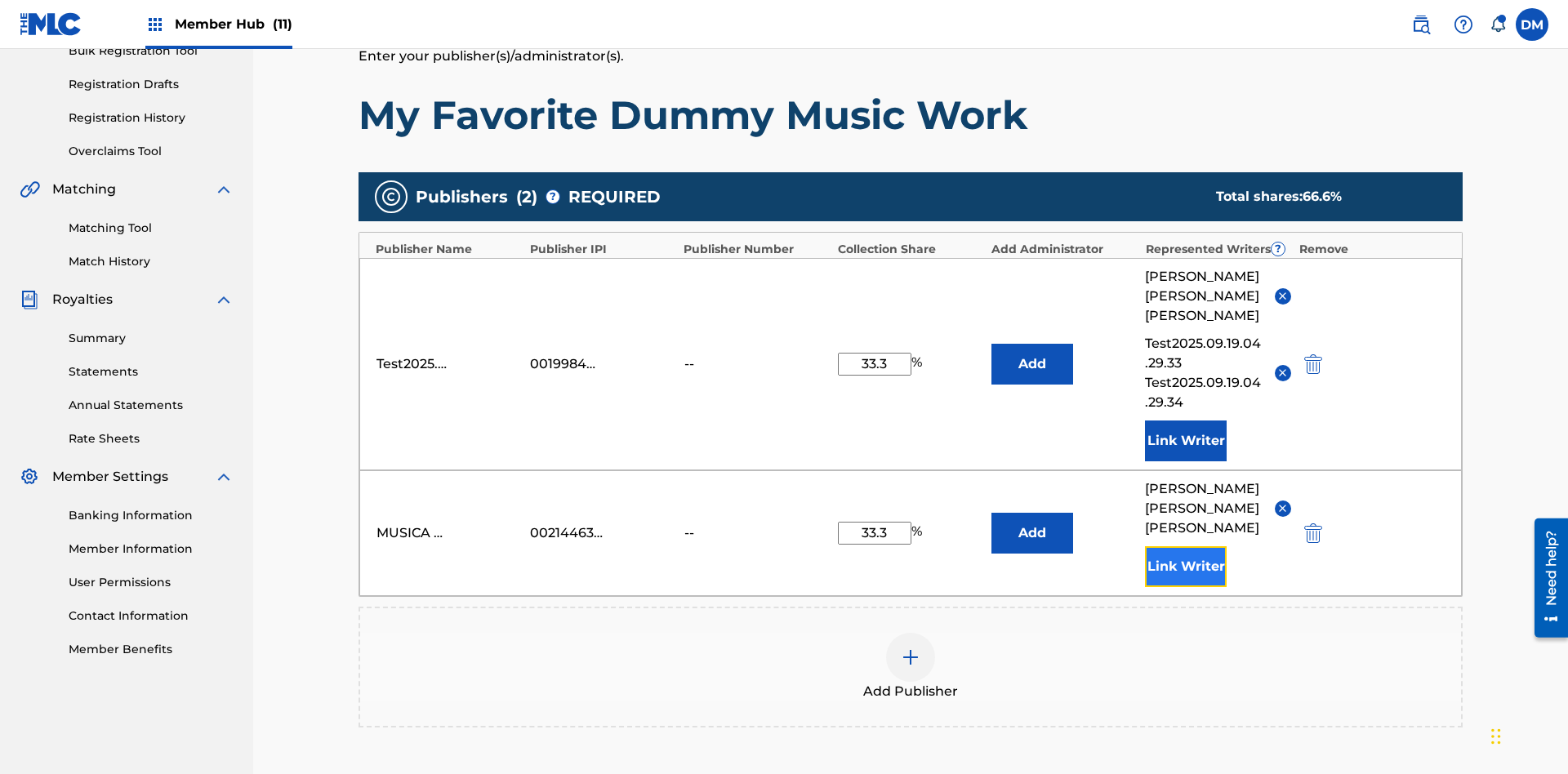
click at [1186, 546] on button "Link Writer" at bounding box center [1186, 566] width 82 height 41
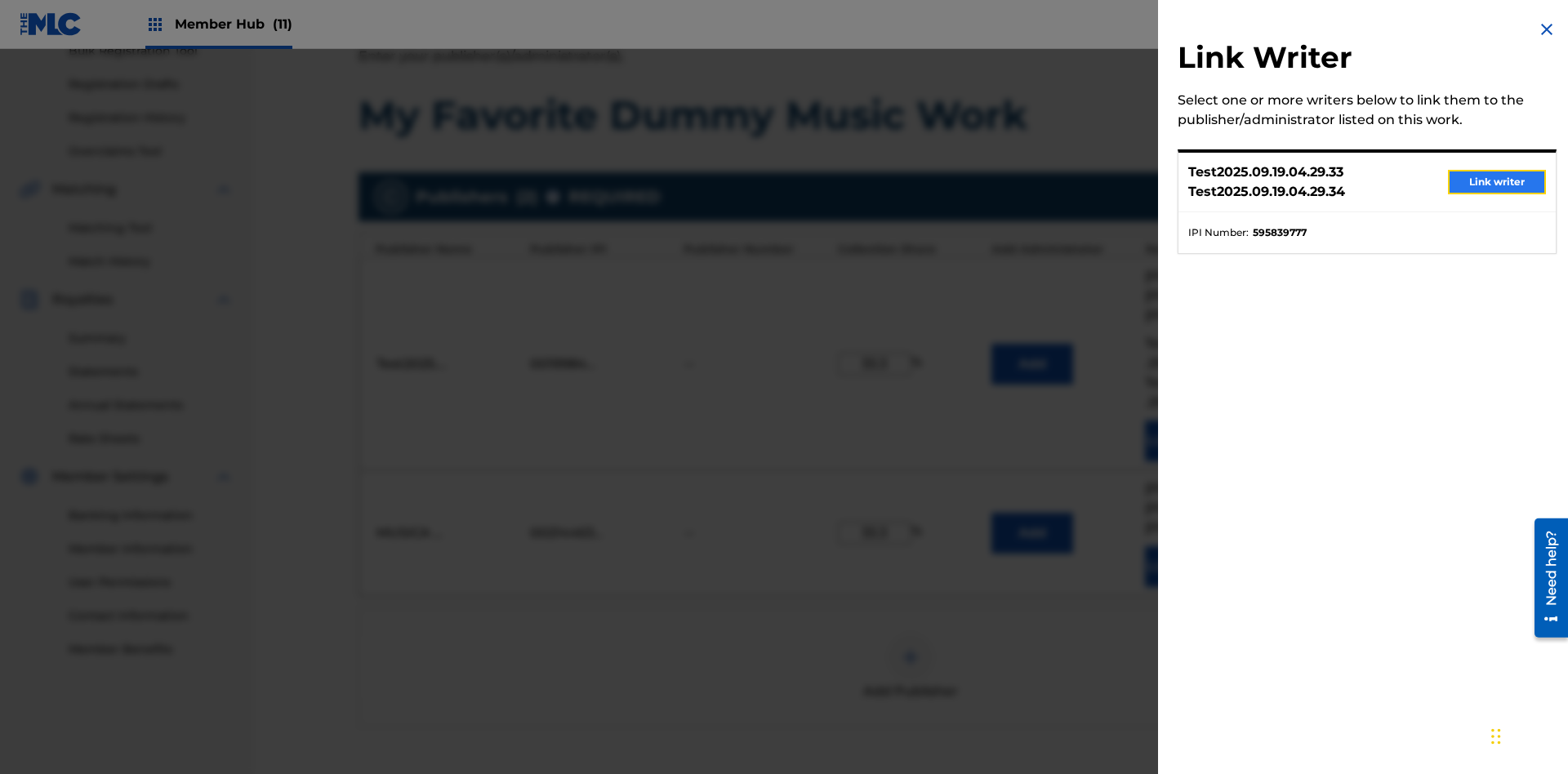
click at [1497, 182] on button "Link writer" at bounding box center [1497, 183] width 98 height 25
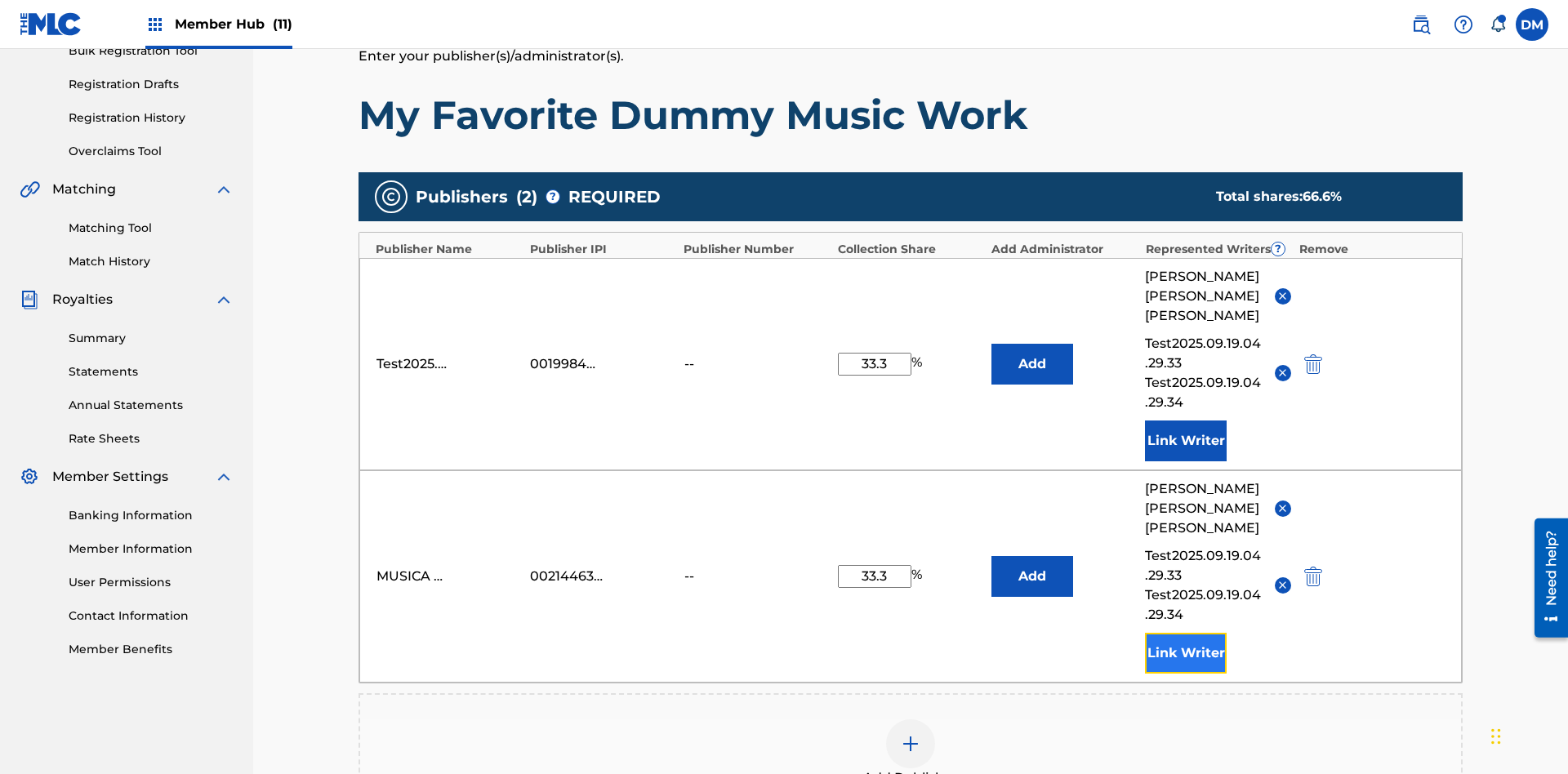
click at [1186, 632] on button "Link Writer" at bounding box center [1186, 652] width 82 height 41
click at [911, 734] on img at bounding box center [911, 744] width 20 height 20
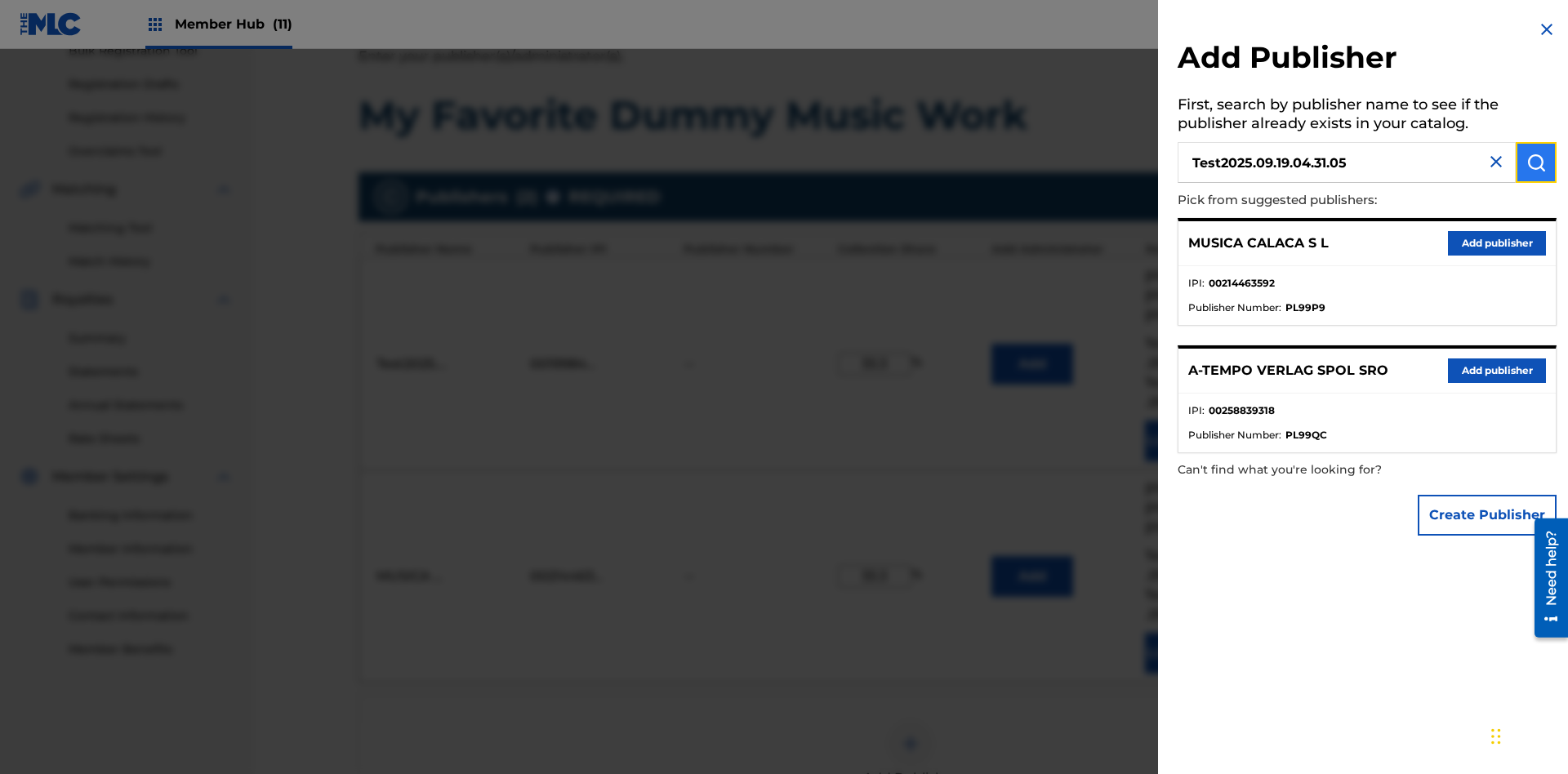
click at [1537, 163] on img "submit" at bounding box center [1536, 163] width 20 height 20
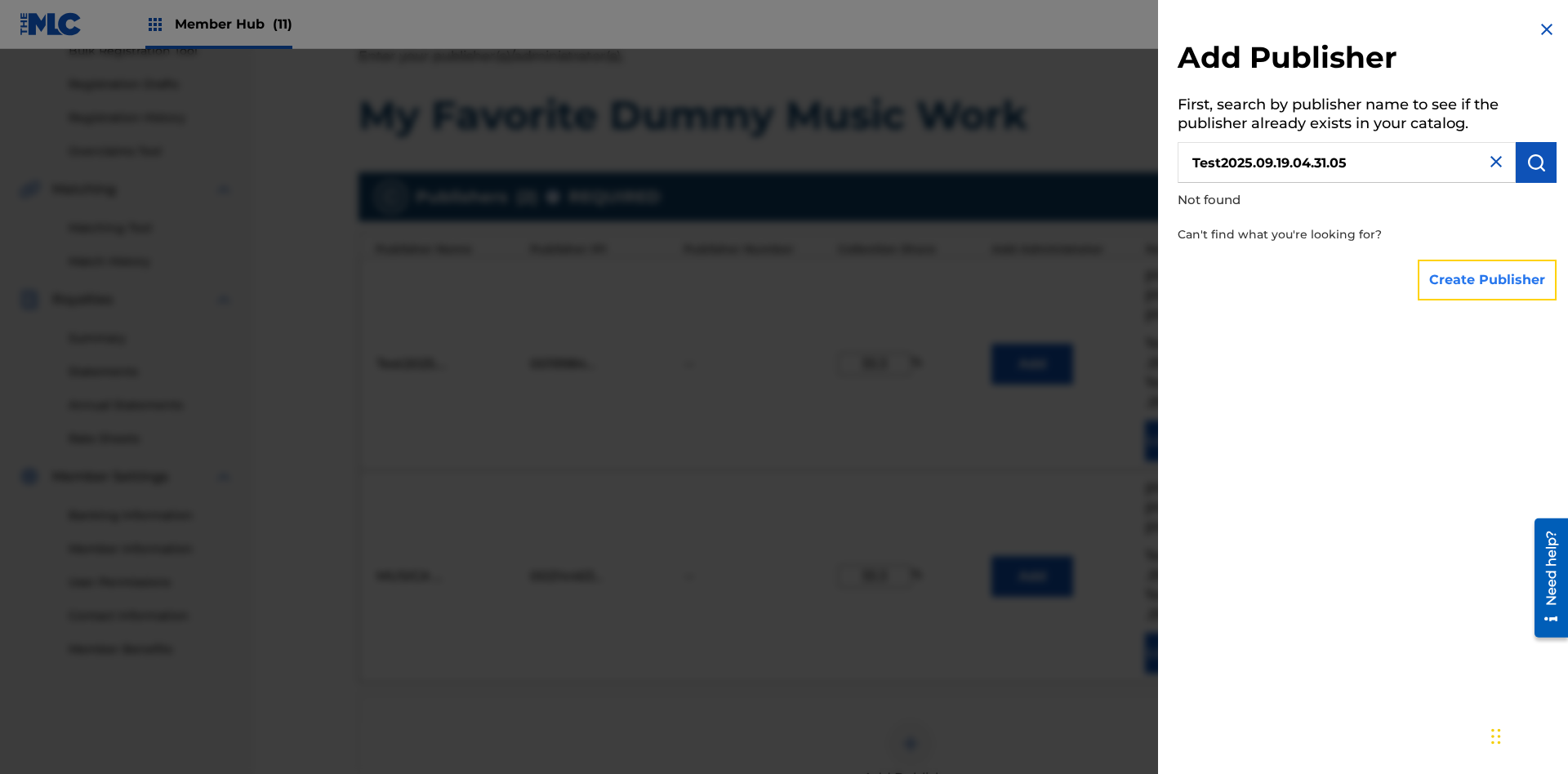
click at [1488, 280] on button "Create Publisher" at bounding box center [1487, 280] width 139 height 41
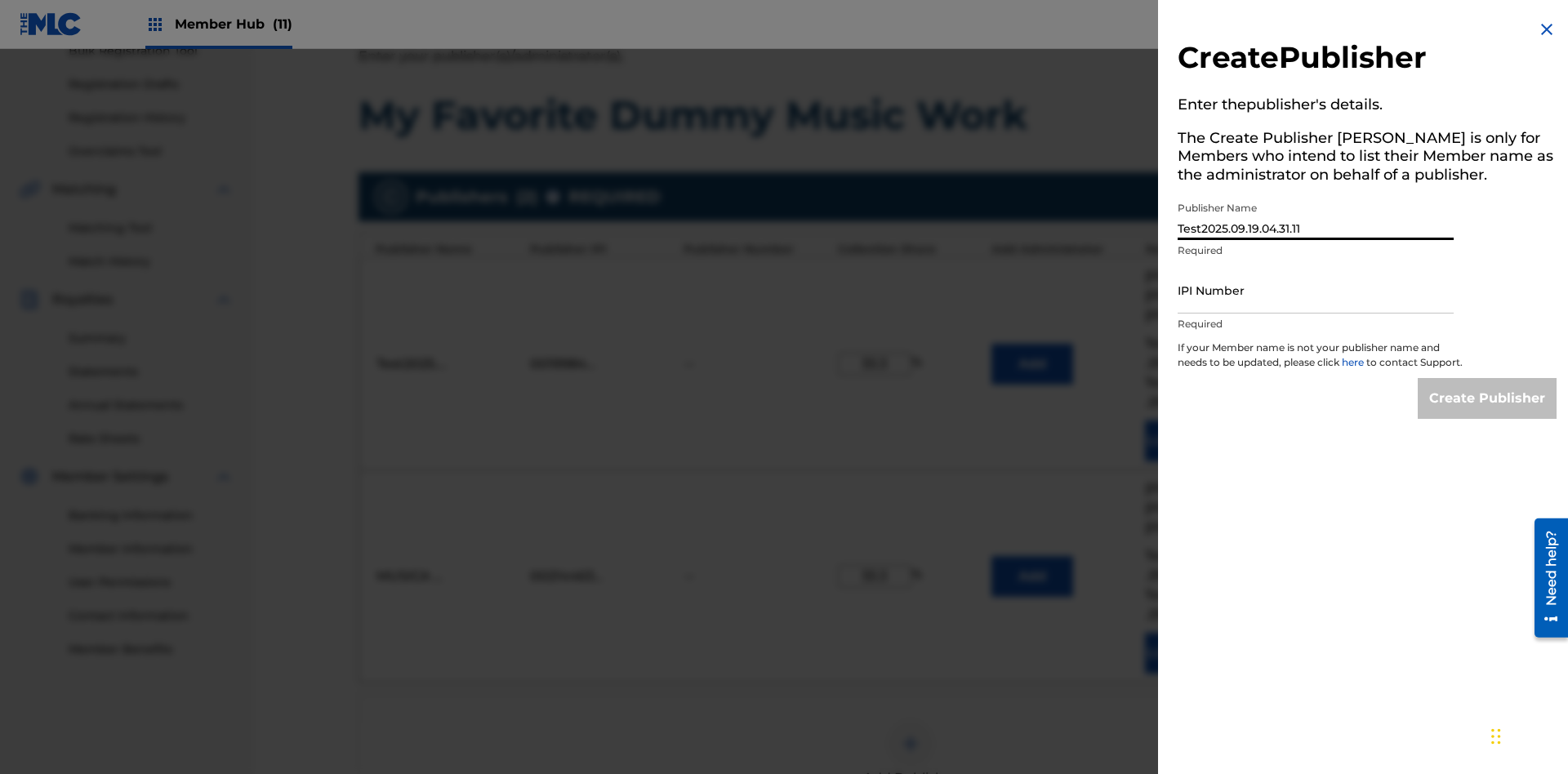
click at [1316, 290] on input "IPI Number" at bounding box center [1316, 290] width 276 height 47
click at [1488, 413] on input "Create Publisher" at bounding box center [1487, 397] width 139 height 41
click at [1488, 377] on input "Create Publisher" at bounding box center [1487, 397] width 139 height 41
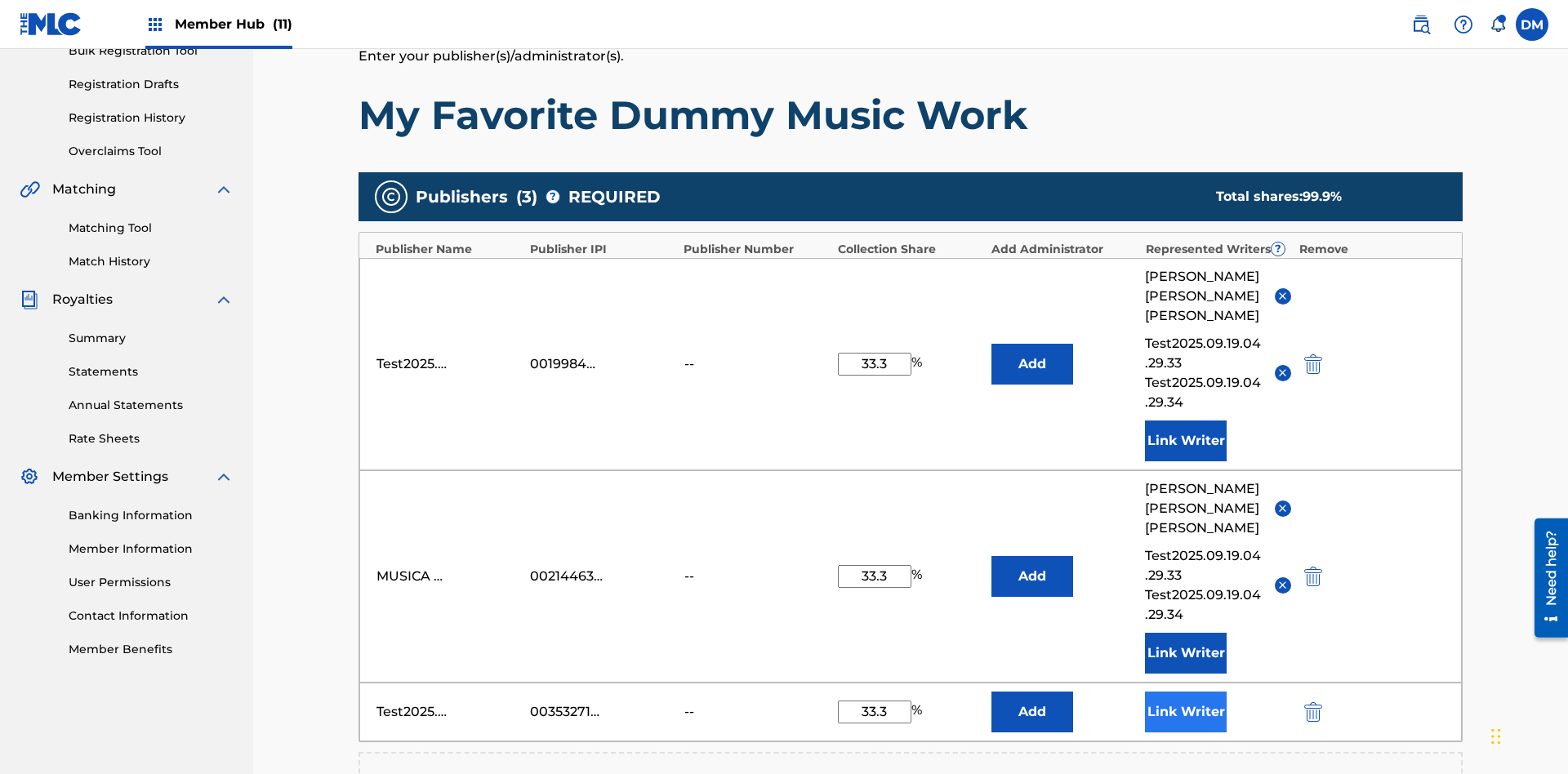
type input "33.3"
click at [1186, 691] on button "Link Writer" at bounding box center [1186, 711] width 82 height 41
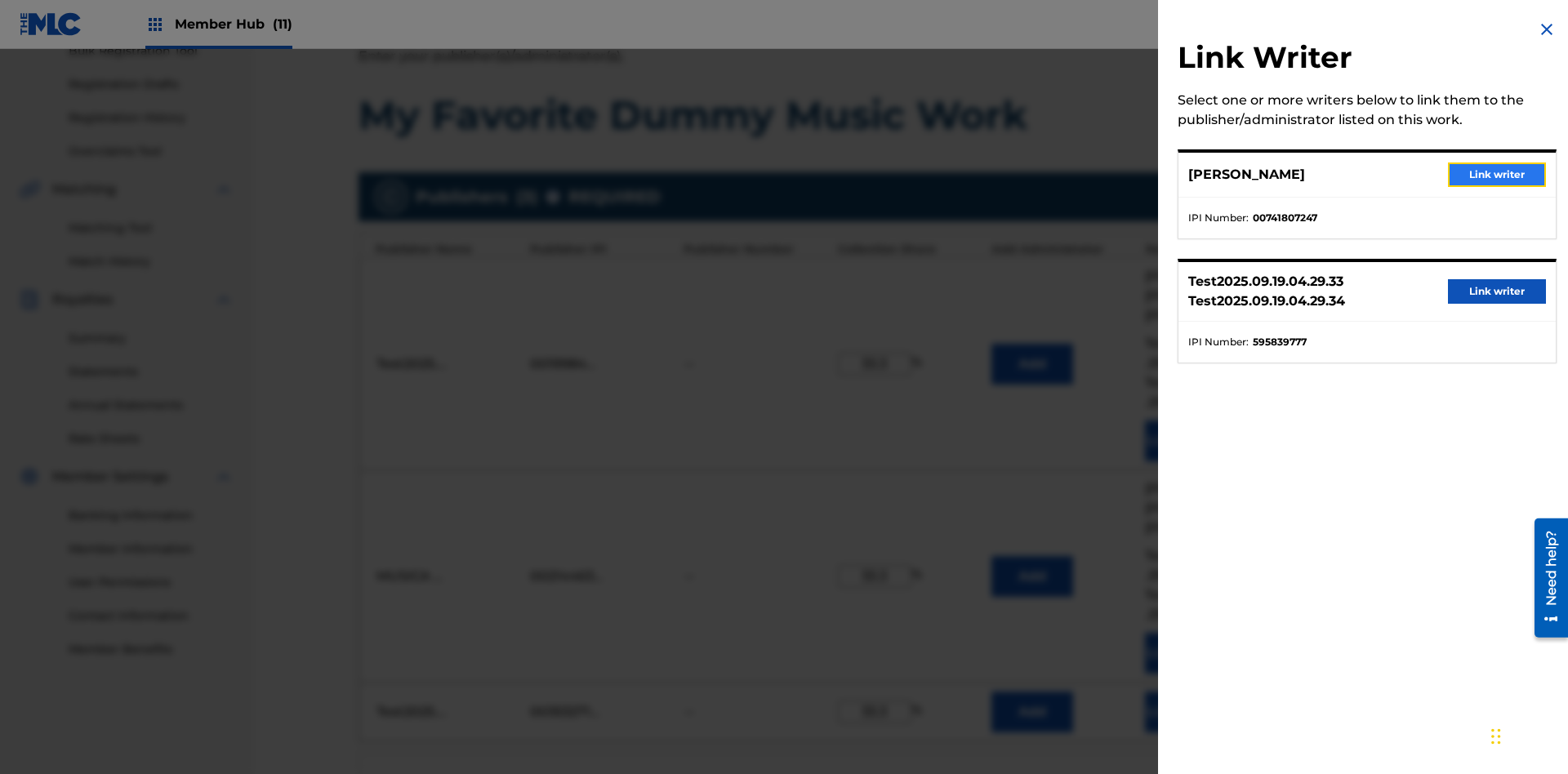
click at [1497, 175] on button "Link writer" at bounding box center [1497, 175] width 98 height 25
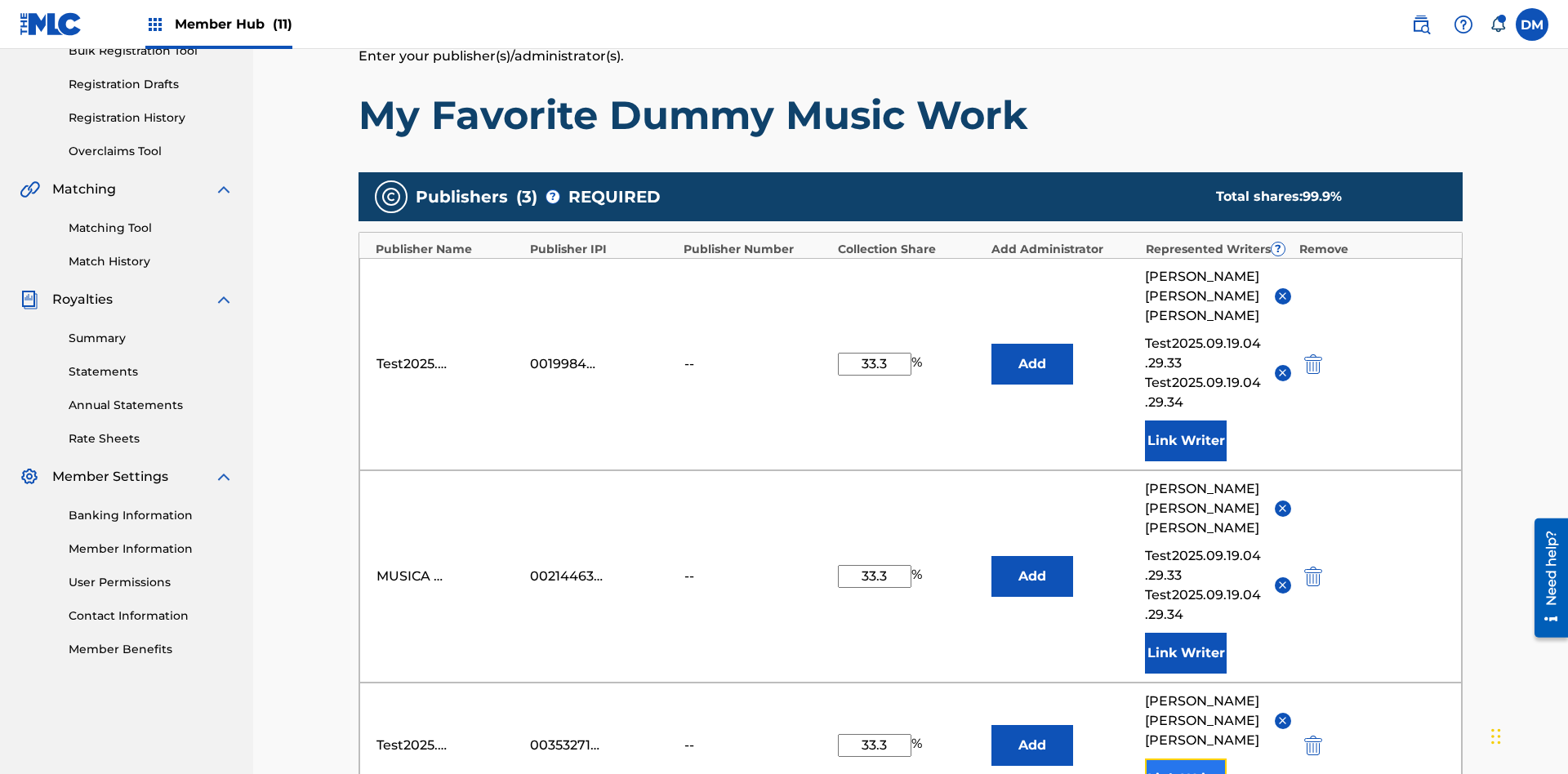
click at [1186, 758] on button "Link Writer" at bounding box center [1186, 778] width 82 height 41
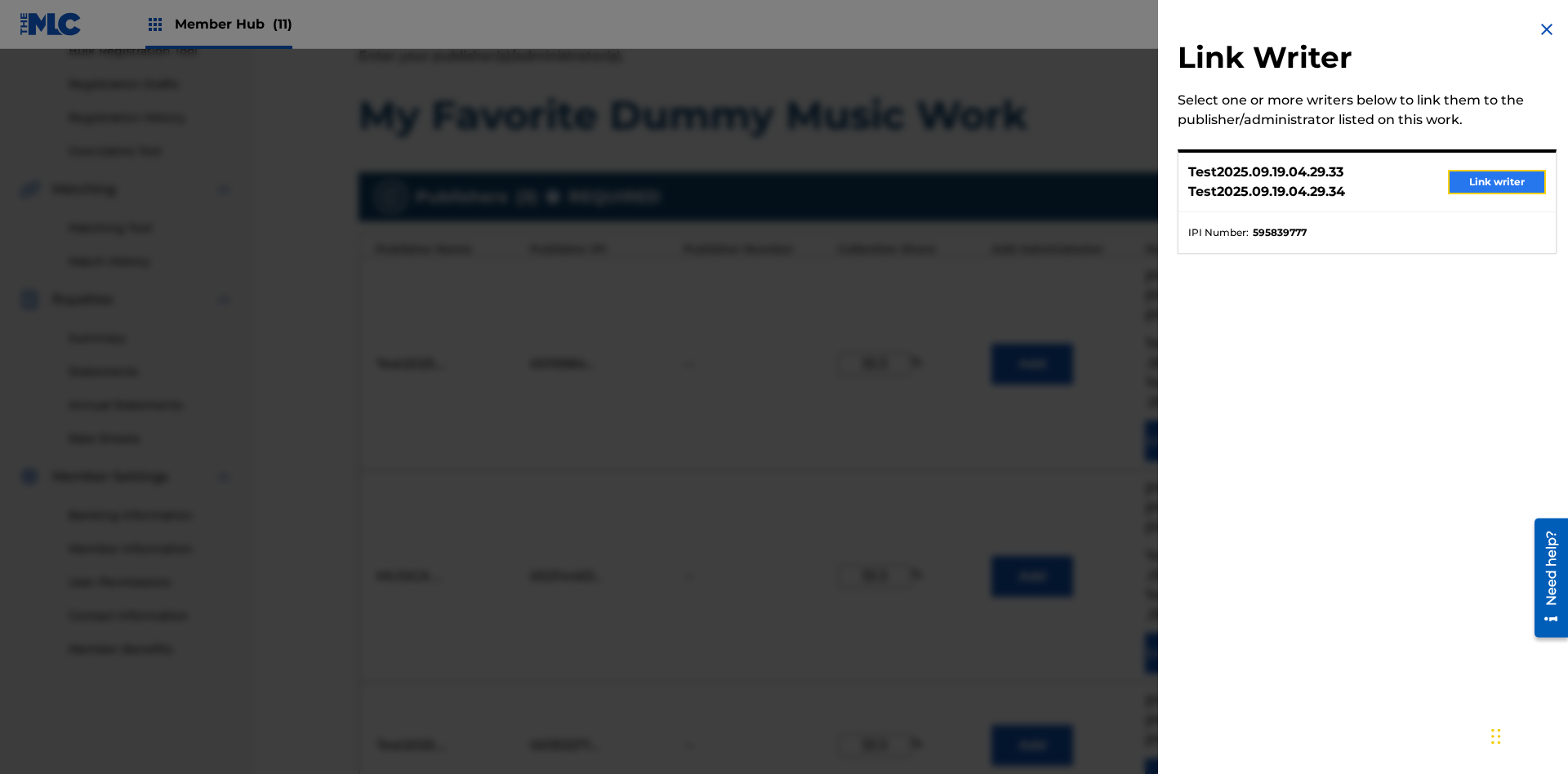
click at [1497, 182] on button "Link writer" at bounding box center [1497, 183] width 98 height 25
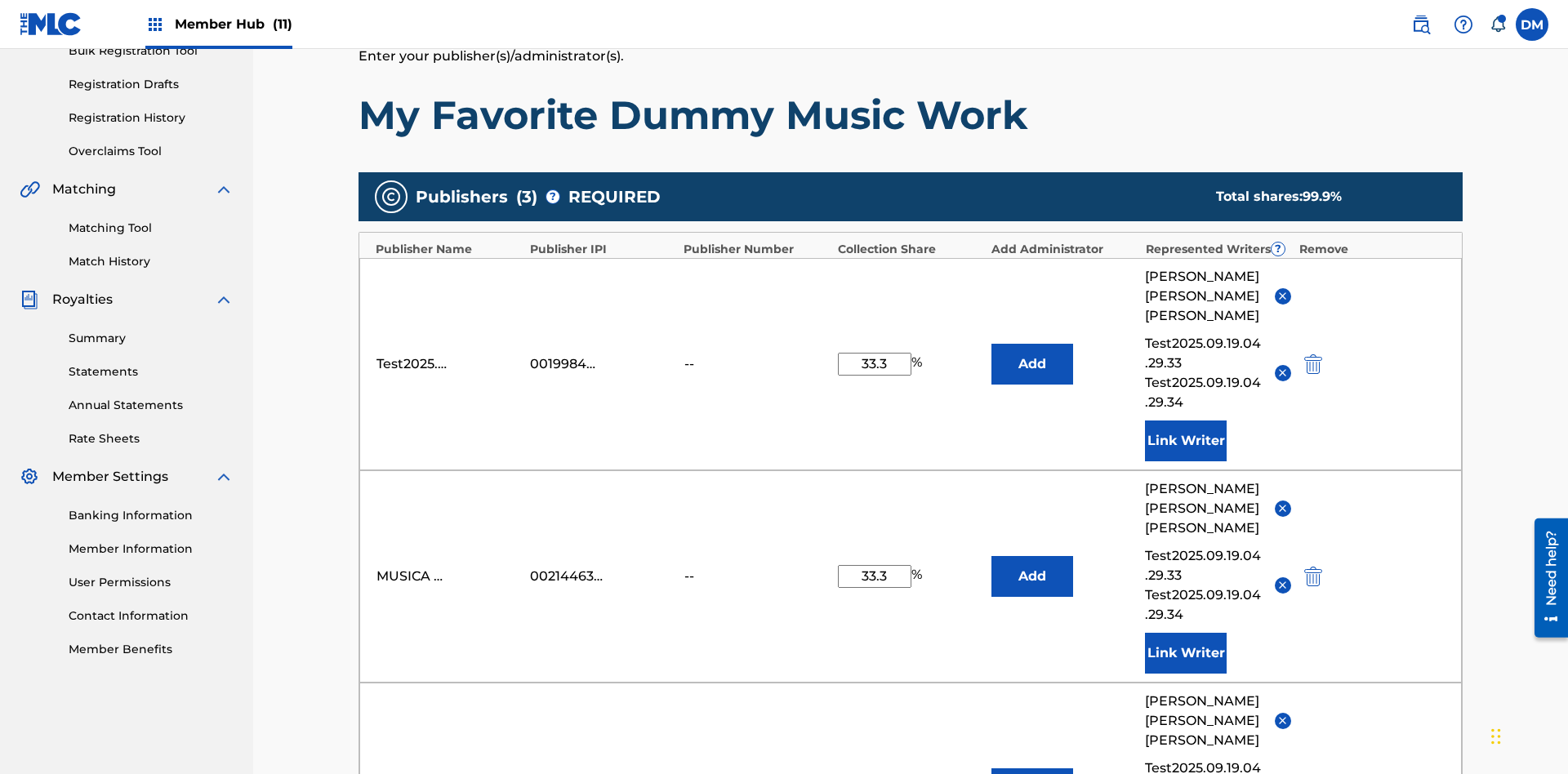
click at [1311, 773] on img "submit" at bounding box center [1313, 788] width 18 height 20
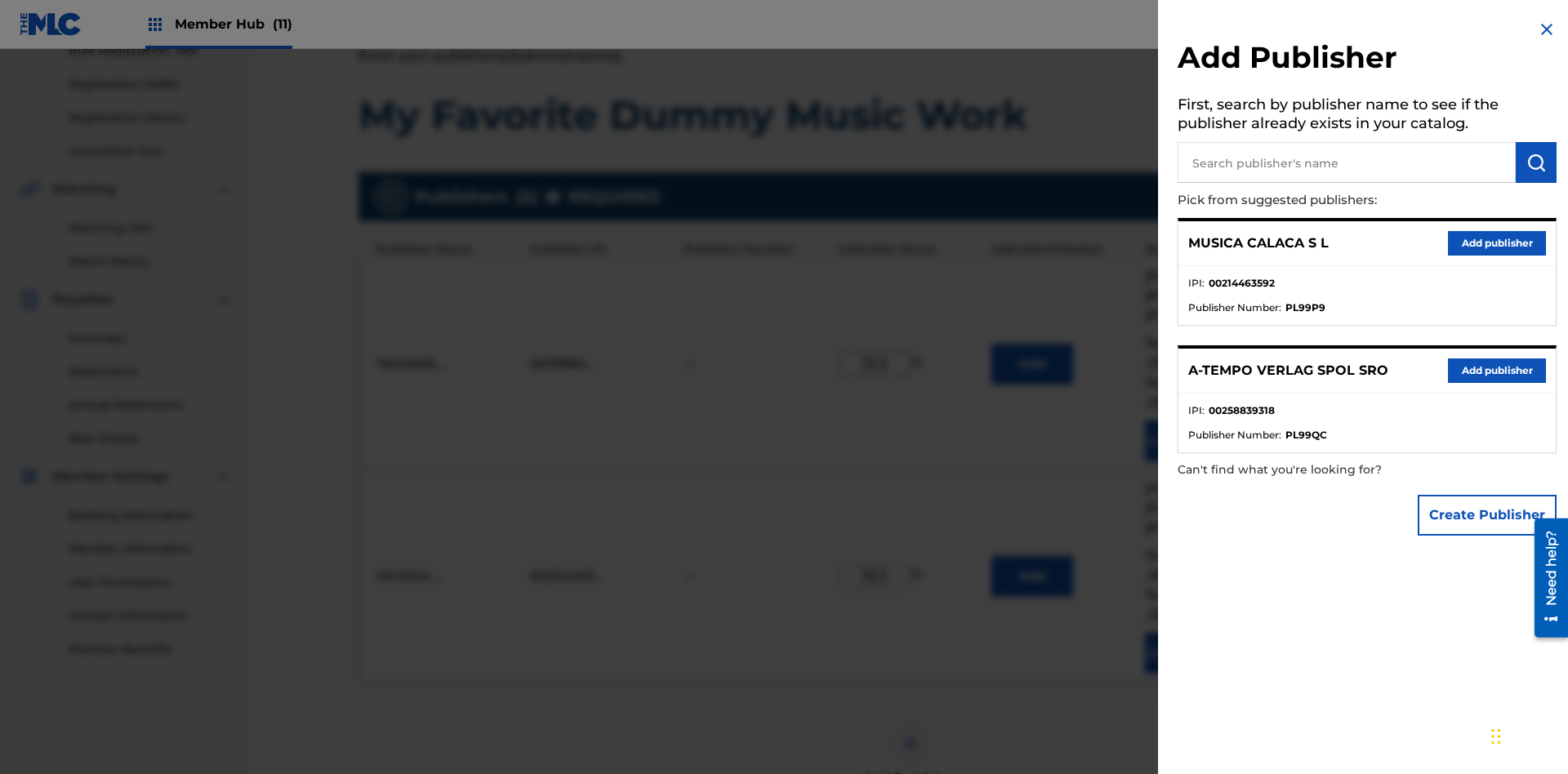
click at [1346, 163] on input "text" at bounding box center [1346, 162] width 338 height 41
type input "UNIVERSAL MUSIC PUBLISHING"
click at [1537, 163] on img "submit" at bounding box center [1536, 163] width 20 height 20
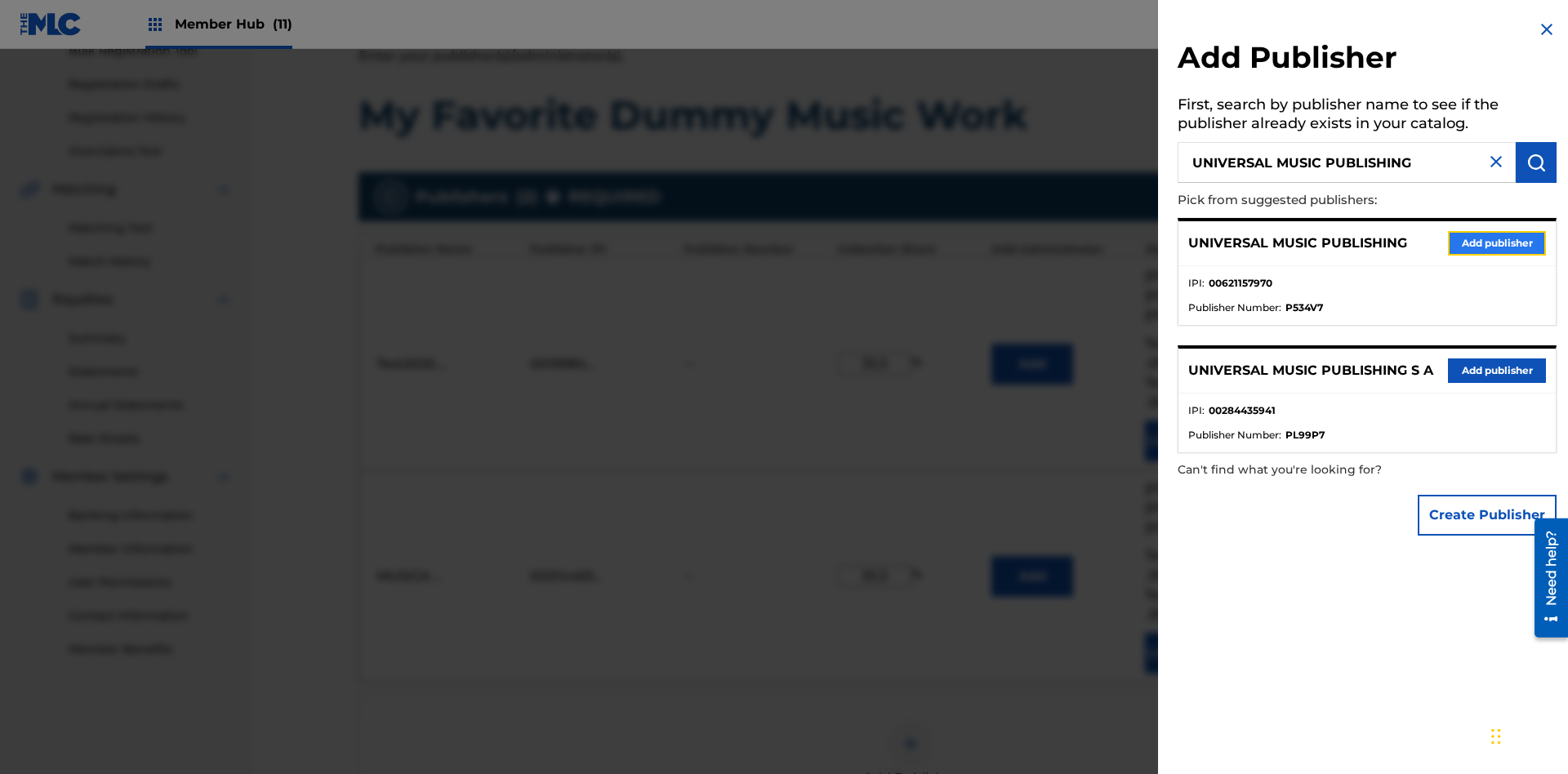
click at [1497, 242] on button "Add publisher" at bounding box center [1497, 243] width 98 height 25
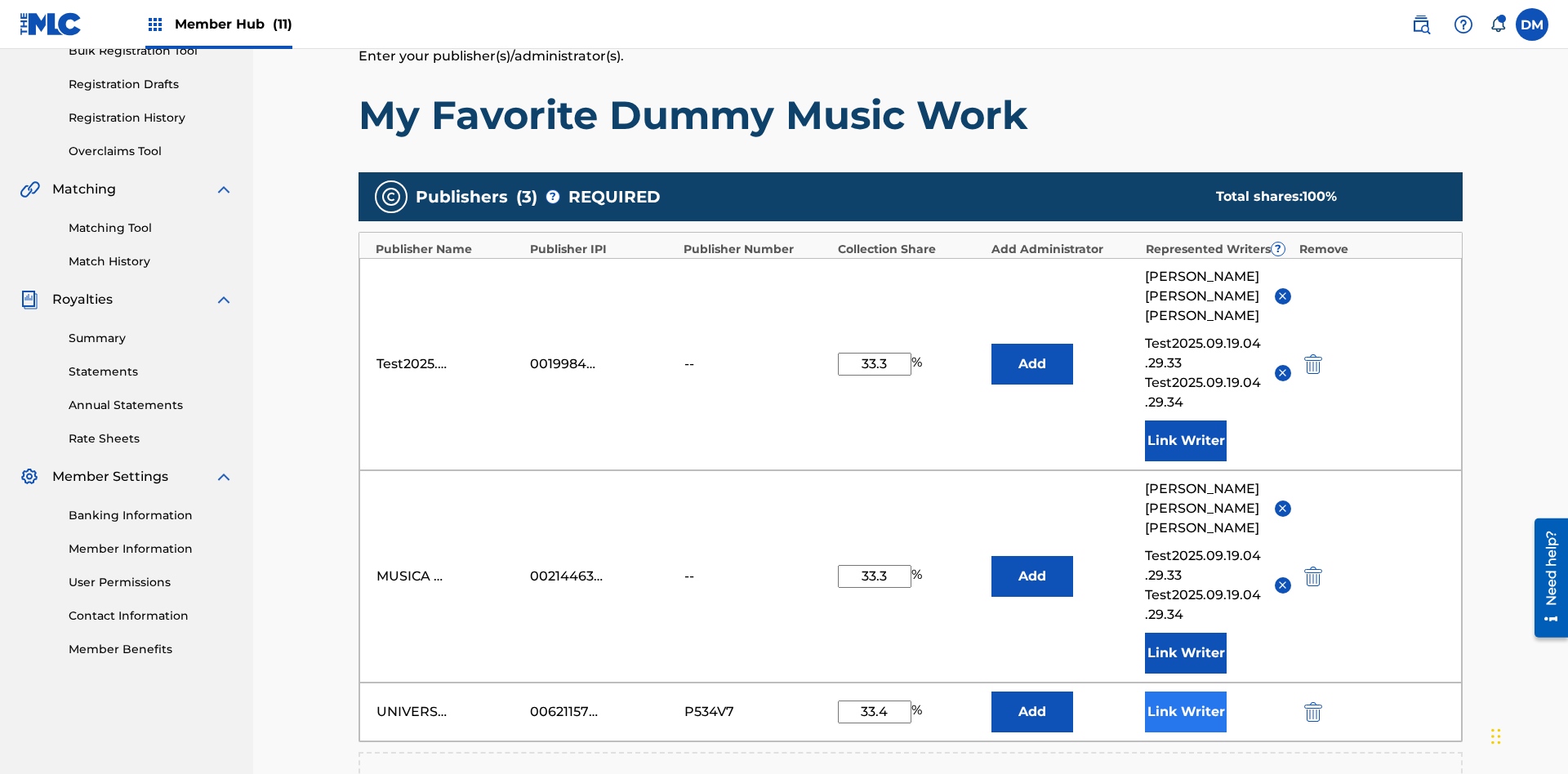
type input "33.4"
click at [1186, 691] on button "Link Writer" at bounding box center [1186, 711] width 82 height 41
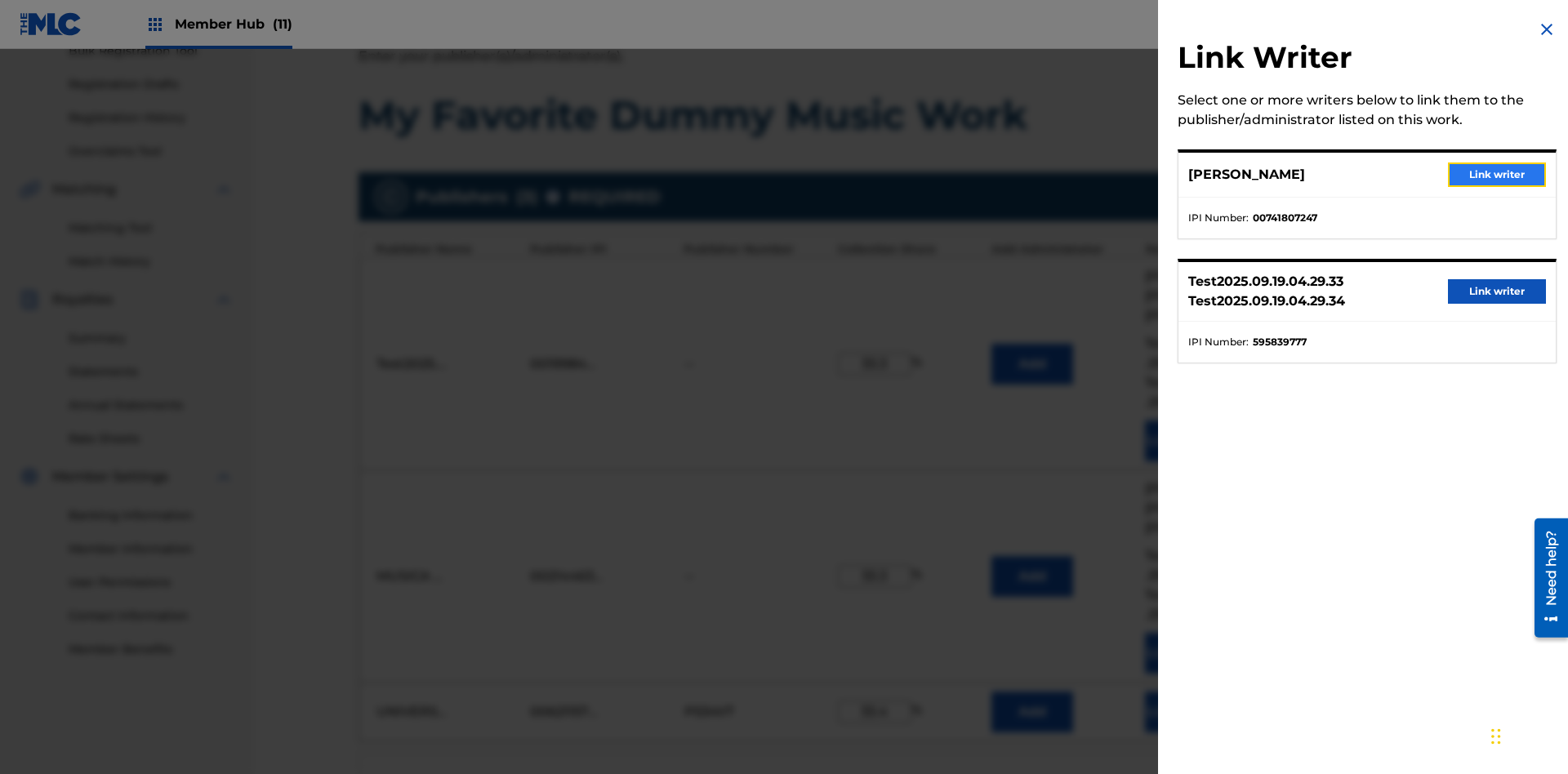
click at [1497, 175] on button "Link writer" at bounding box center [1497, 175] width 98 height 25
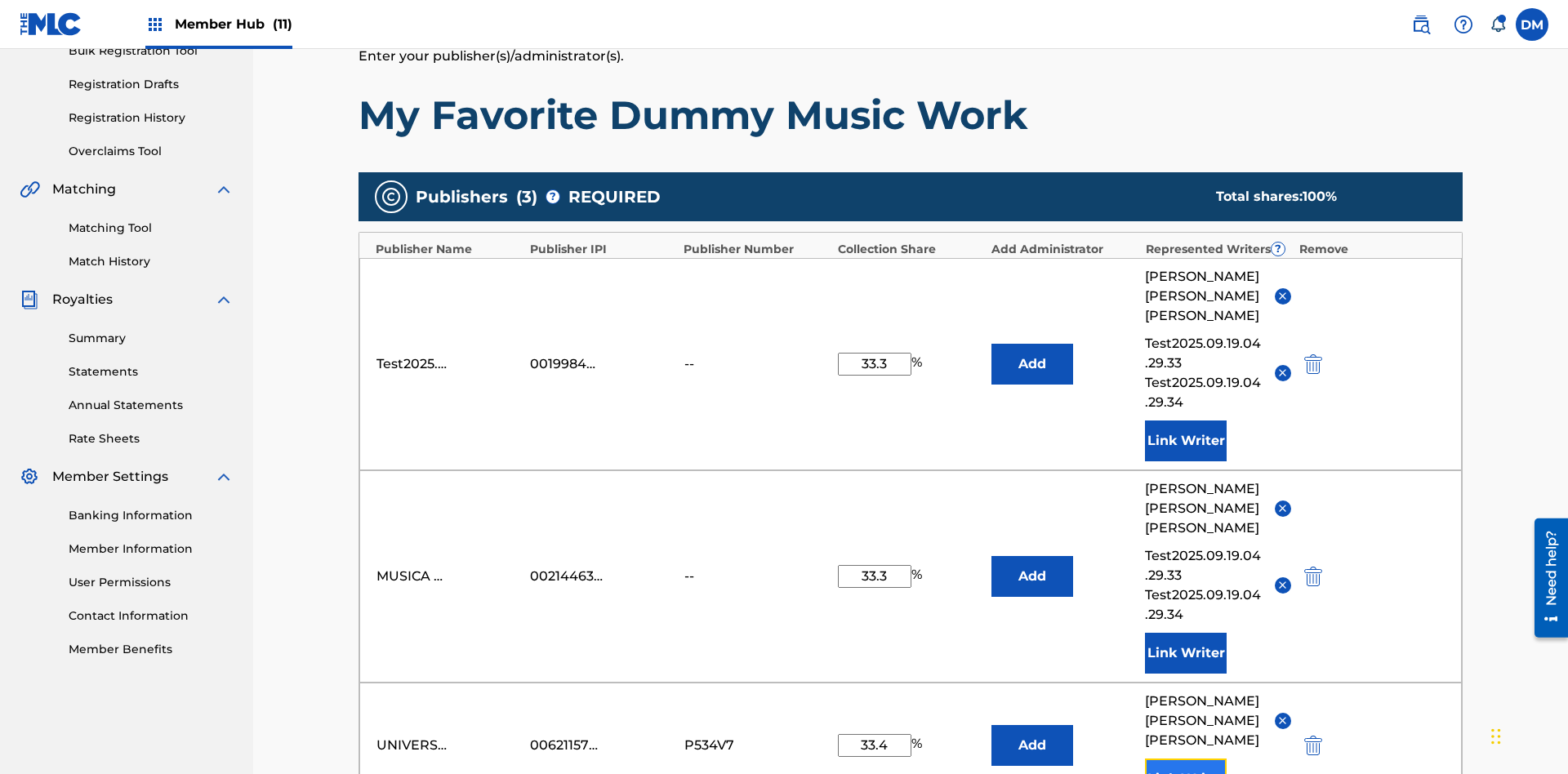
click at [1186, 758] on button "Link Writer" at bounding box center [1186, 778] width 82 height 41
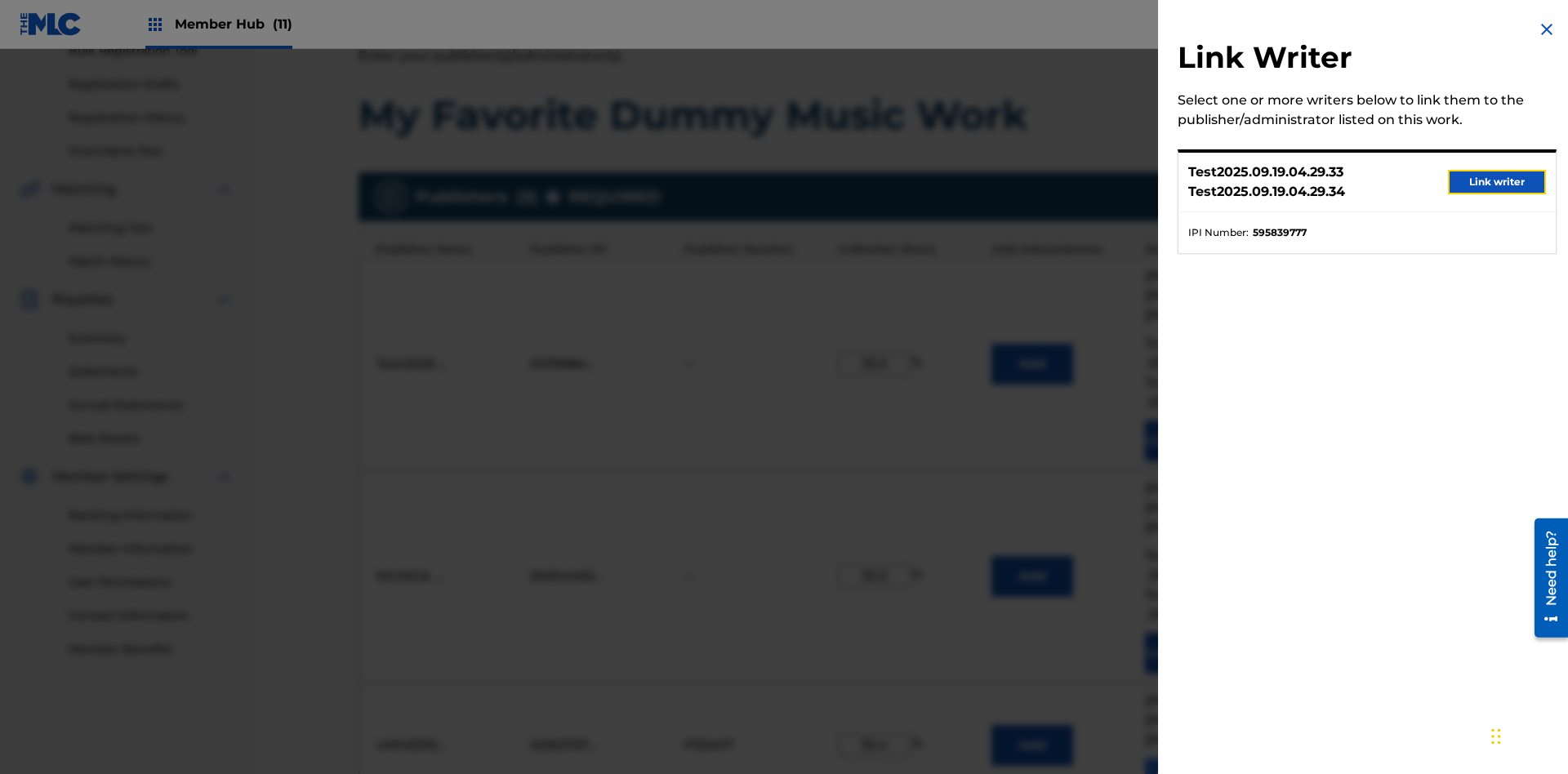
click at [1497, 182] on button "Link writer" at bounding box center [1497, 183] width 98 height 25
click at [1186, 758] on button "Link Writer" at bounding box center [1186, 778] width 82 height 41
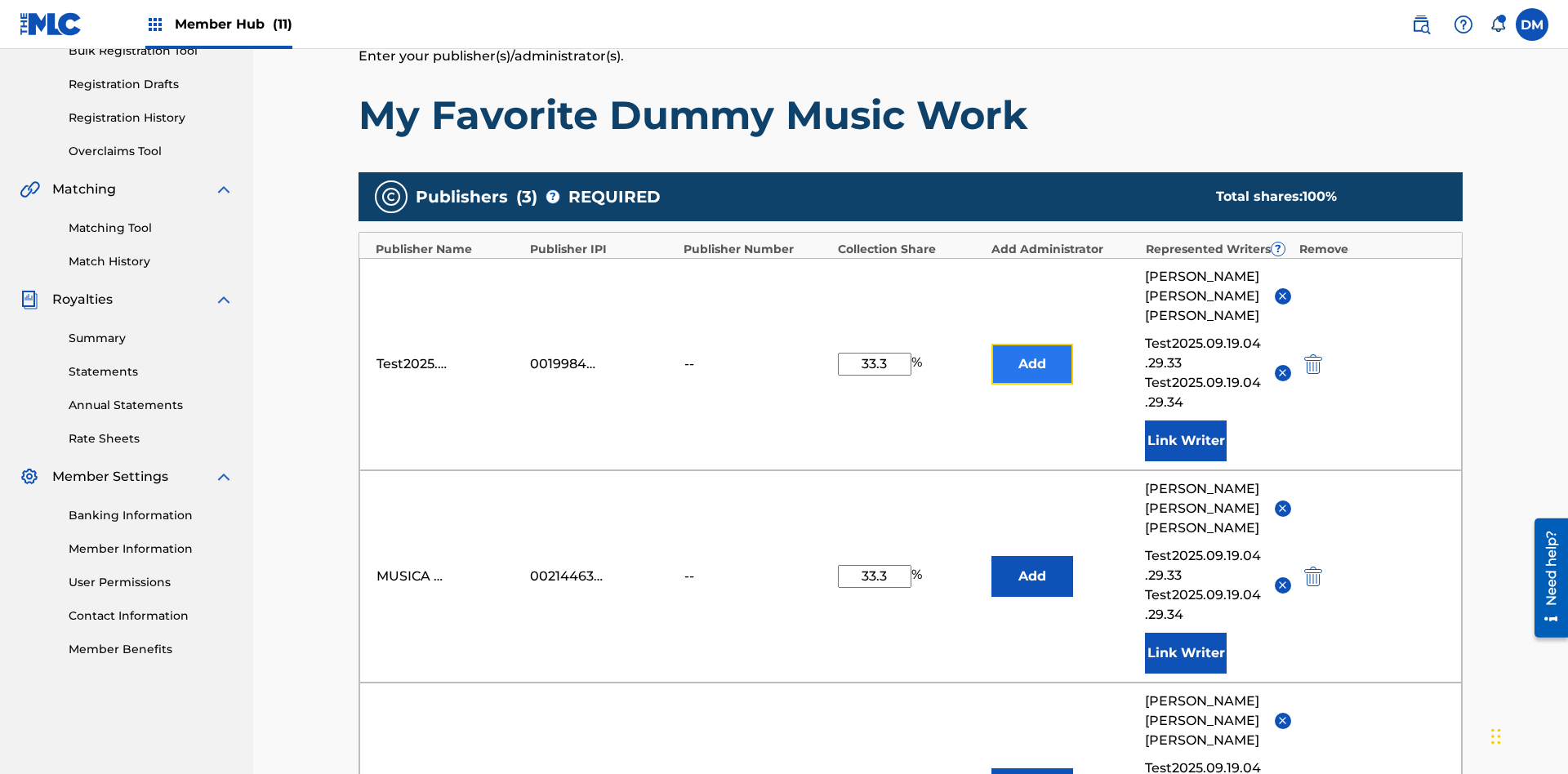
click at [1032, 343] on button "Add" at bounding box center [1032, 363] width 82 height 41
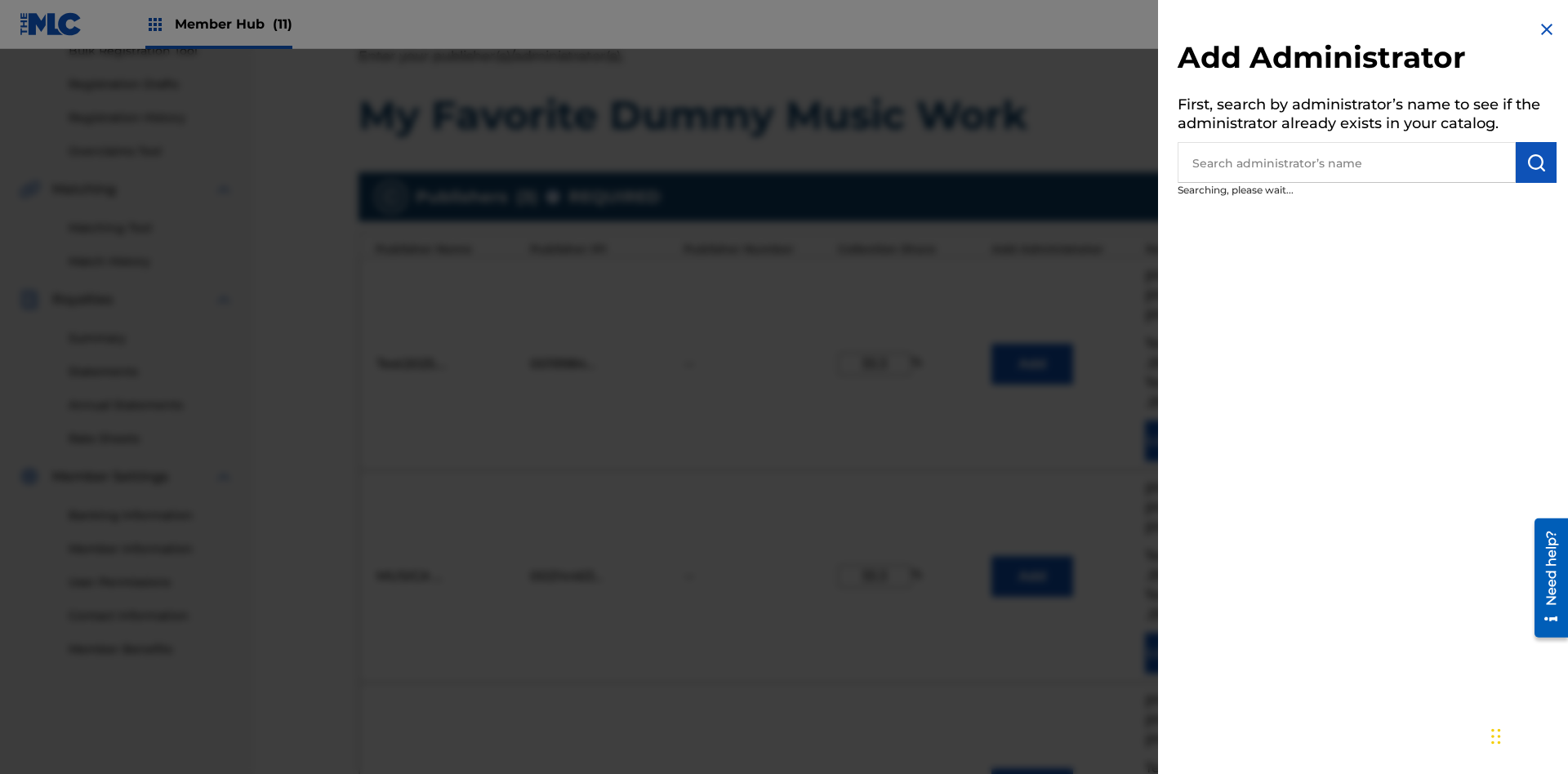
click at [1346, 163] on input "text" at bounding box center [1346, 162] width 338 height 41
click at [1537, 163] on img "submit" at bounding box center [1536, 163] width 20 height 20
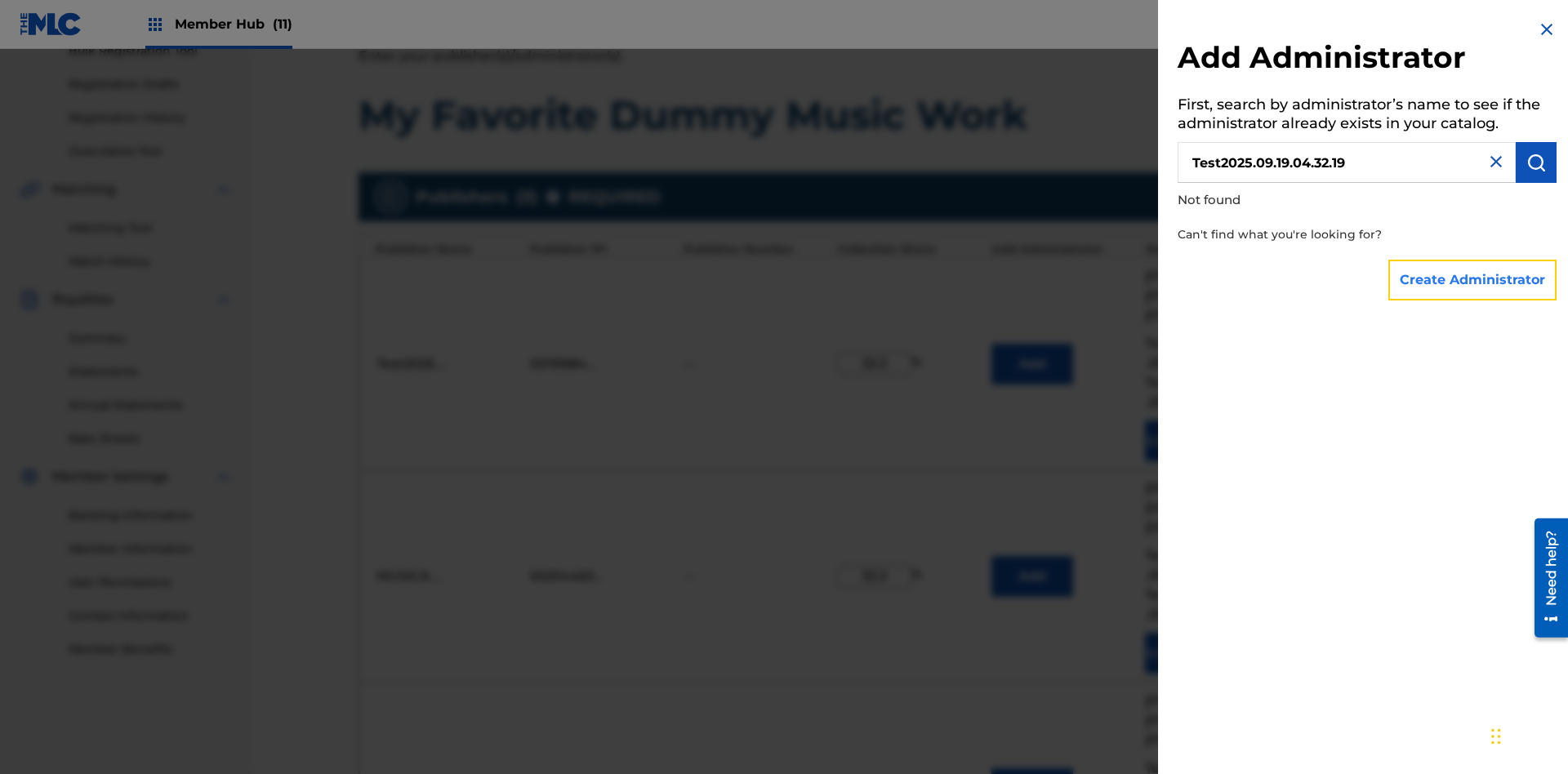
click at [1473, 280] on button "Create Administrator" at bounding box center [1472, 280] width 168 height 41
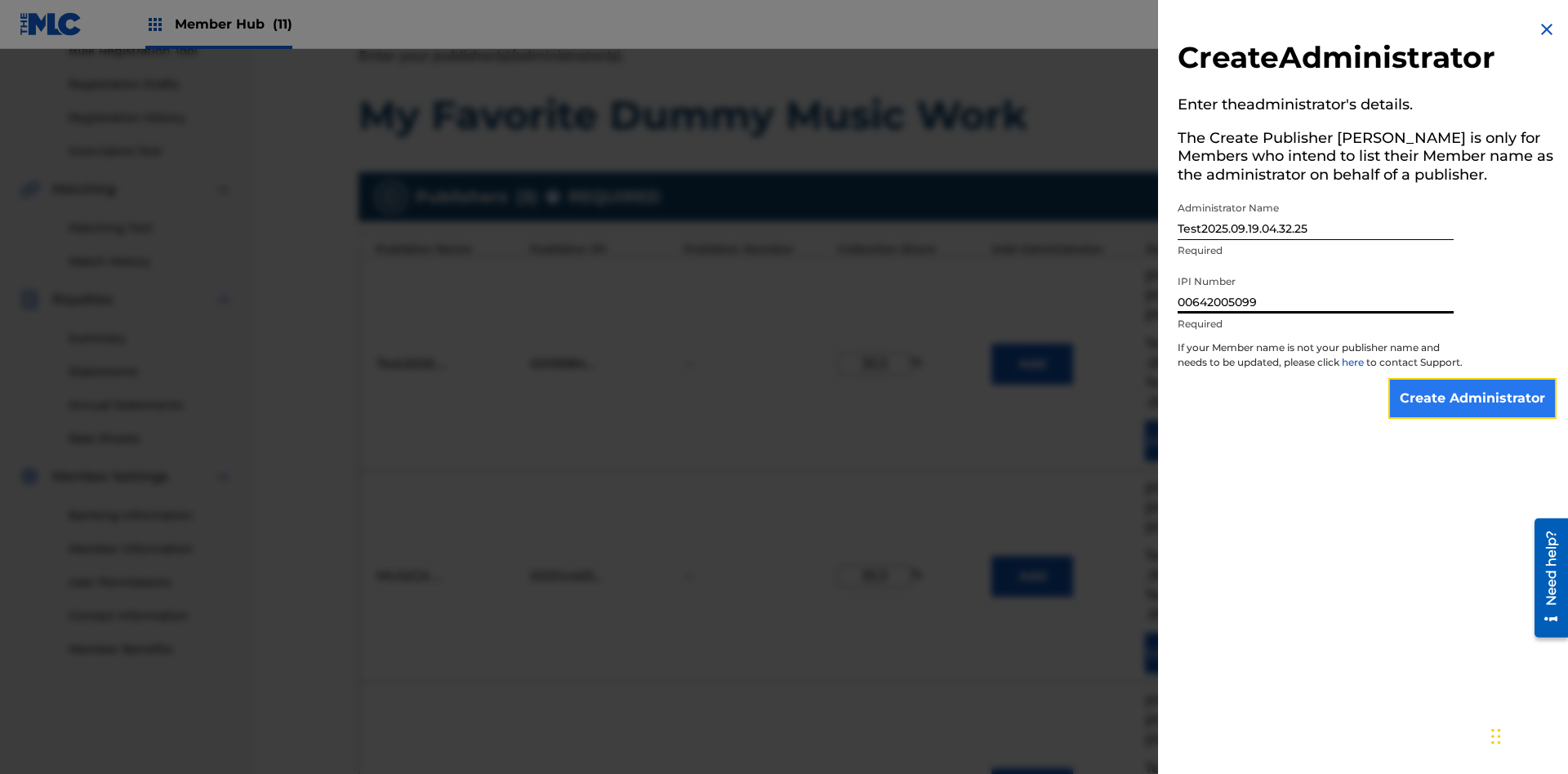
click at [1473, 413] on input "Create Administrator" at bounding box center [1472, 397] width 168 height 41
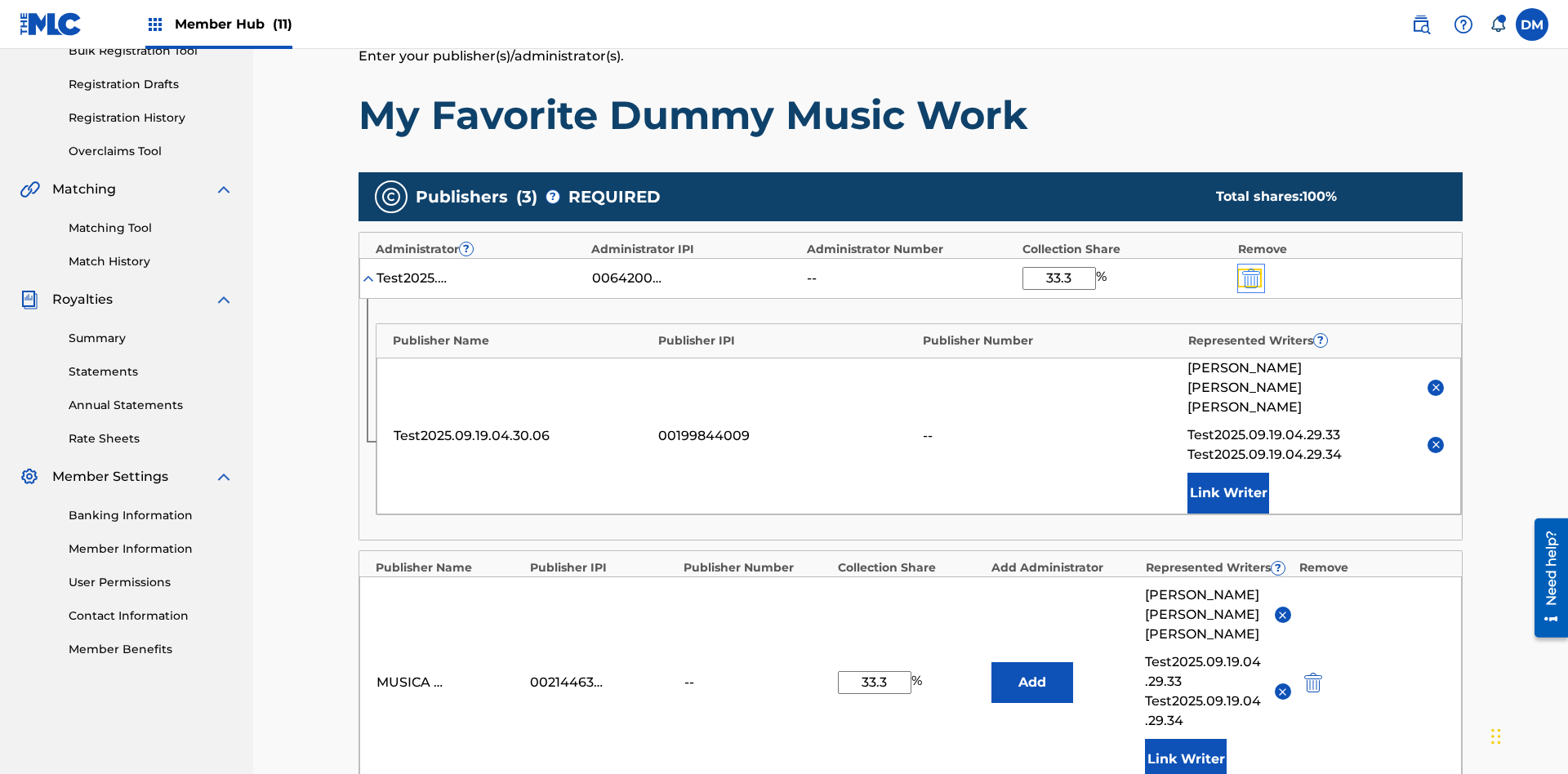
click at [1249, 268] on img "submit" at bounding box center [1251, 278] width 18 height 20
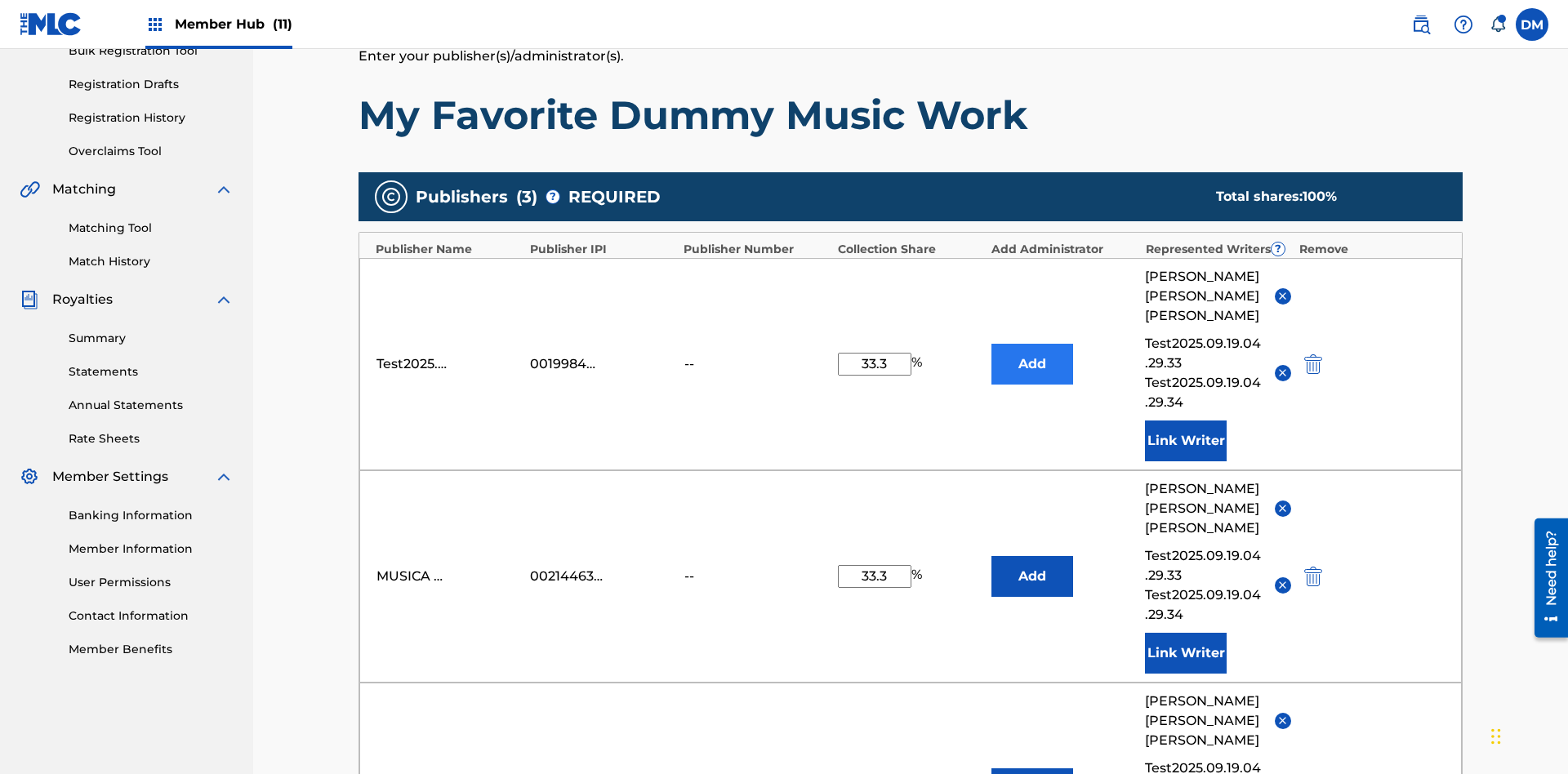
type input "33.3"
click at [1032, 343] on button "Add" at bounding box center [1032, 363] width 82 height 41
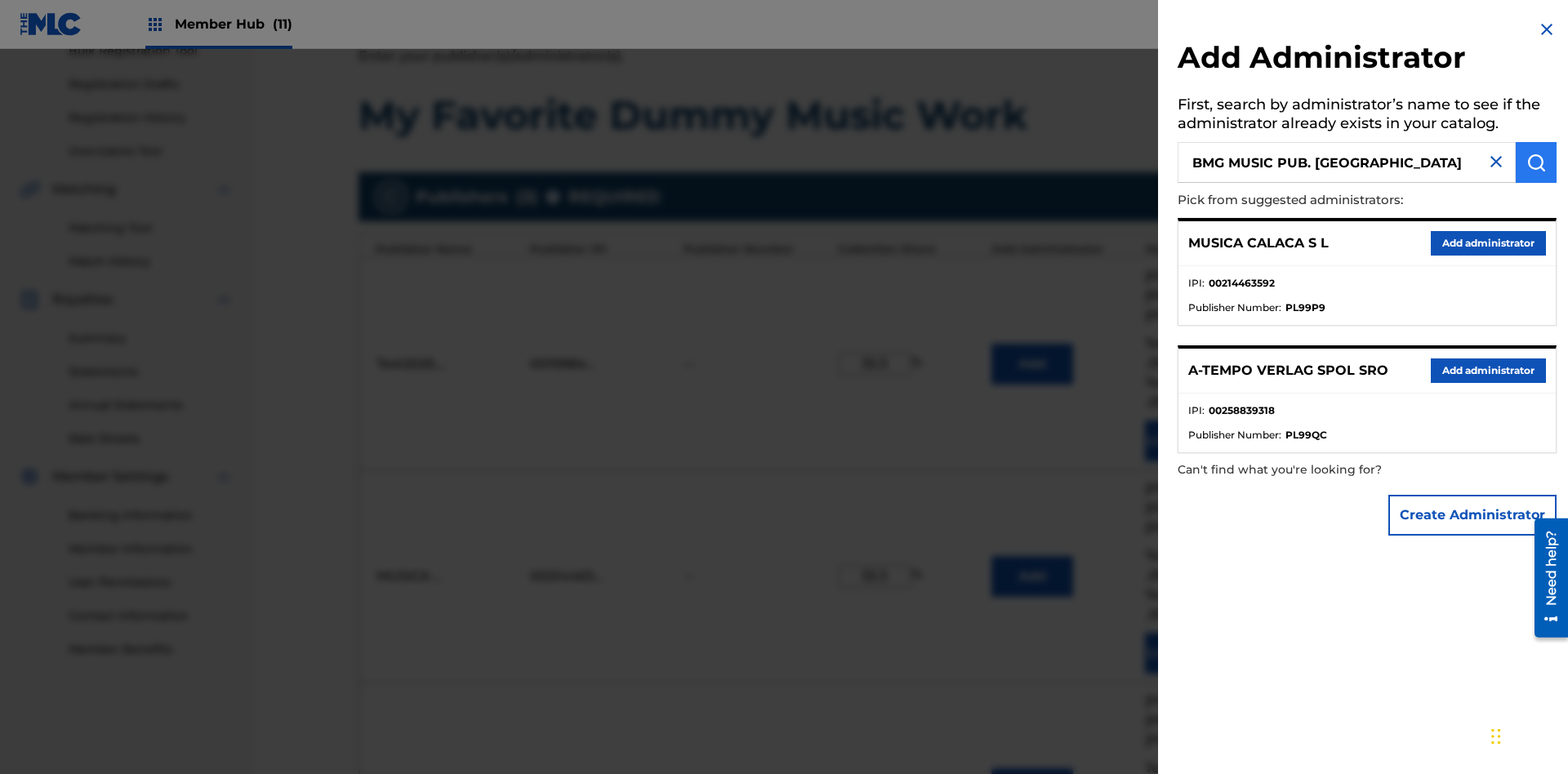
type input "BMG MUSIC PUB. [GEOGRAPHIC_DATA]"
click at [1537, 163] on img "submit" at bounding box center [1536, 163] width 20 height 20
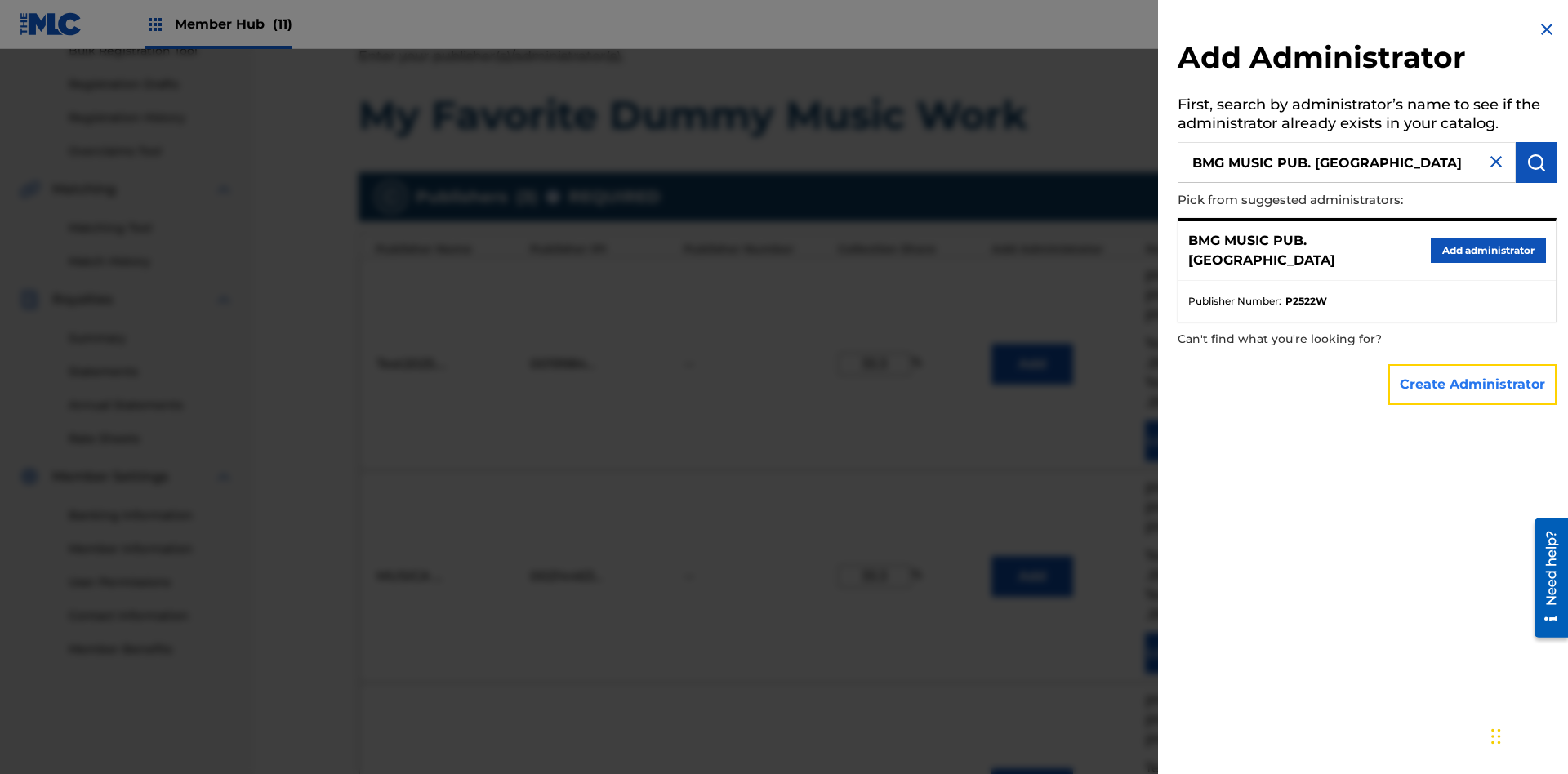
click at [1473, 383] on button "Create Administrator" at bounding box center [1472, 384] width 168 height 41
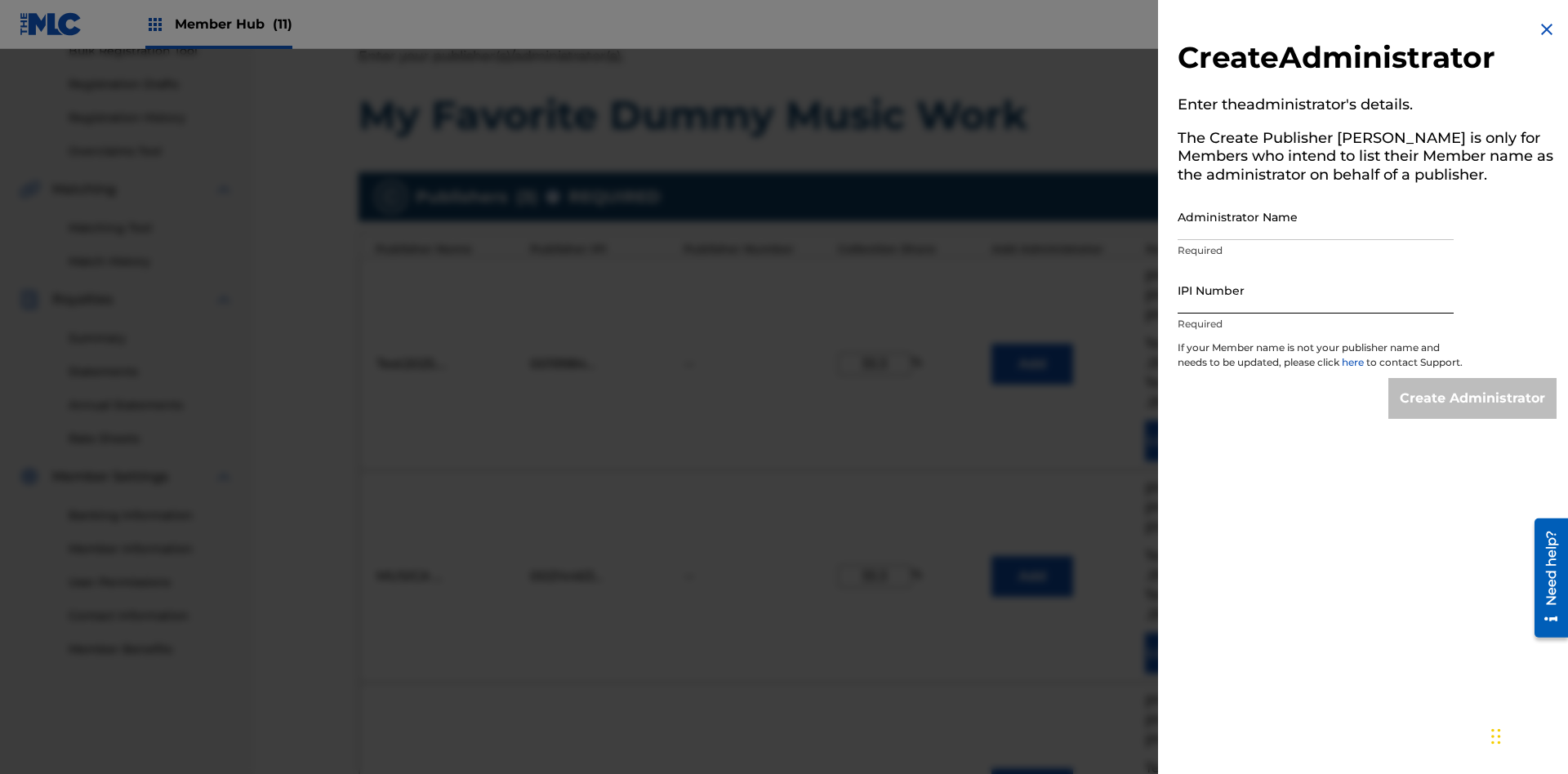
click at [1316, 216] on input "Administrator Name" at bounding box center [1316, 216] width 276 height 47
click at [1316, 290] on input "IPI Number" at bounding box center [1316, 290] width 276 height 47
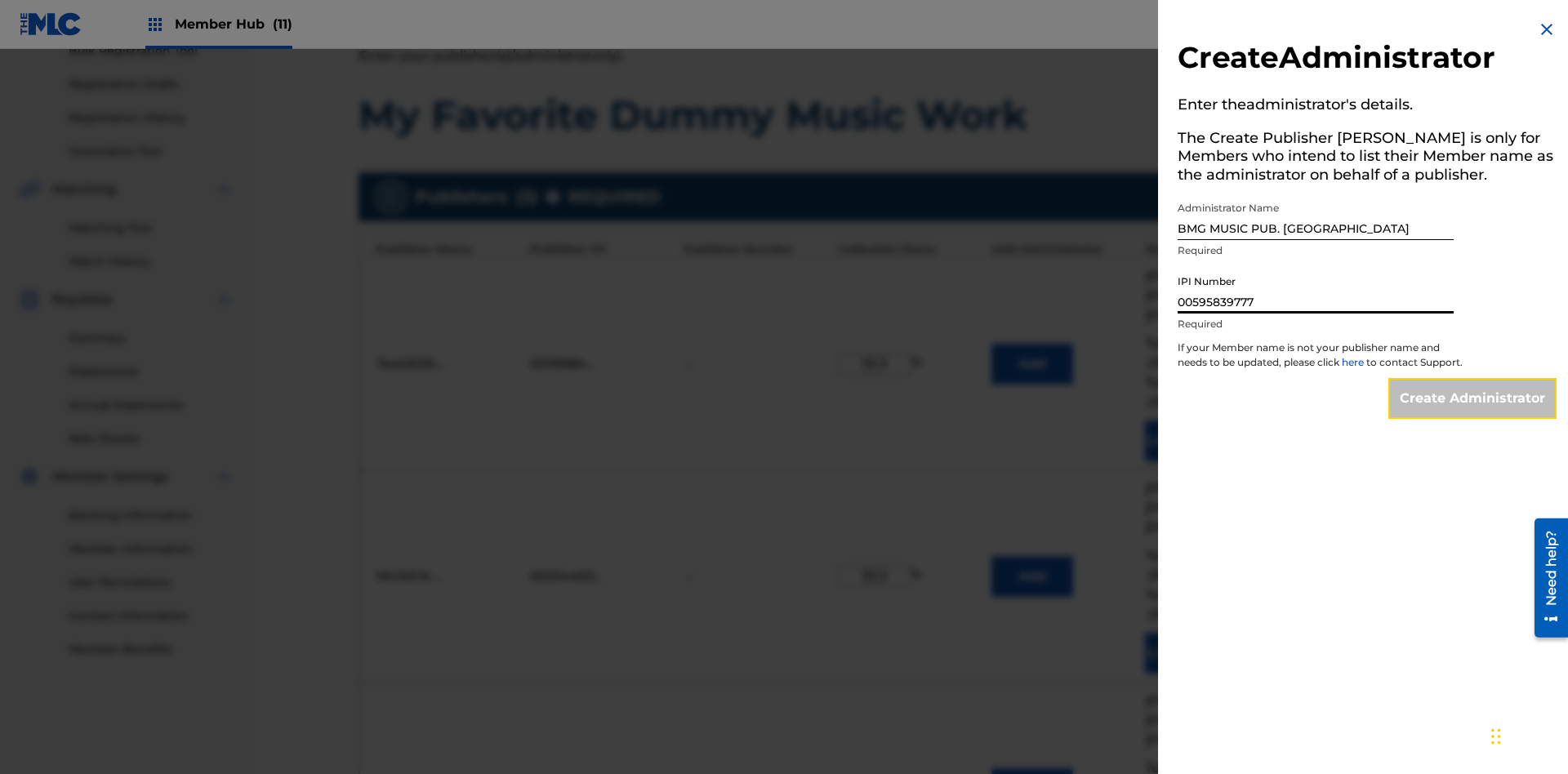
click at [1473, 413] on input "Create Administrator" at bounding box center [1472, 397] width 168 height 41
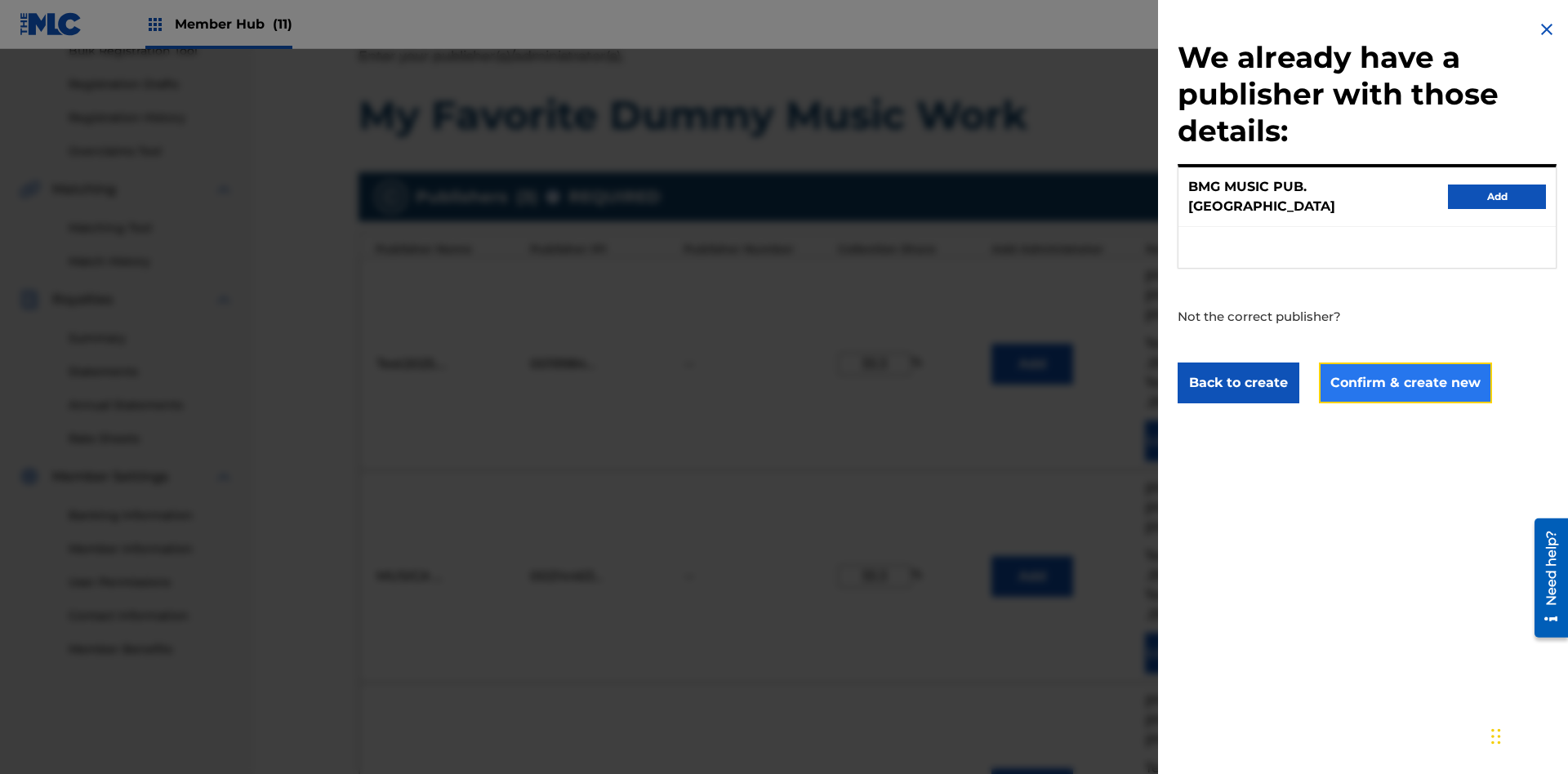
click at [1404, 367] on button "Confirm & create new" at bounding box center [1405, 382] width 173 height 41
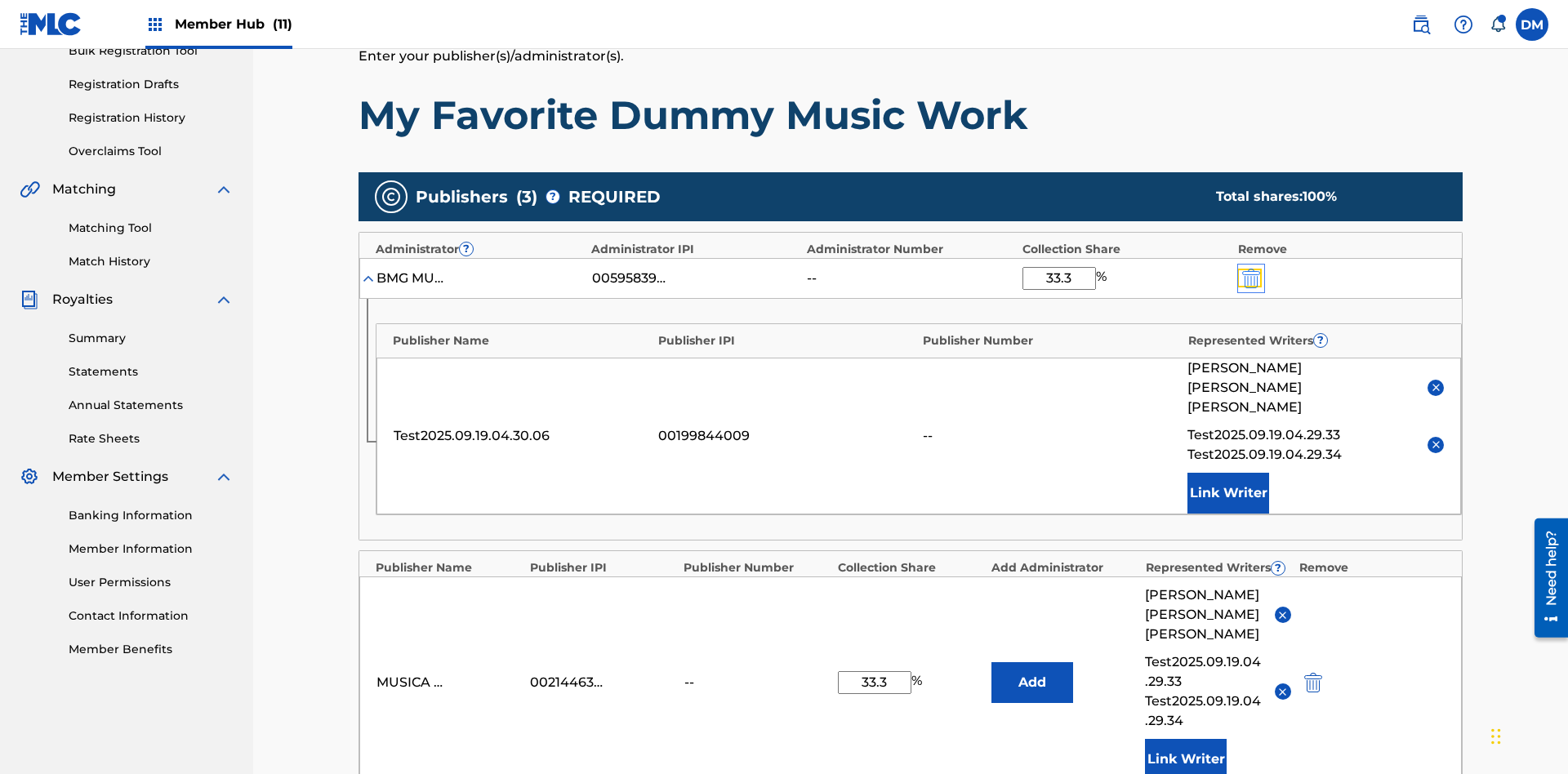
click at [1249, 268] on img "submit" at bounding box center [1251, 278] width 18 height 20
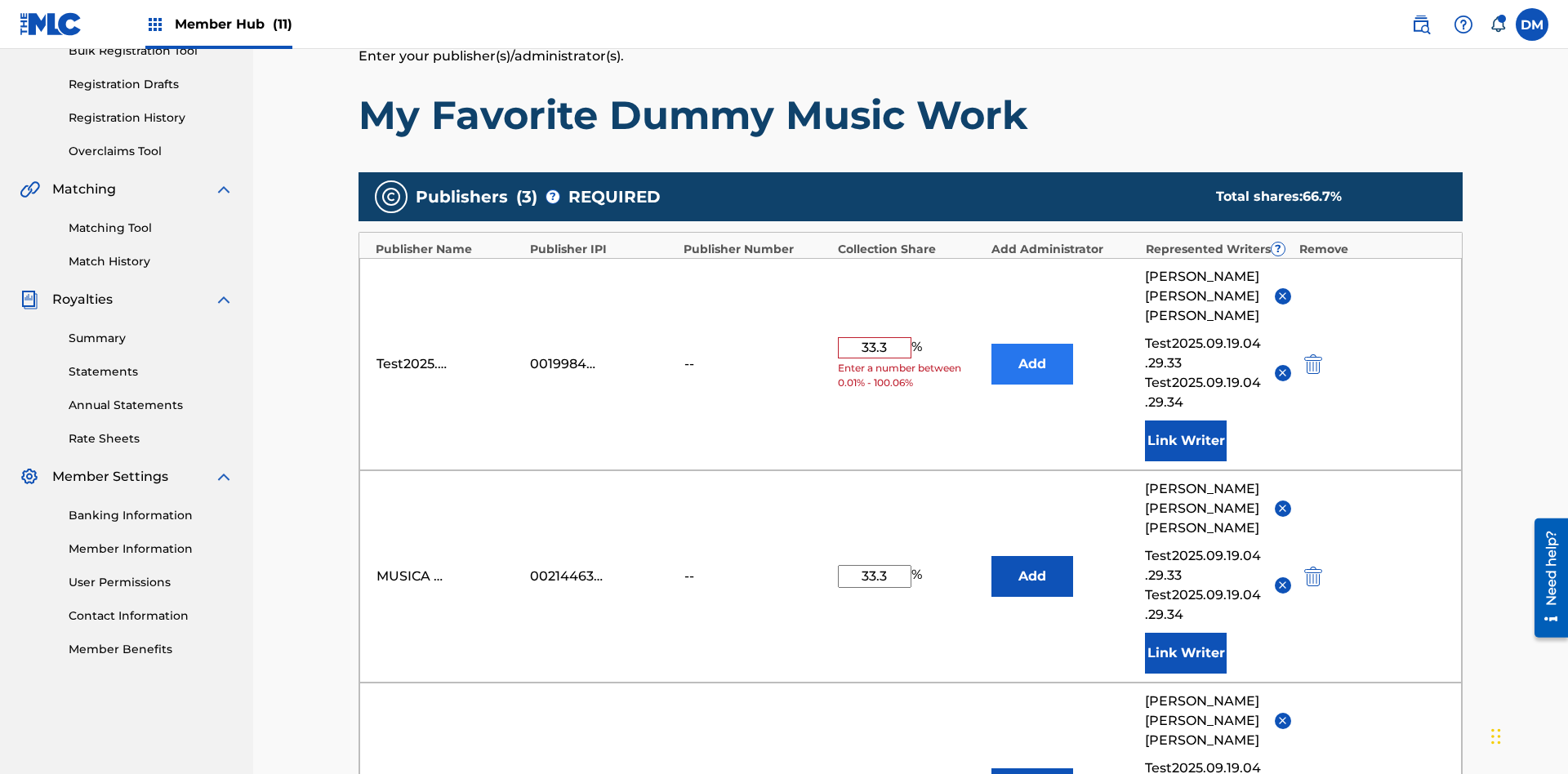
type input "33.3"
click at [1032, 343] on button "Add" at bounding box center [1032, 363] width 82 height 41
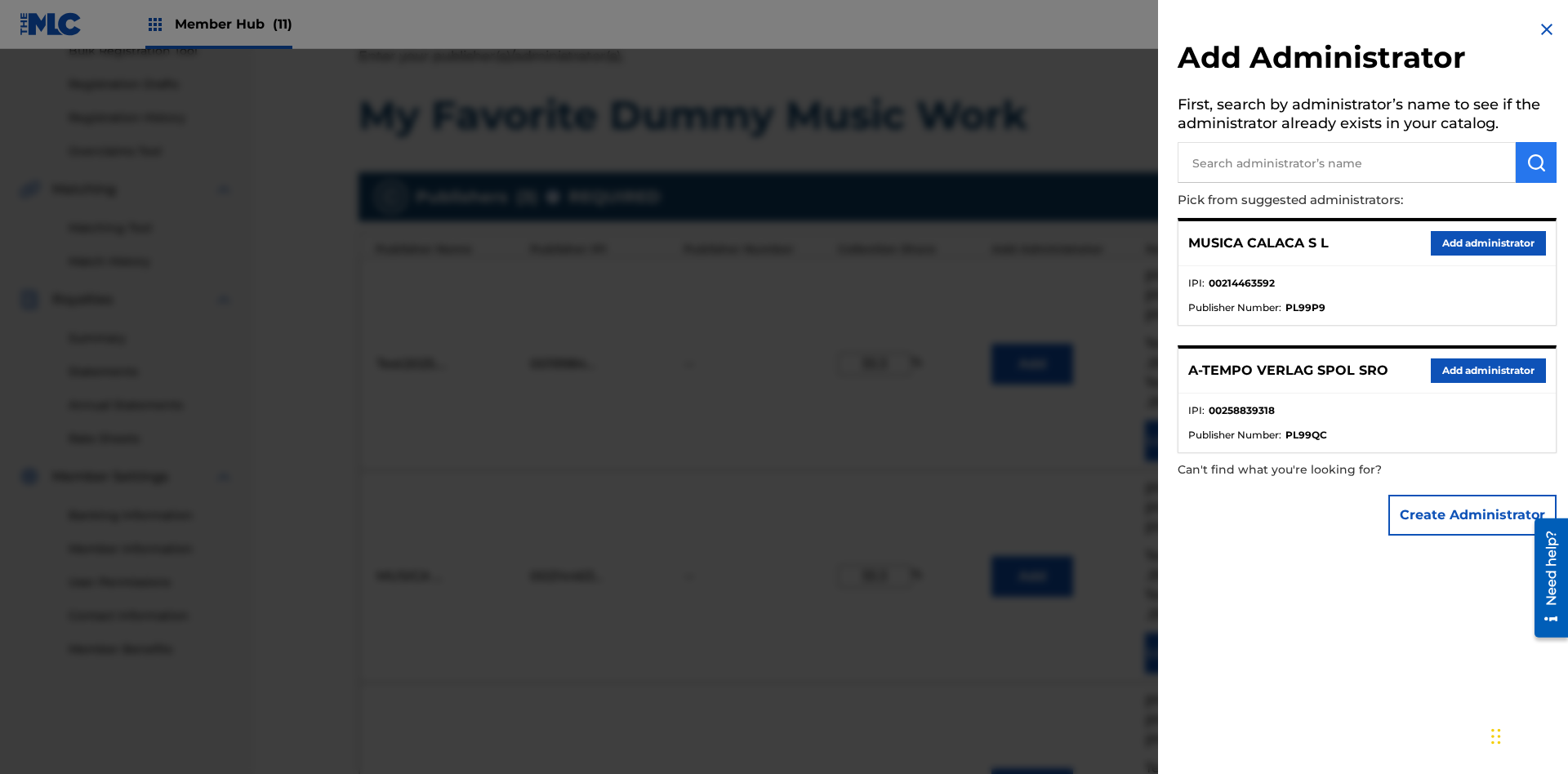
click at [1346, 163] on input "text" at bounding box center [1346, 162] width 338 height 41
type input "Test2025.09.19.04.33.14"
click at [1537, 163] on img "submit" at bounding box center [1536, 163] width 20 height 20
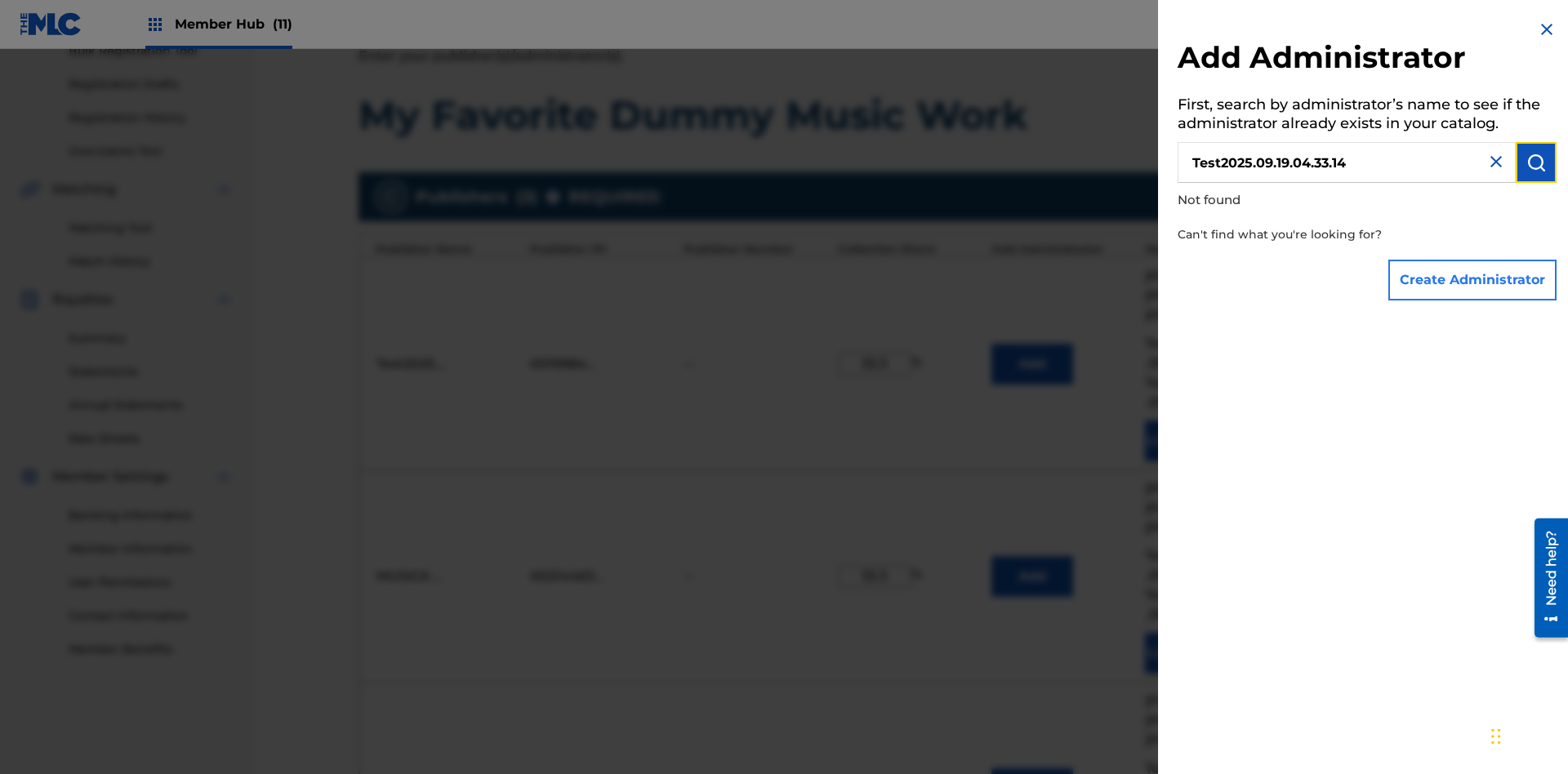
click at [1473, 280] on button "Create Administrator" at bounding box center [1472, 280] width 168 height 41
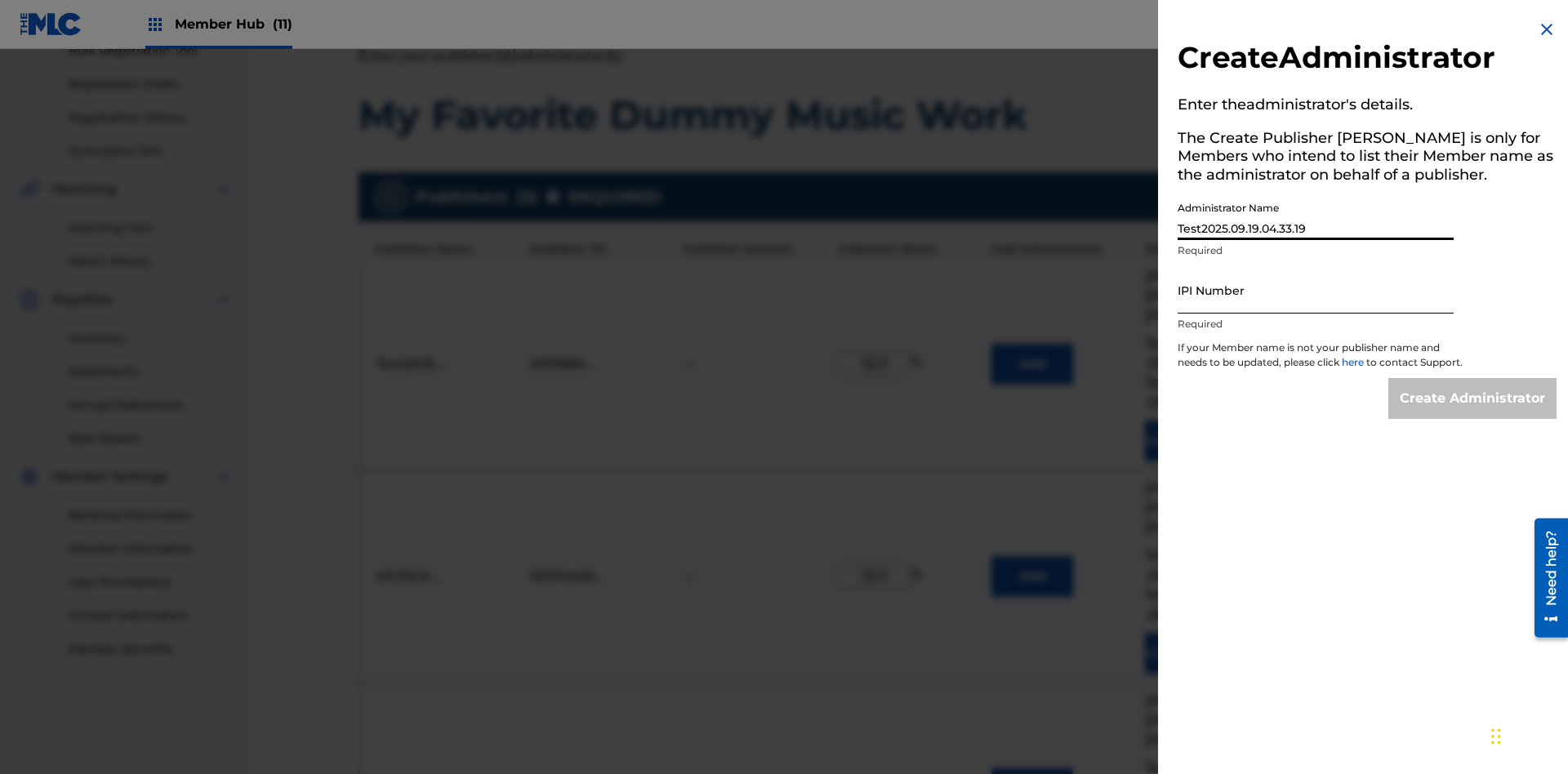
type input "Test2025.09.19.04.33.19"
click at [1316, 290] on input "IPI Number" at bounding box center [1316, 290] width 276 height 47
type input "595839777"
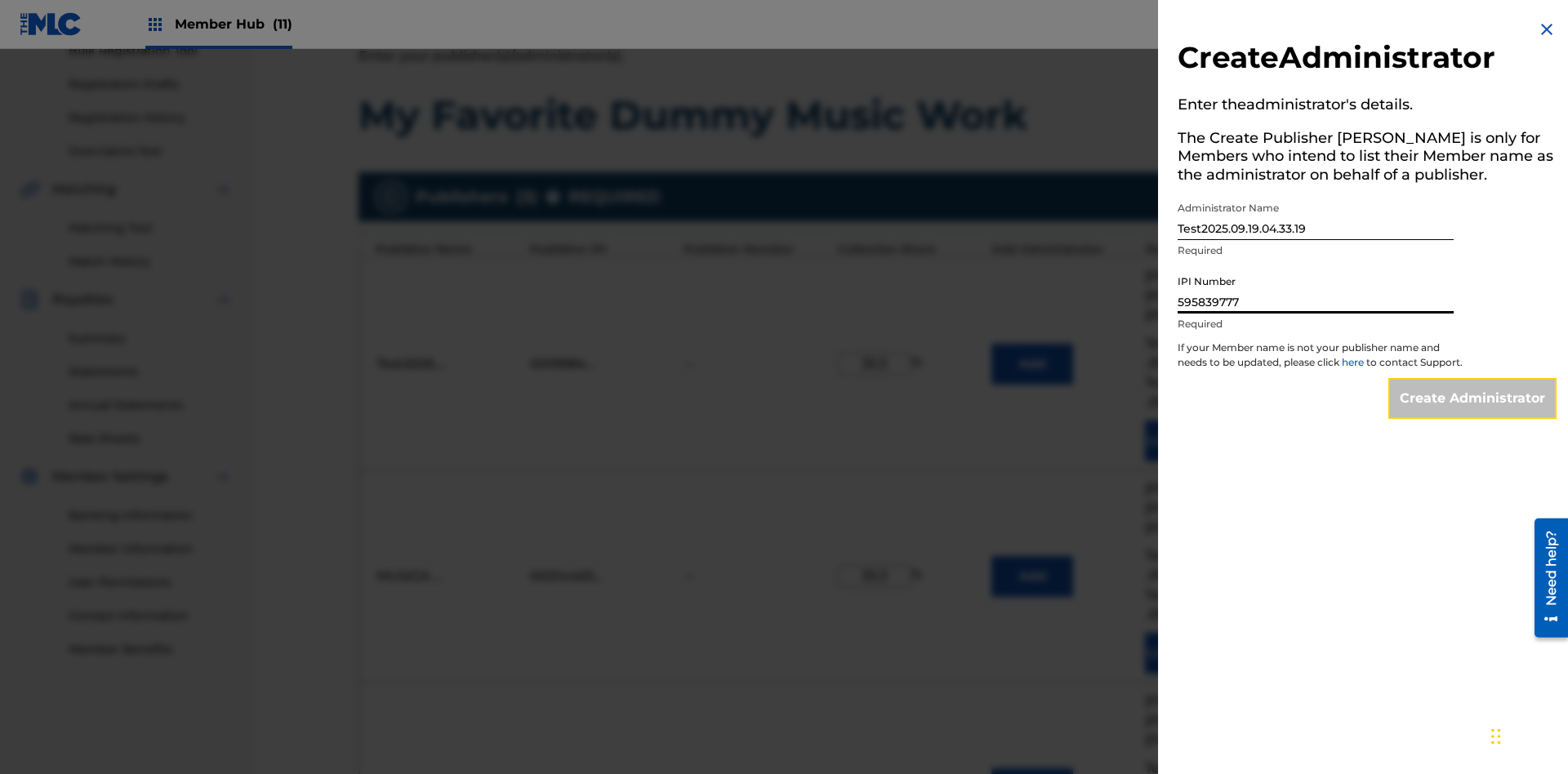
click at [1473, 413] on input "Create Administrator" at bounding box center [1472, 397] width 168 height 41
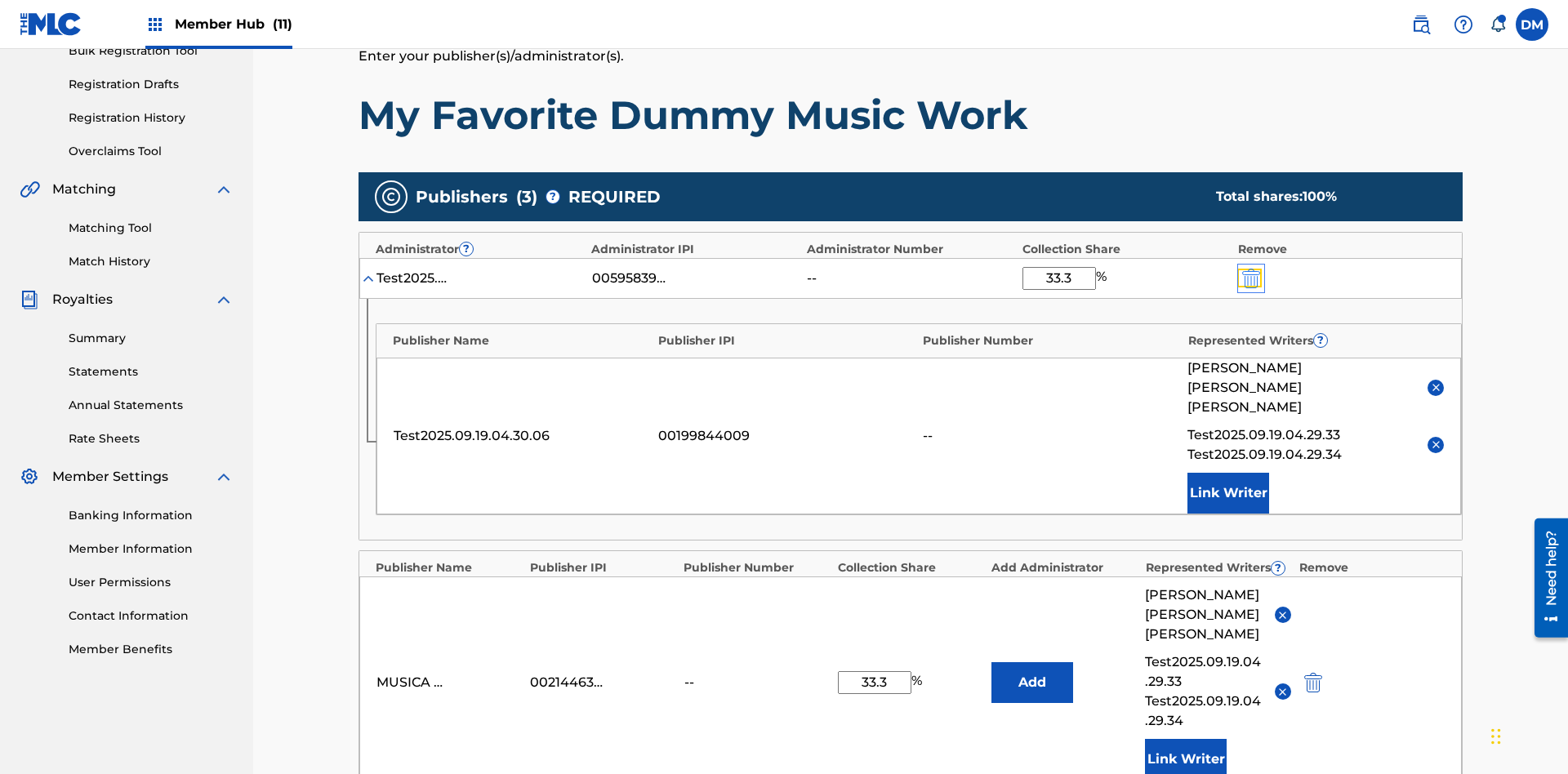
click at [1249, 268] on img "submit" at bounding box center [1251, 278] width 18 height 20
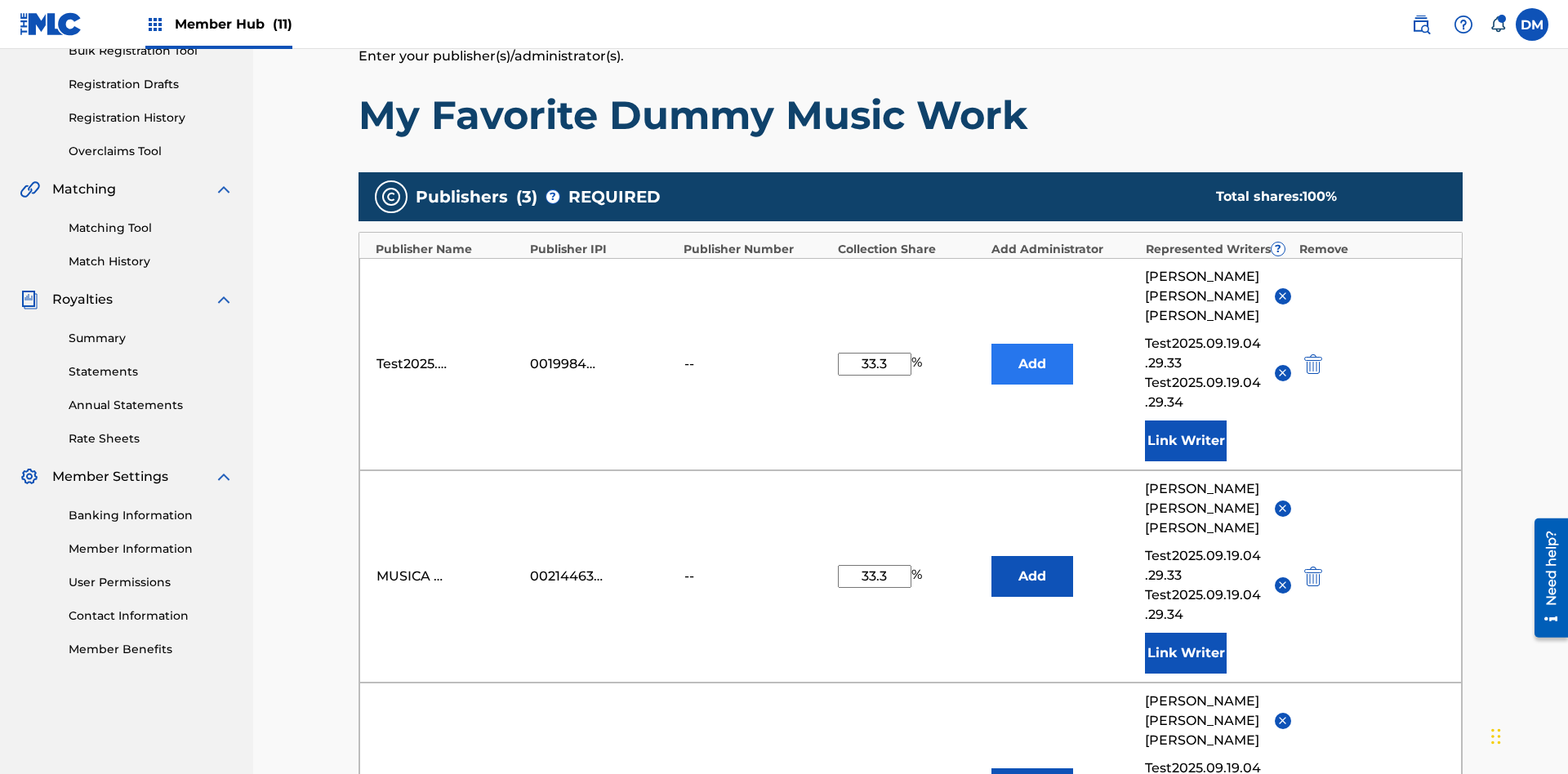
type input "33.3"
click at [1032, 343] on button "Add" at bounding box center [1032, 363] width 82 height 41
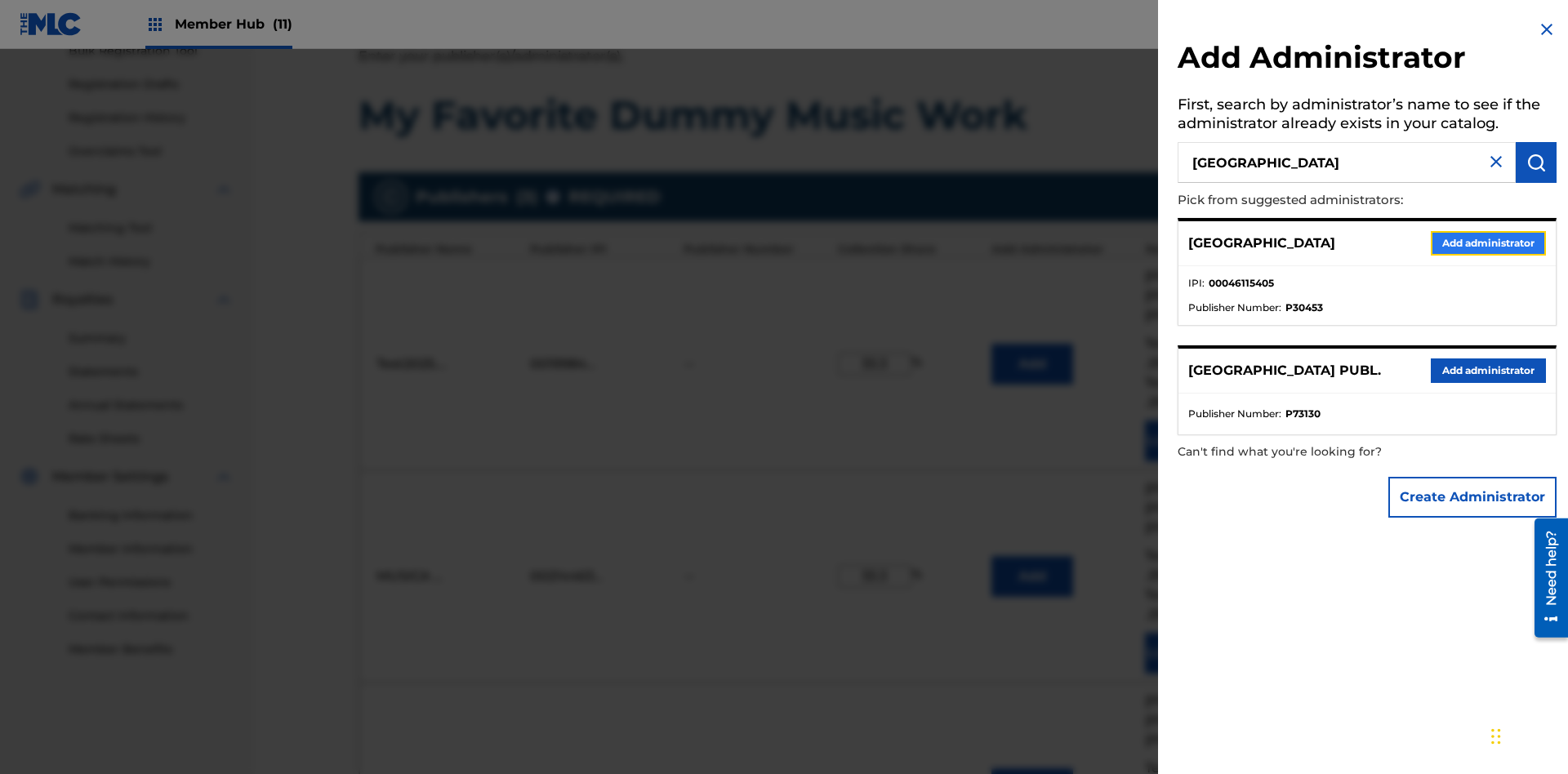
click at [1487, 242] on button "Add administrator" at bounding box center [1488, 243] width 115 height 25
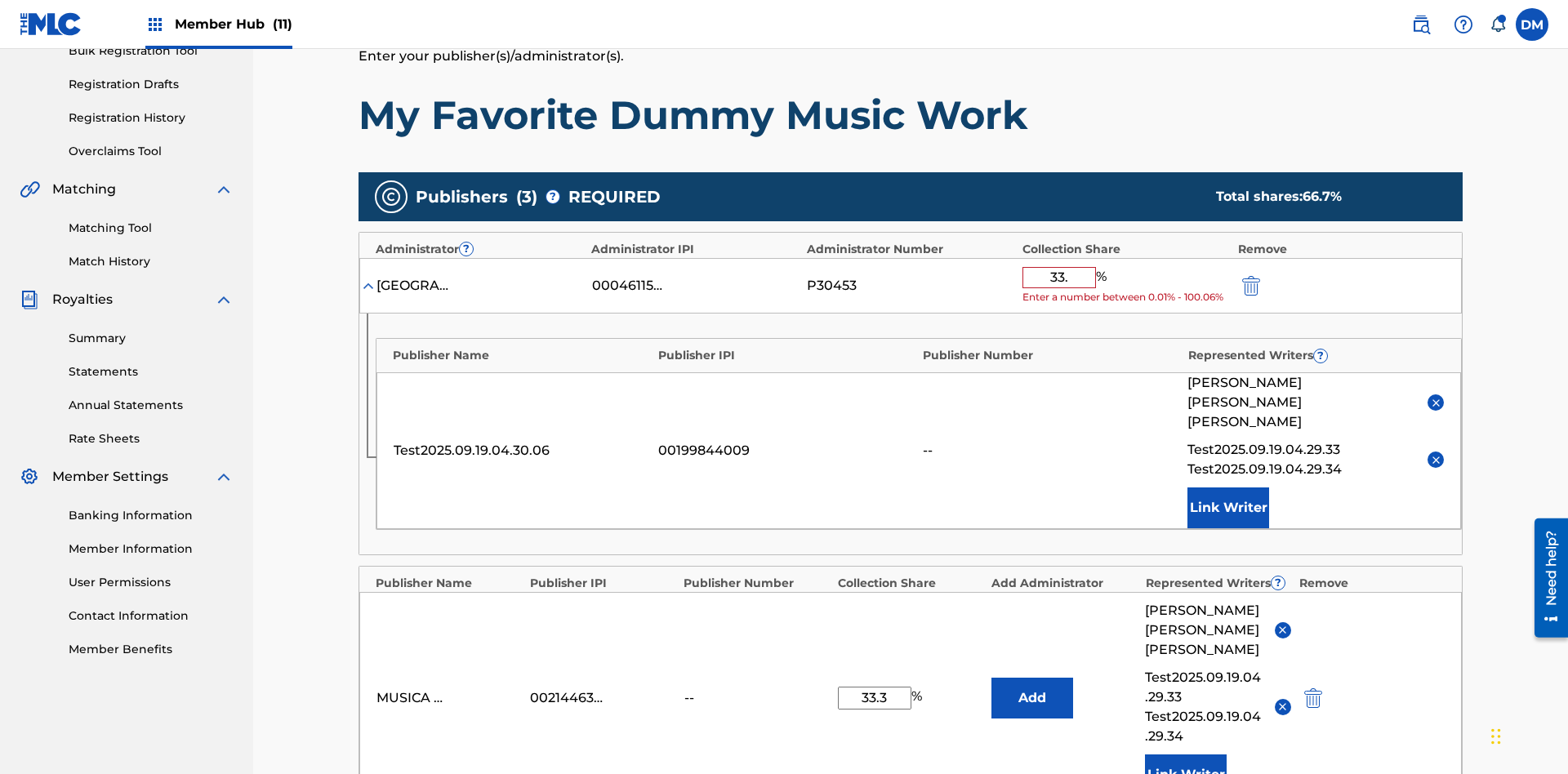
type input "33.3"
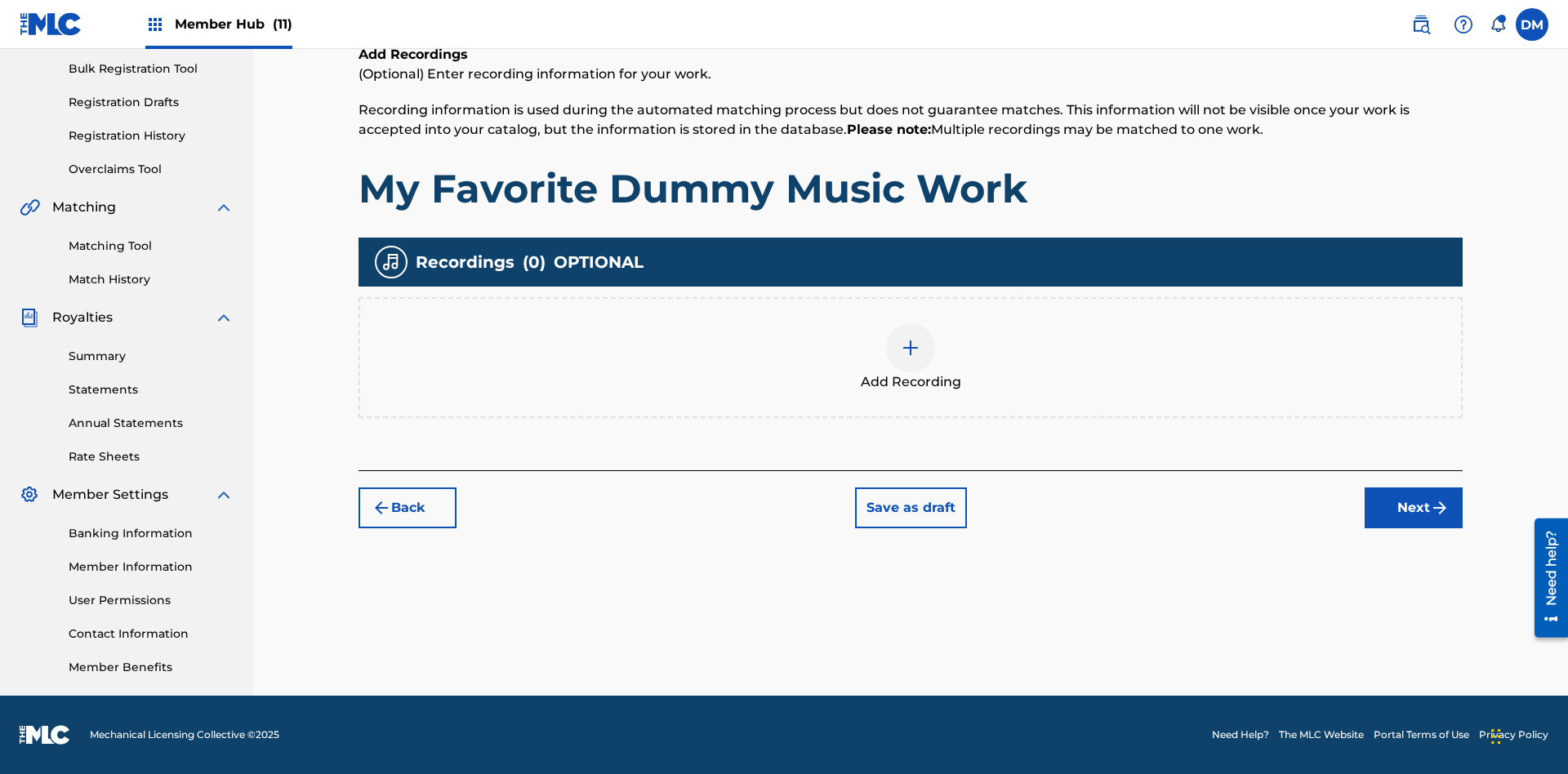
click at [911, 357] on img at bounding box center [911, 347] width 20 height 20
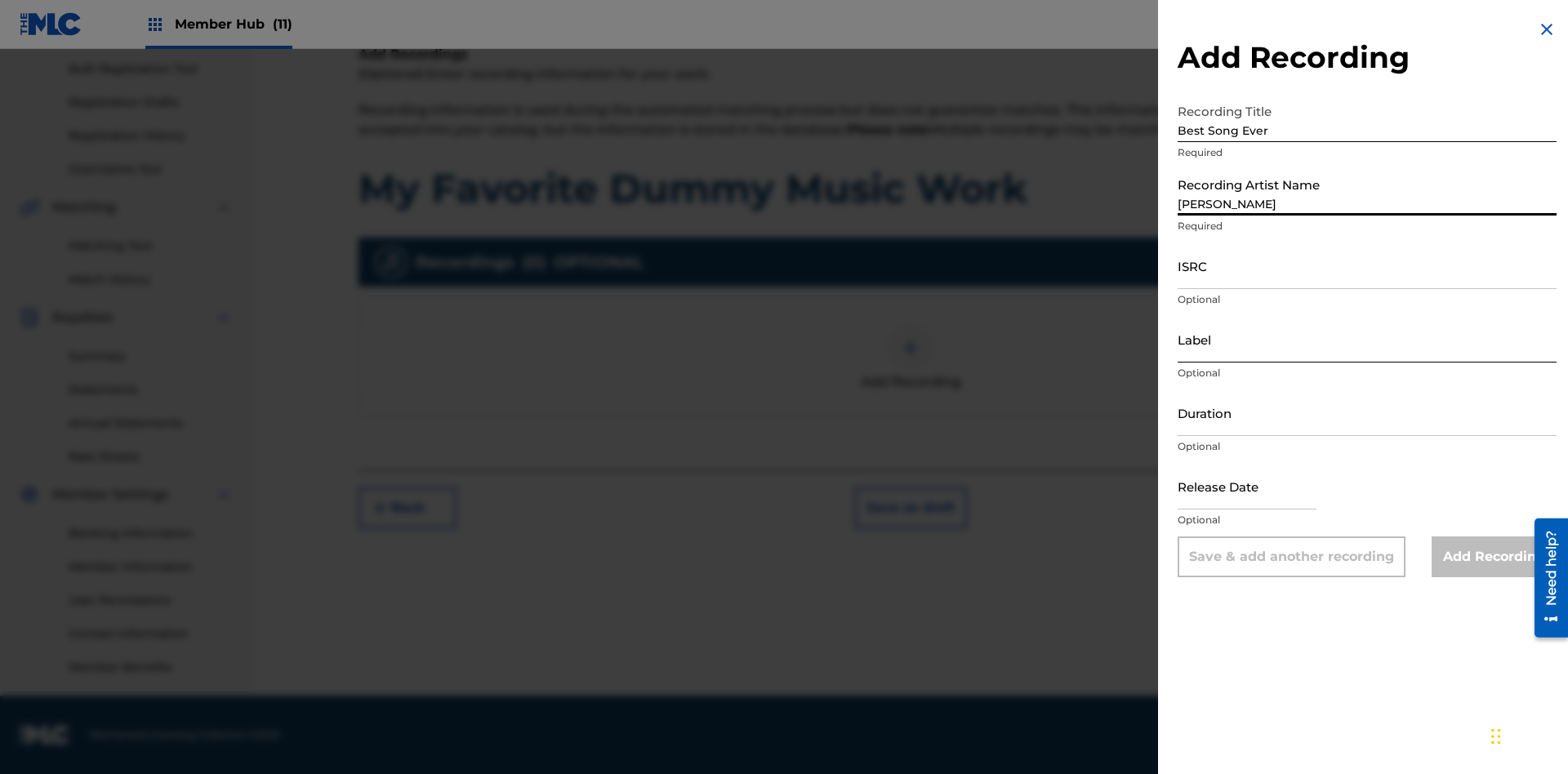
click at [1367, 265] on input "ISRC" at bounding box center [1367, 265] width 379 height 47
click at [1367, 339] on input "Label" at bounding box center [1367, 339] width 379 height 47
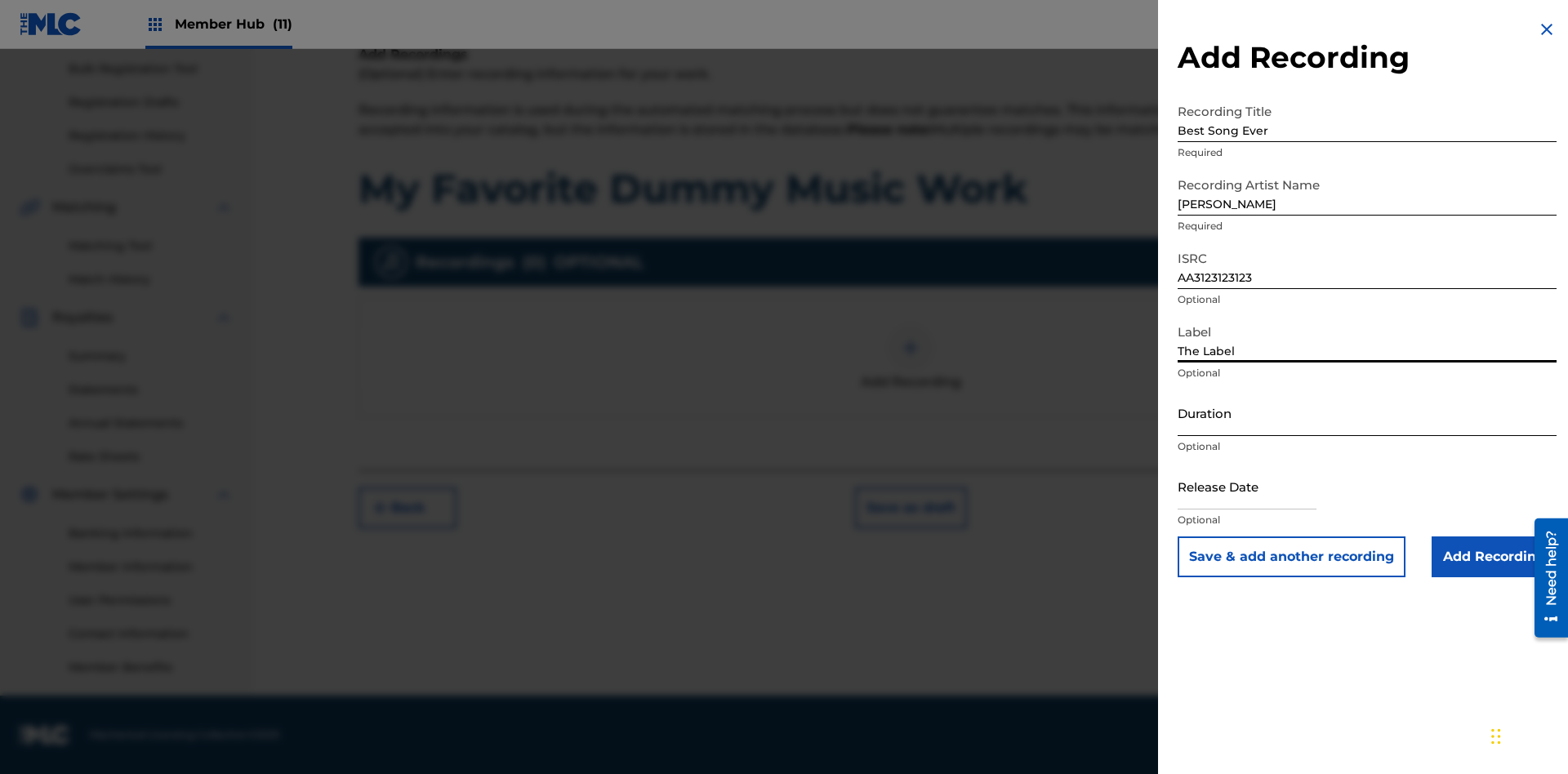
click at [1367, 412] on input "Duration" at bounding box center [1367, 412] width 379 height 47
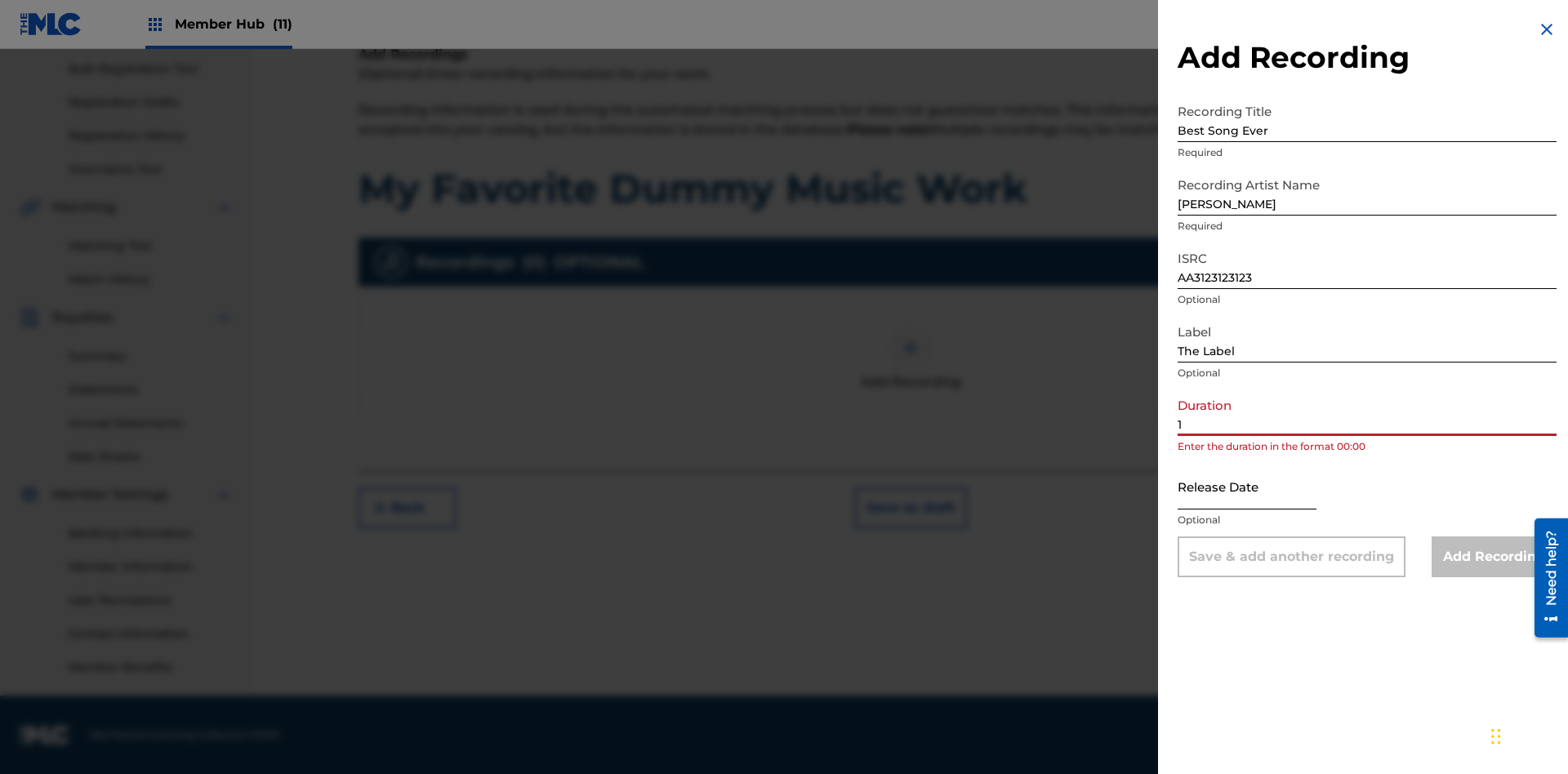
click at [1367, 412] on input "1" at bounding box center [1367, 412] width 379 height 47
click at [1260, 487] on input "text" at bounding box center [1247, 486] width 139 height 47
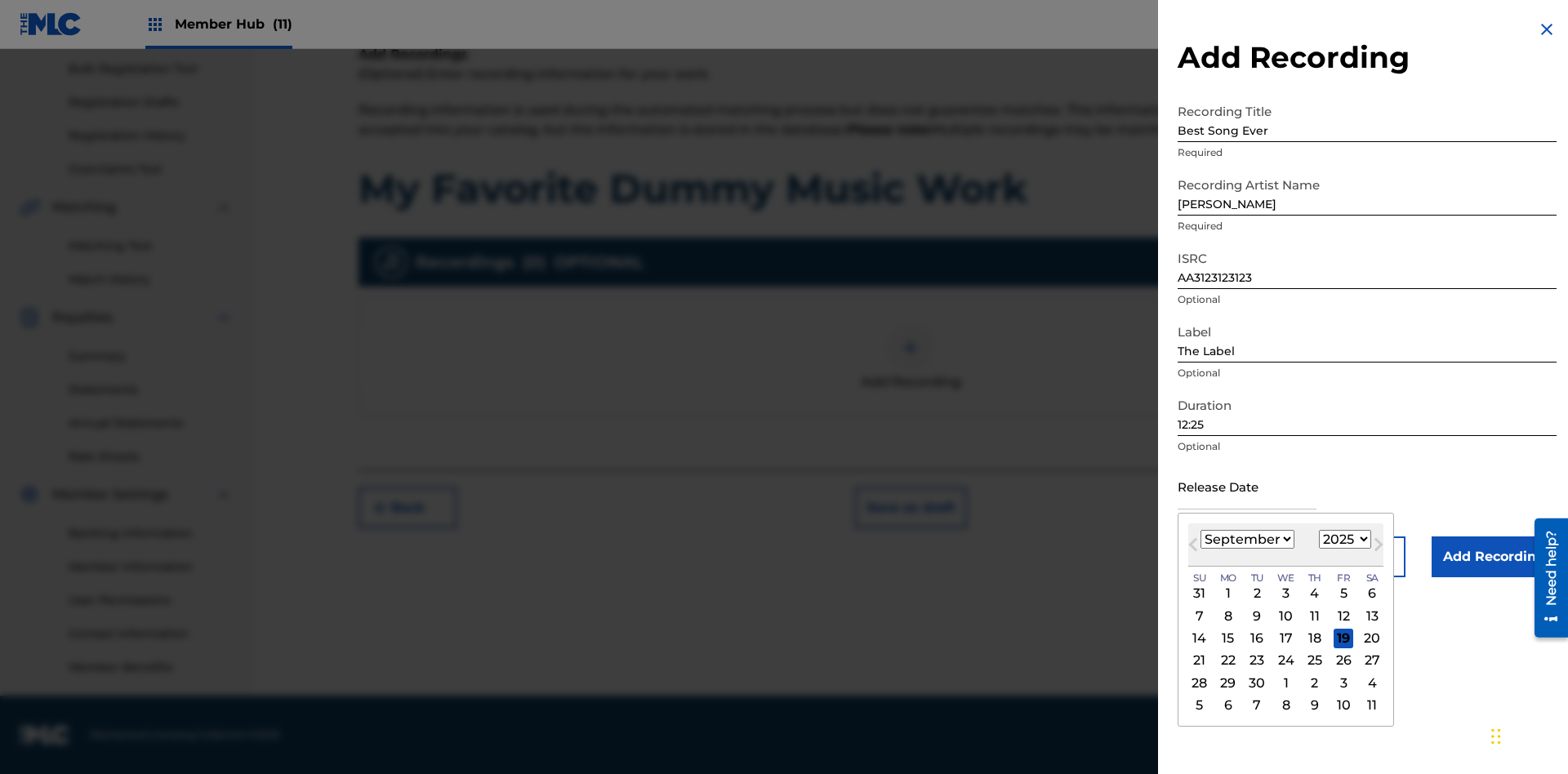
click at [1246, 539] on select "January February March April May June July August September October November De…" at bounding box center [1247, 539] width 94 height 19
click at [1343, 539] on select "1900 1901 1902 1903 1904 1905 1906 1907 1908 1909 1910 1911 1912 1913 1914 1915…" at bounding box center [1344, 539] width 52 height 19
click at [1312, 593] on div "1" at bounding box center [1315, 593] width 20 height 20
click at [1494, 556] on input "Add Recording" at bounding box center [1494, 556] width 125 height 41
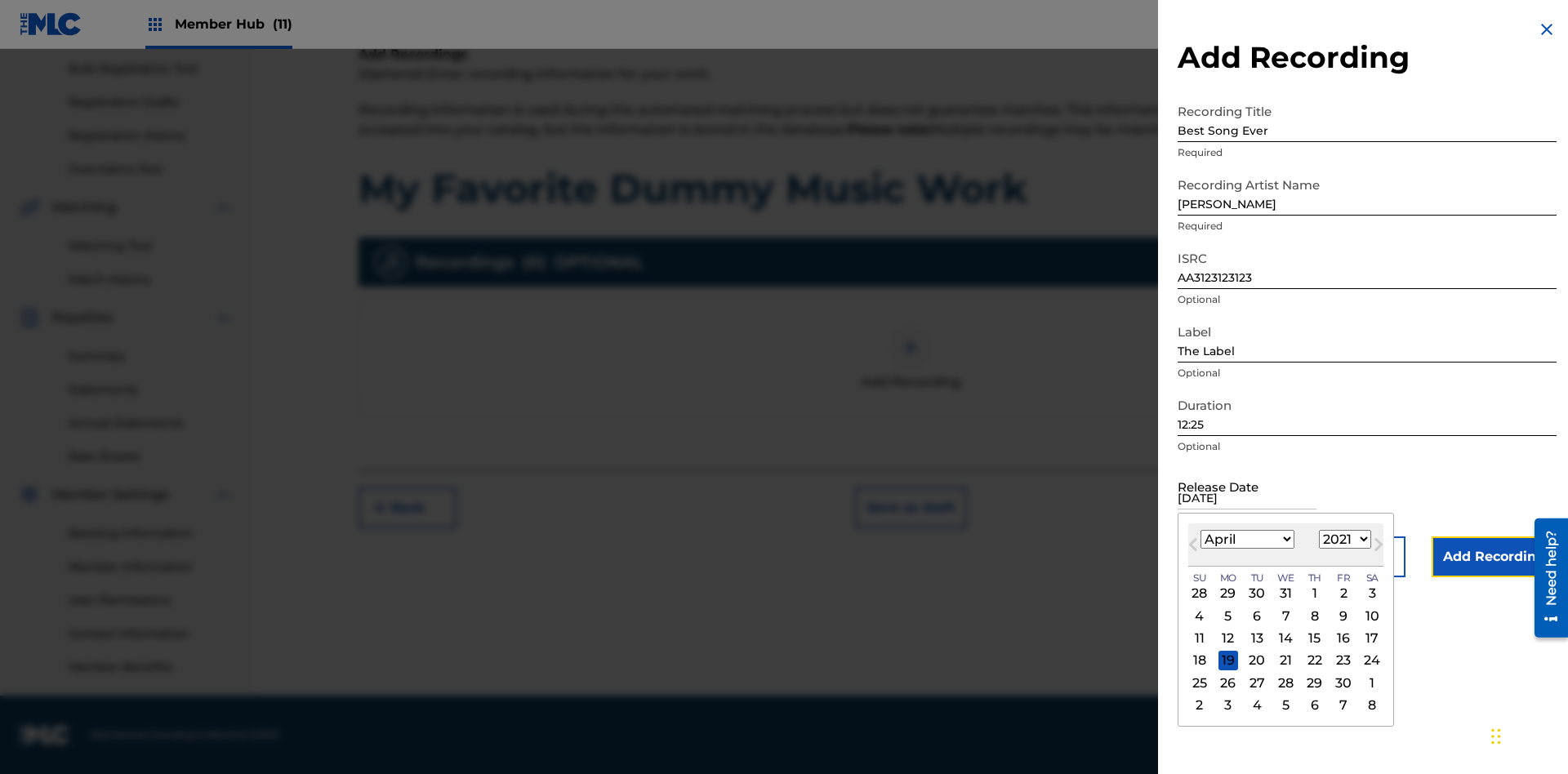
click at [911, 372] on div at bounding box center [911, 348] width 49 height 49
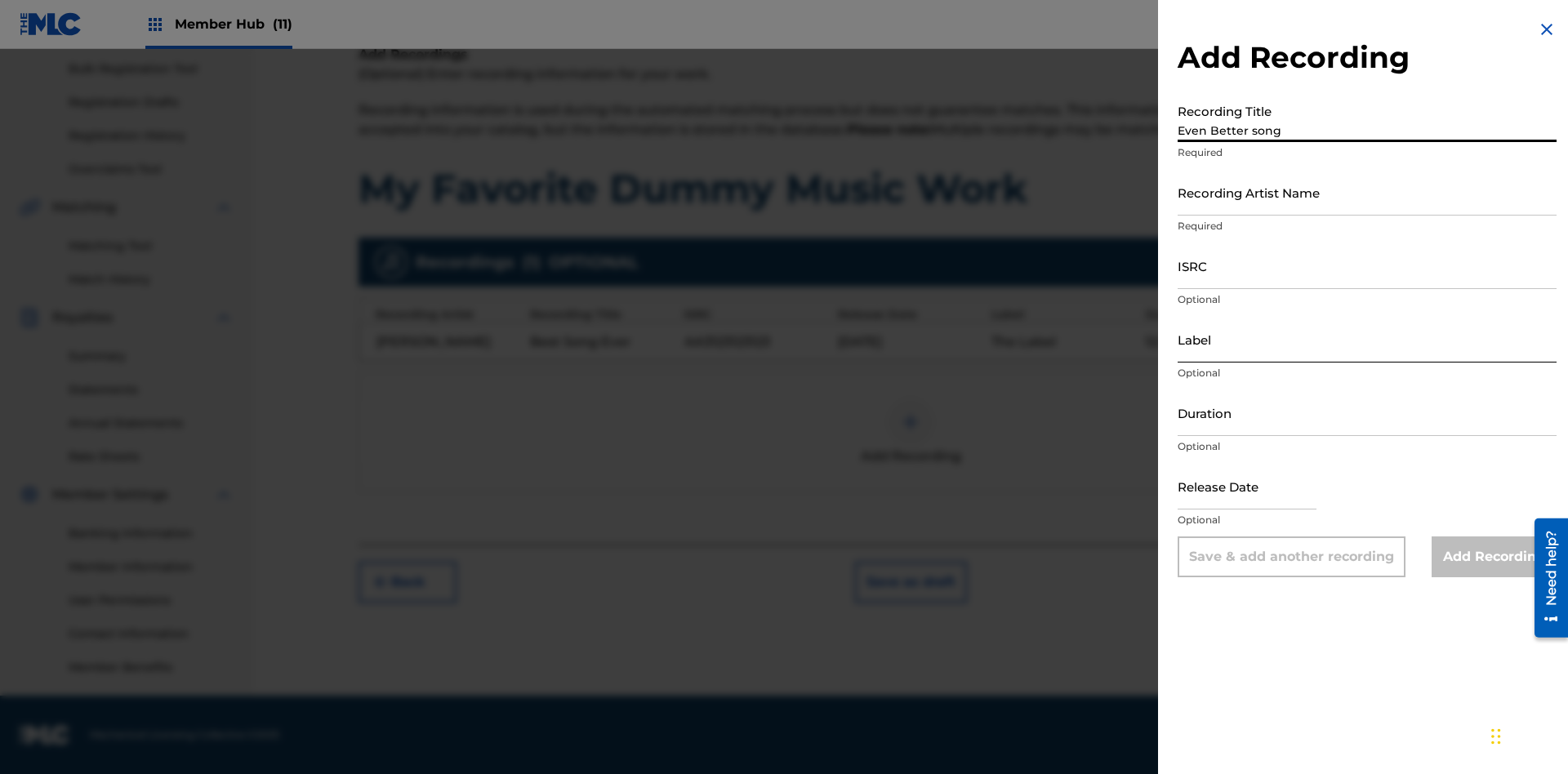
type input "Even Better song"
click at [1367, 192] on input "Recording Artist Name" at bounding box center [1367, 192] width 379 height 47
type input "[PERSON_NAME]"
click at [1367, 265] on input "ISRC" at bounding box center [1367, 265] width 379 height 47
type input "AA3123123123"
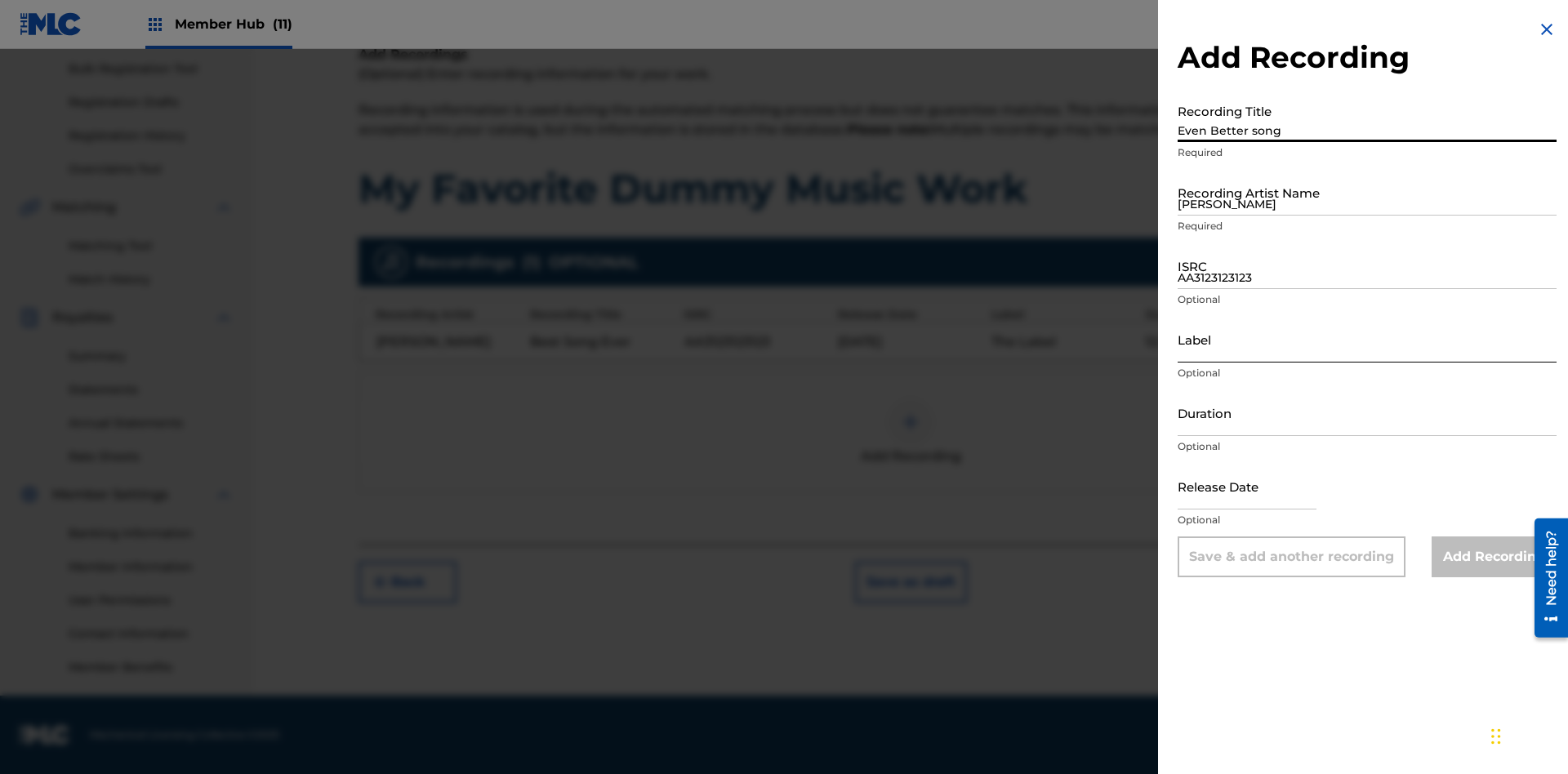
click at [1367, 339] on input "Label" at bounding box center [1367, 339] width 379 height 47
type input "New Label"
click at [1367, 412] on input "Duration" at bounding box center [1367, 412] width 379 height 47
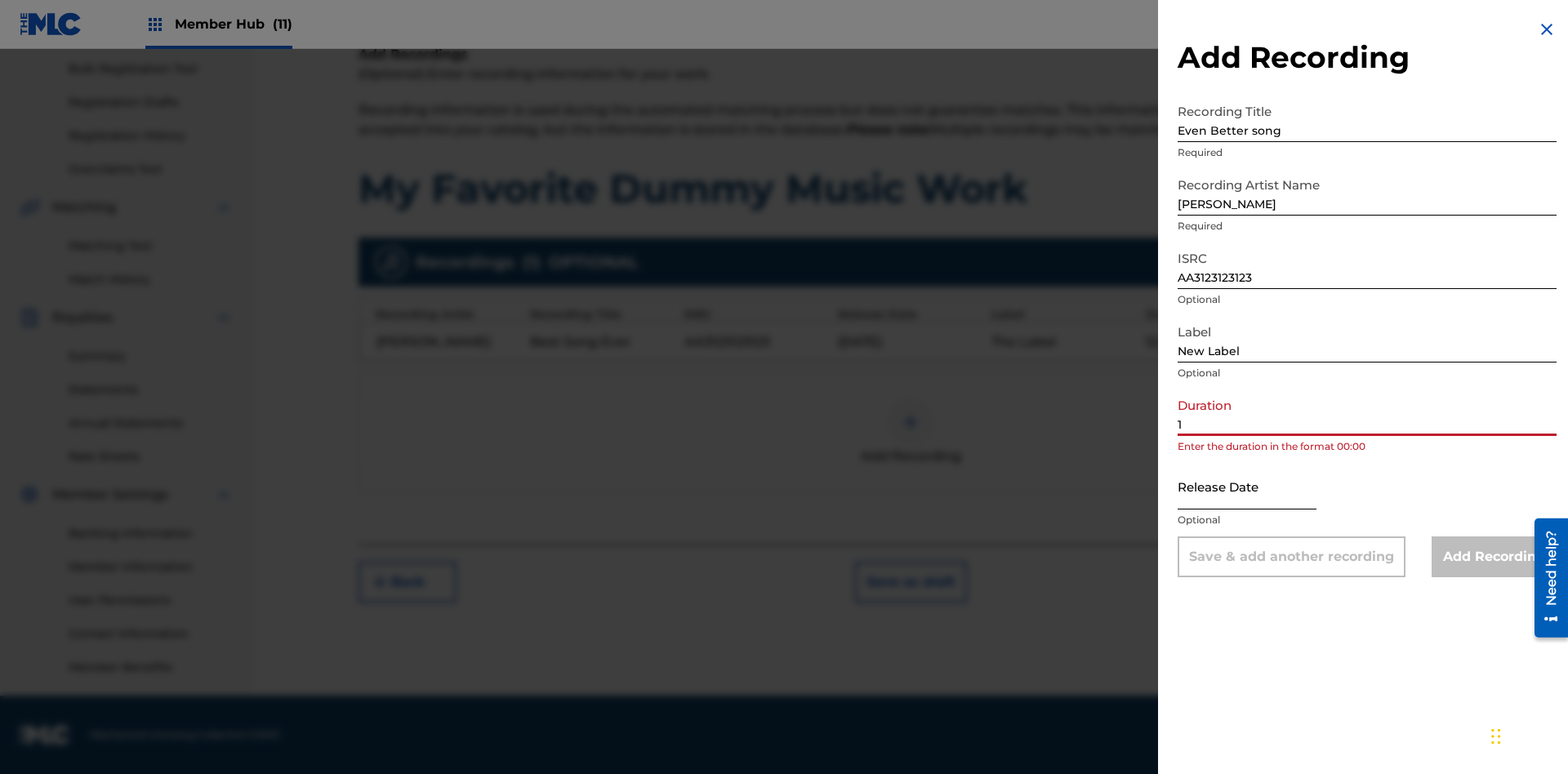
click at [1367, 412] on input "1" at bounding box center [1367, 412] width 379 height 47
type input "11:75"
click at [1260, 487] on input "text" at bounding box center [1247, 486] width 139 height 47
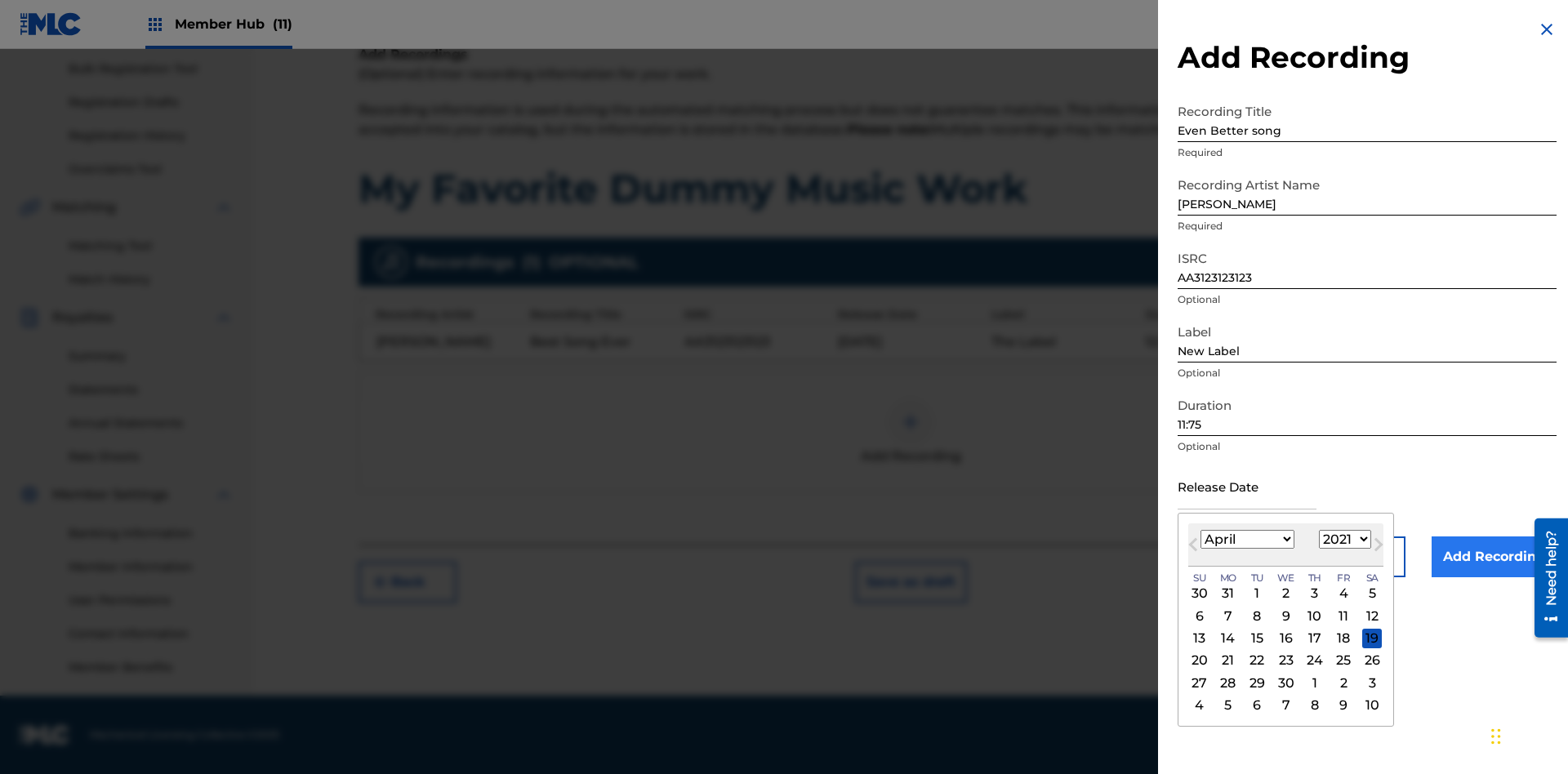
click at [1343, 539] on select "1900 1901 1902 1903 1904 1905 1906 1907 1908 1909 1910 1911 1912 1913 1914 1915…" at bounding box center [1344, 539] width 52 height 19
click at [1494, 556] on input "Add Recording" at bounding box center [1494, 556] width 125 height 41
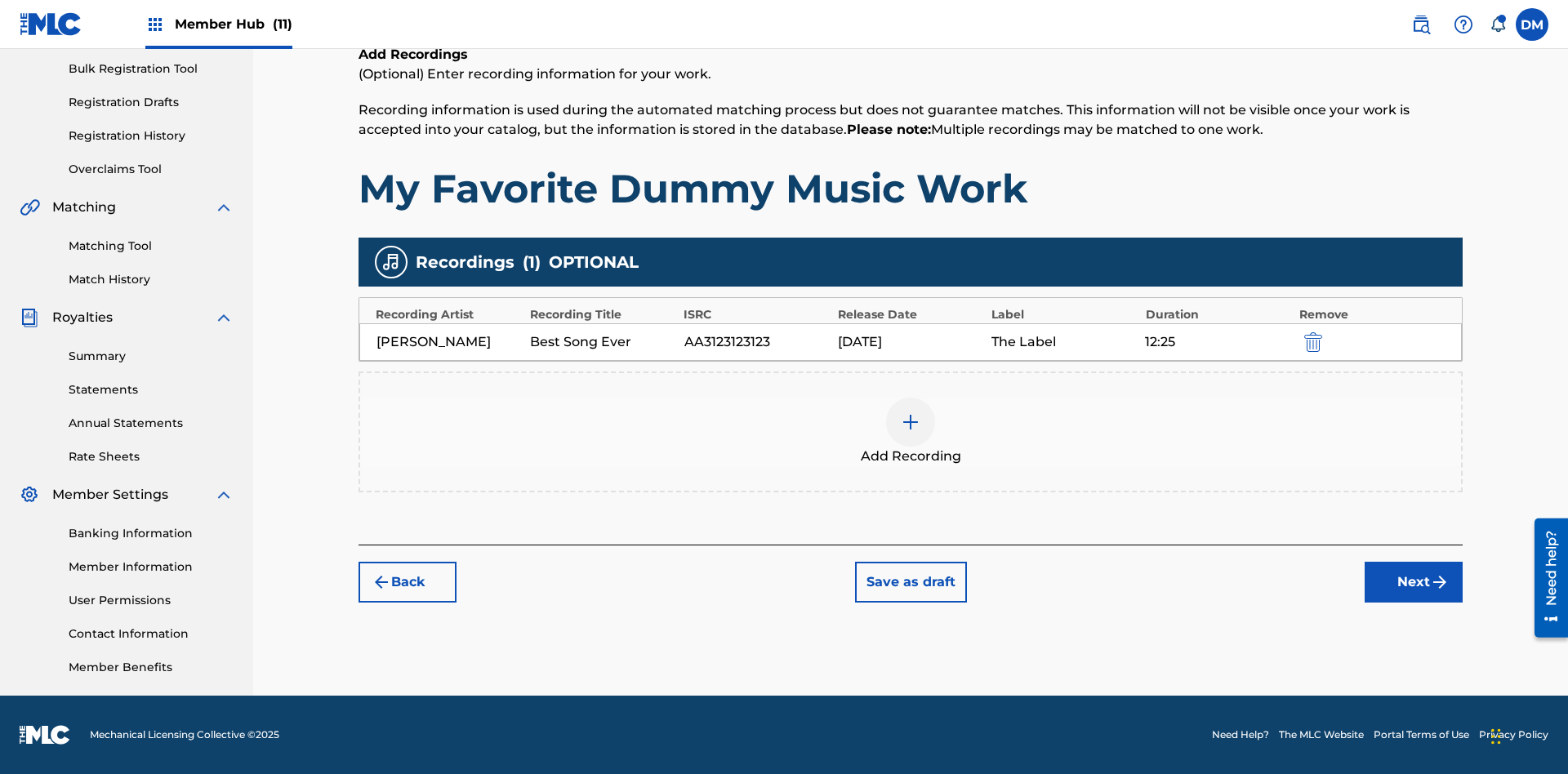
click at [911, 432] on div at bounding box center [911, 422] width 49 height 49
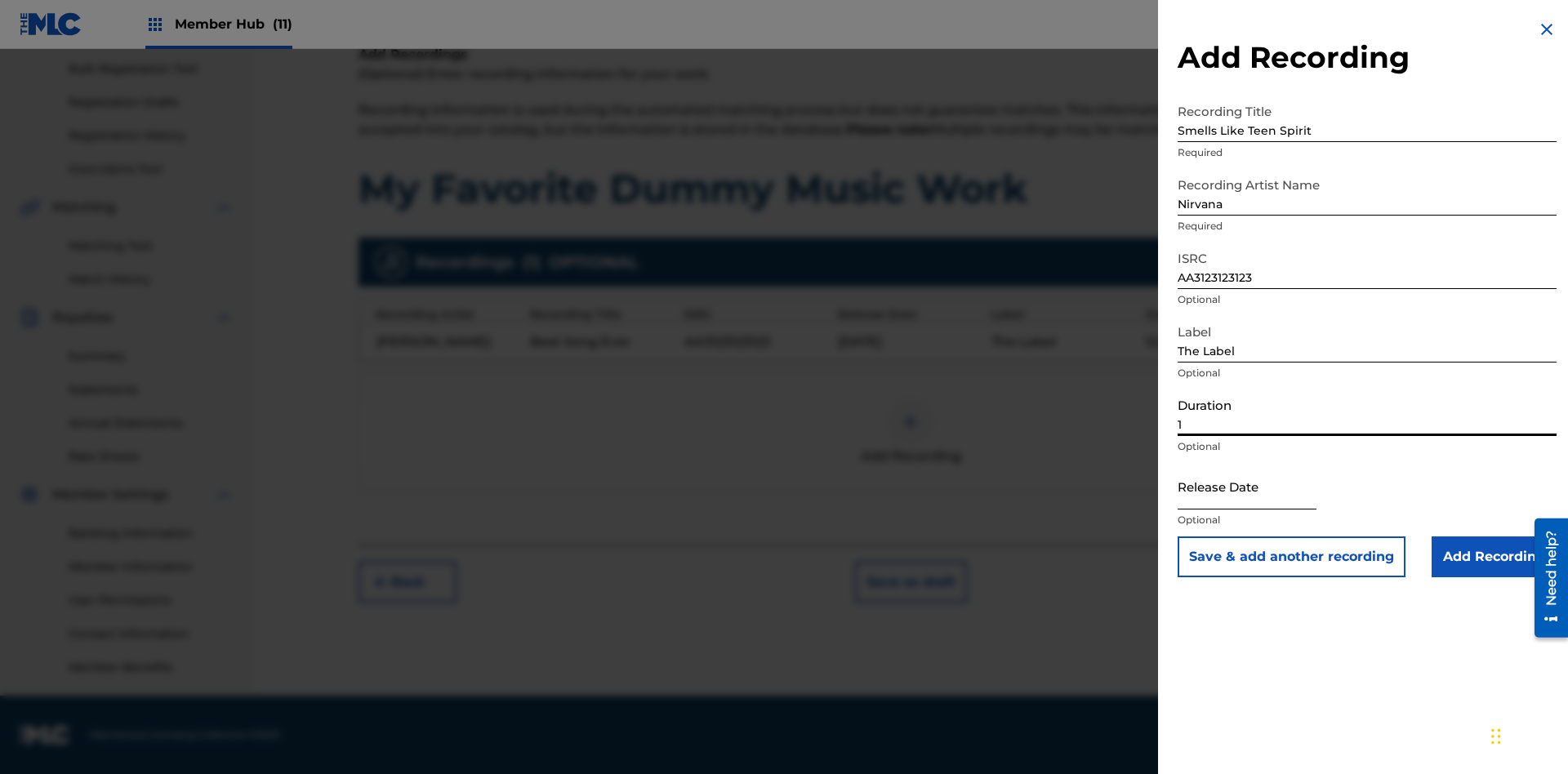
click at [1367, 412] on input "1" at bounding box center [1367, 412] width 379 height 47
click at [1260, 487] on input "text" at bounding box center [1247, 486] width 139 height 47
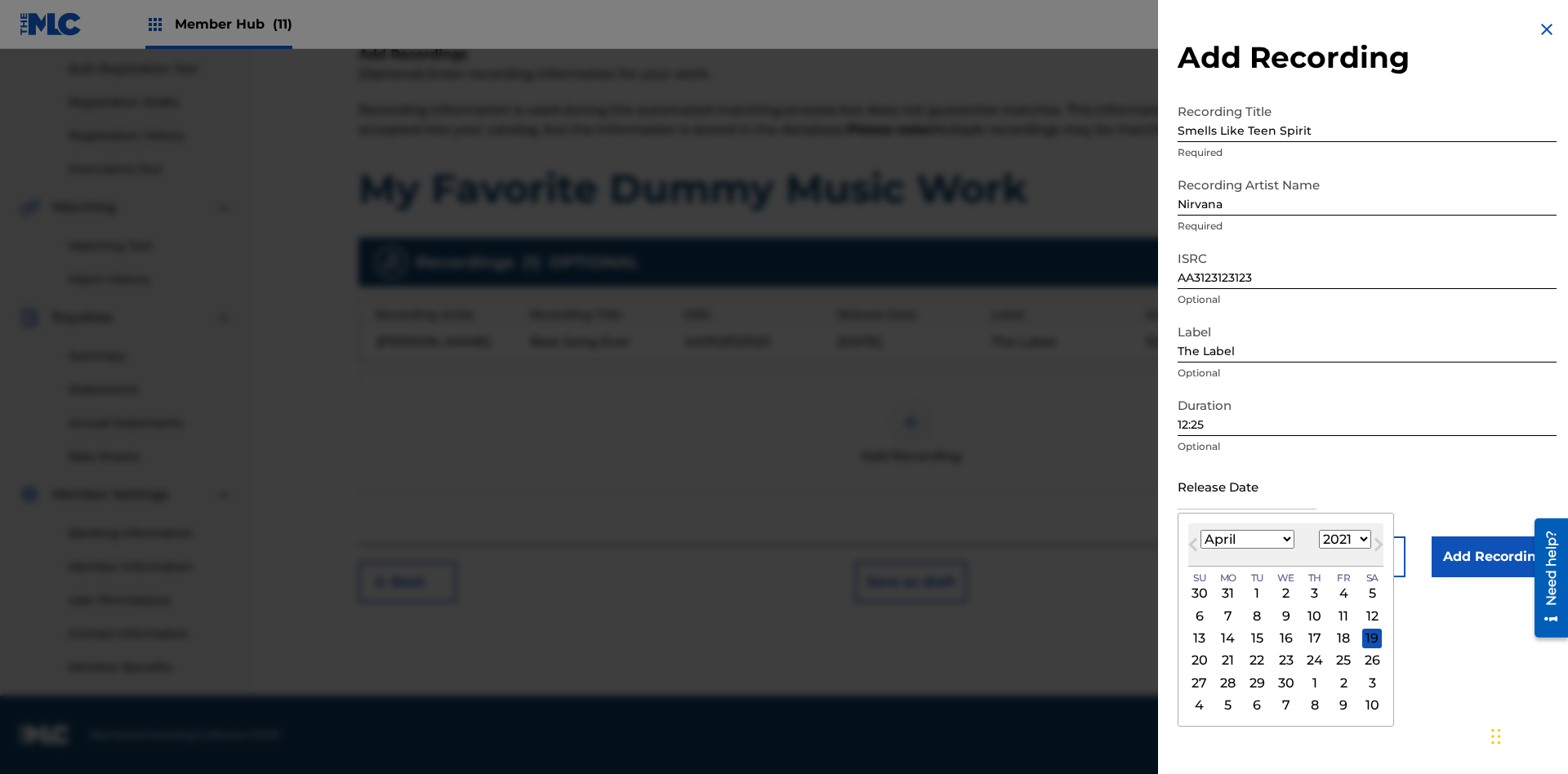
click at [1343, 539] on select "1900 1901 1902 1903 1904 1905 1906 1907 1908 1909 1910 1911 1912 1913 1914 1915…" at bounding box center [1344, 539] width 52 height 19
click at [1494, 556] on input "Add Recording" at bounding box center [1494, 556] width 125 height 41
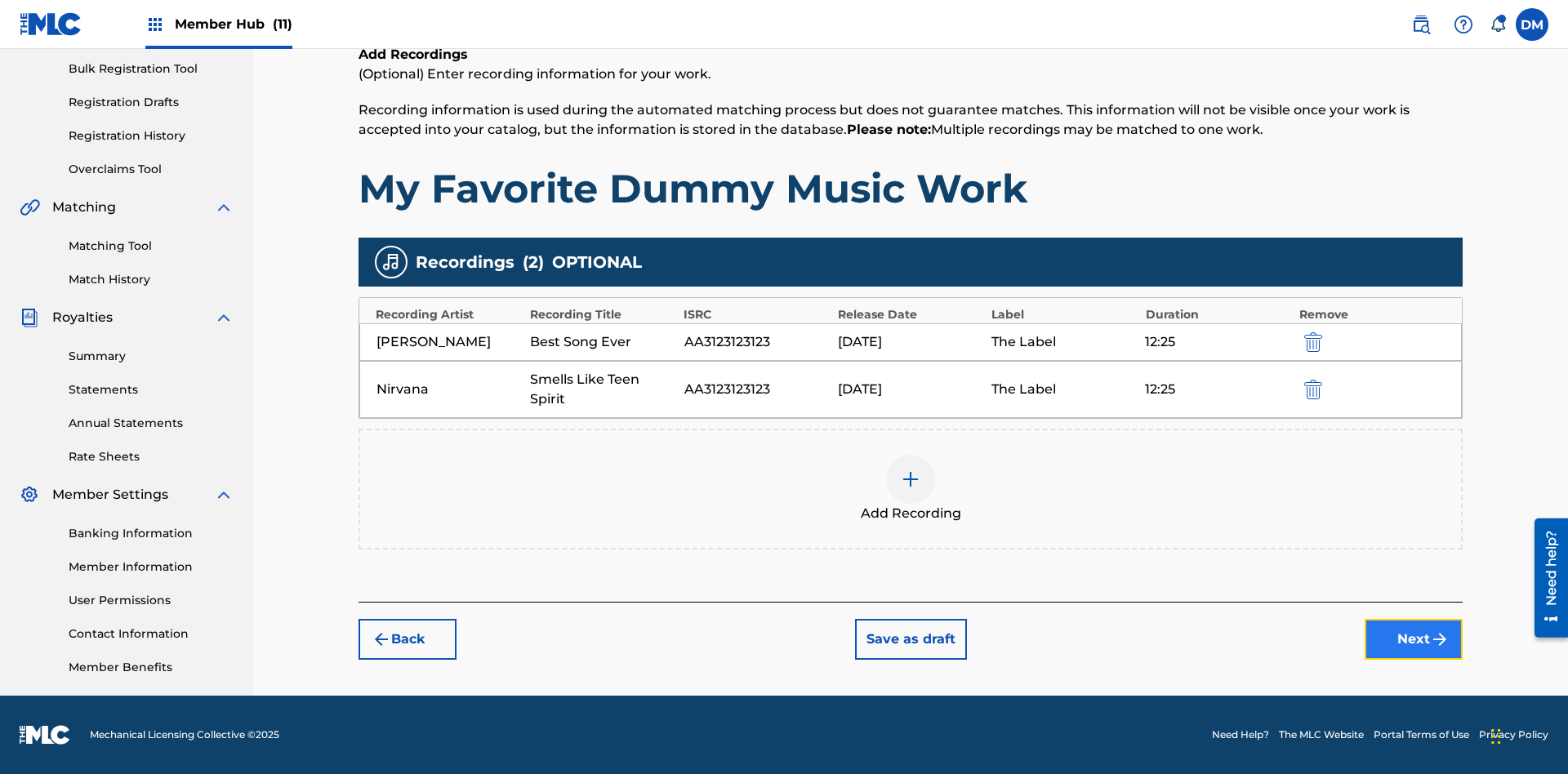
click at [1414, 639] on button "Next" at bounding box center [1413, 639] width 98 height 41
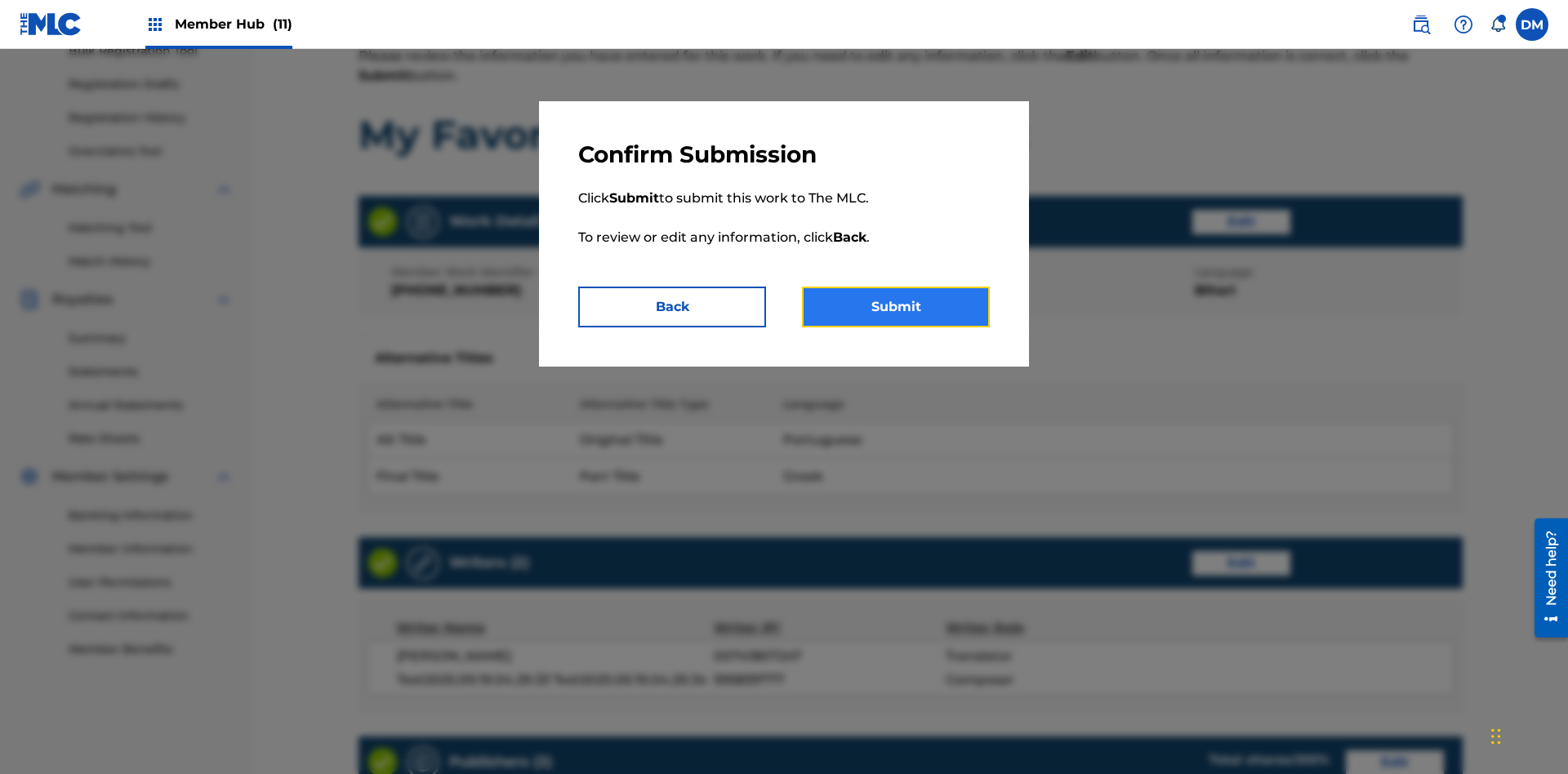
click at [896, 307] on button "Submit" at bounding box center [895, 306] width 187 height 41
